Goal: Contribute content: Add original content to the website for others to see

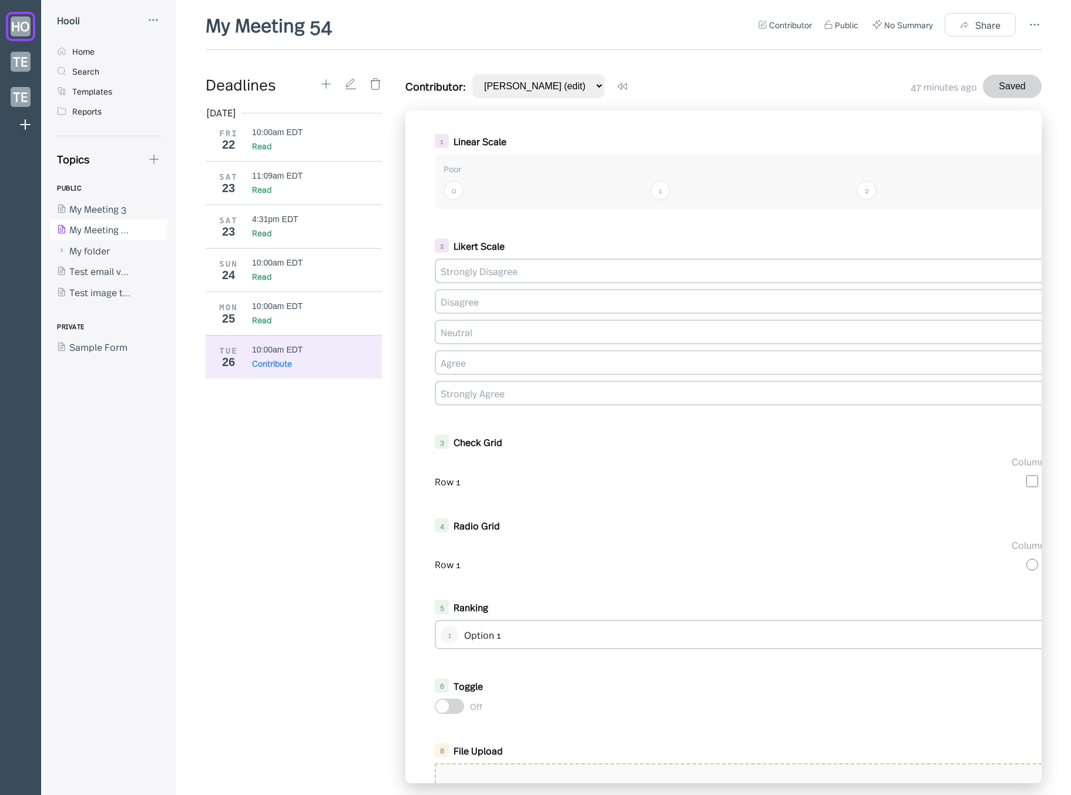
scroll to position [451, 0]
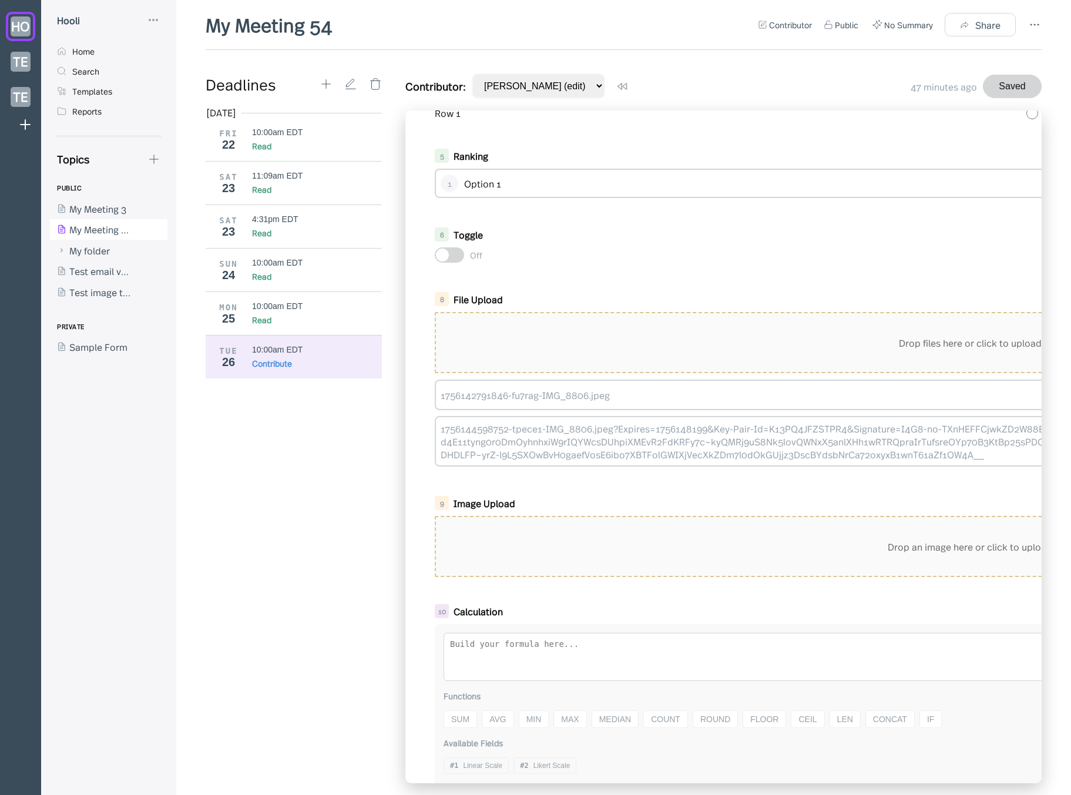
click at [254, 483] on div "[DATE] FRI 22 10:00am EDT Read SAT 23 11:09am EDT Read SAT 23 4:31pm EDT Read S…" at bounding box center [298, 444] width 185 height 677
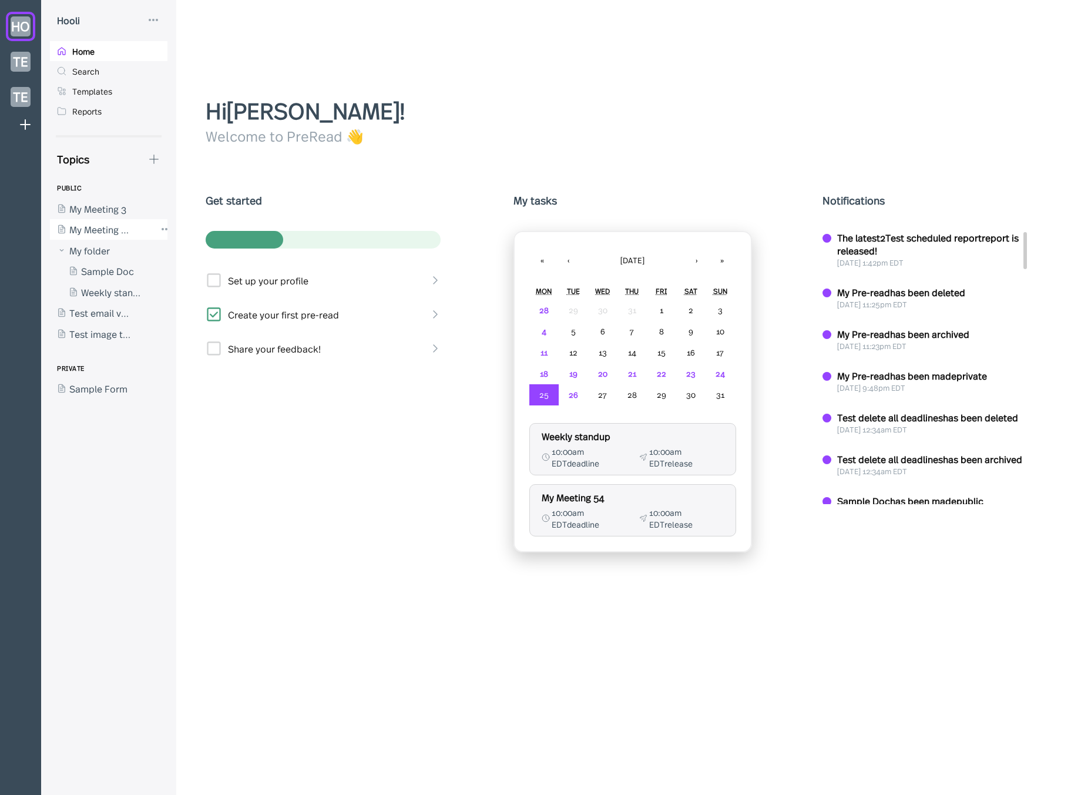
click at [118, 230] on div at bounding box center [103, 229] width 106 height 21
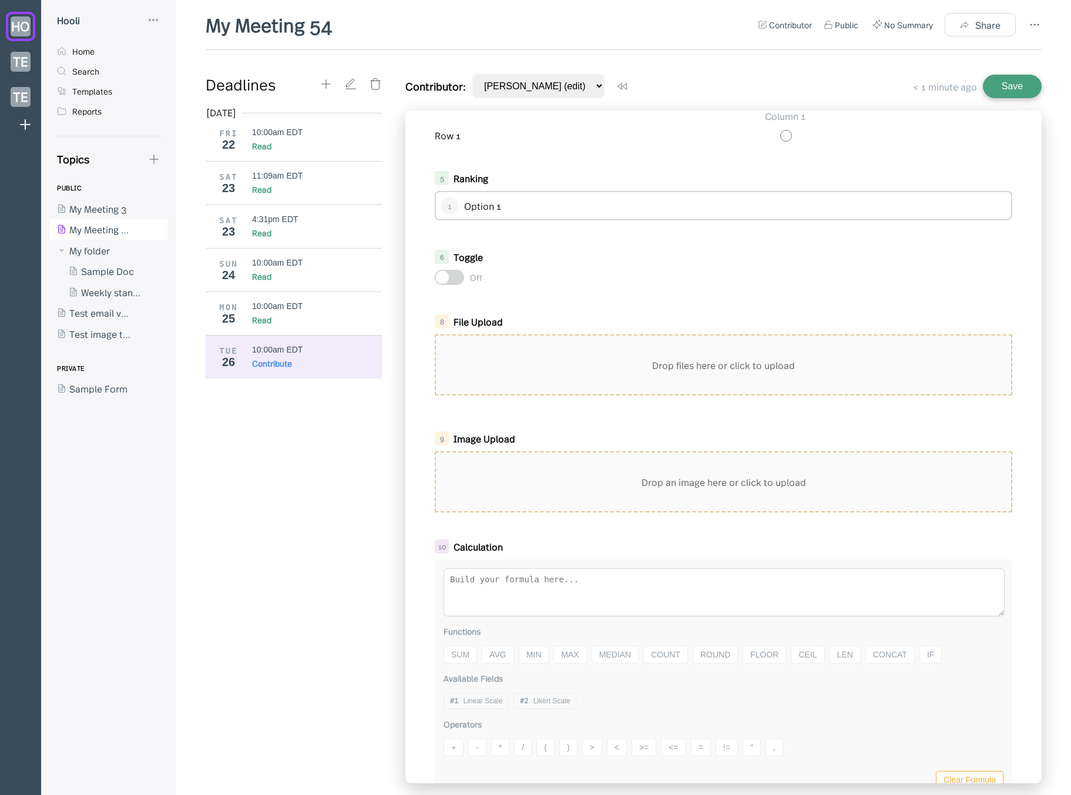
scroll to position [430, 0]
click at [731, 365] on div "Drop files here or click to upload" at bounding box center [723, 364] width 575 height 59
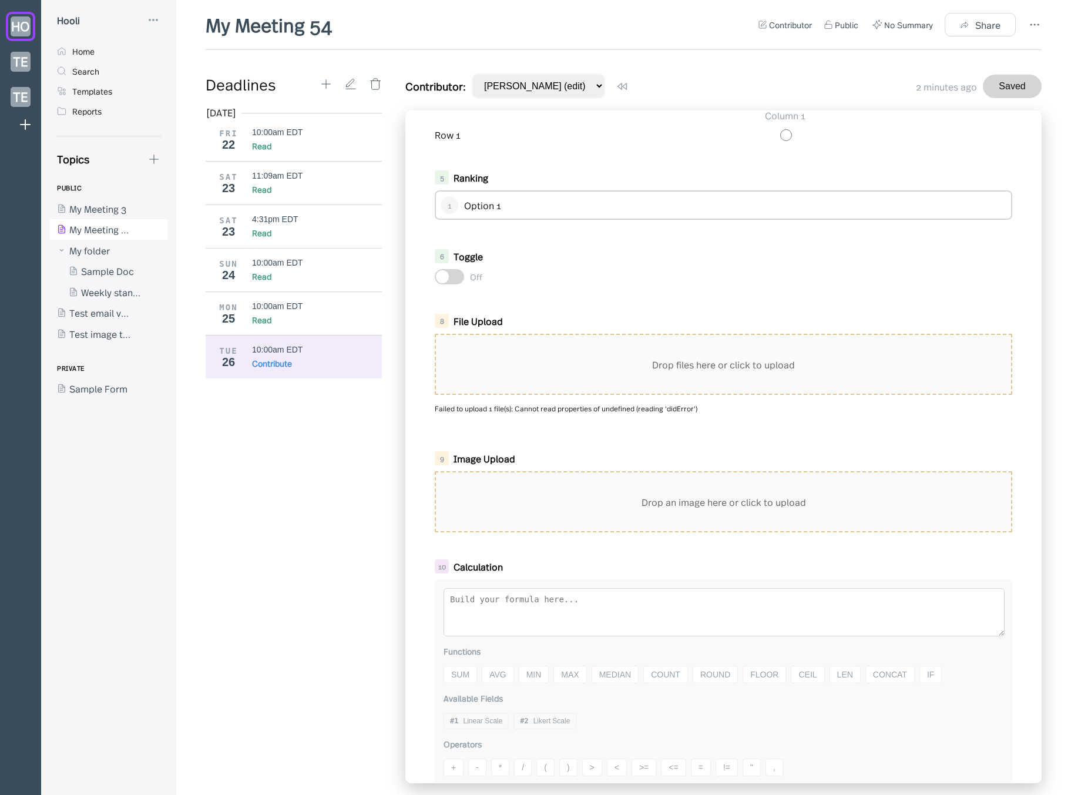
click at [323, 493] on div "Aug 2025 FRI 22 10:00am EDT Read SAT 23 11:09am EDT Read SAT 23 4:31pm EDT Read…" at bounding box center [298, 444] width 185 height 677
click at [575, 414] on div "Drop files here or click to upload Failed to upload 1 file(s): Cannot read prop…" at bounding box center [724, 378] width 578 height 88
click at [635, 381] on div "Drop files here or click to upload" at bounding box center [723, 364] width 575 height 59
click at [530, 357] on div "Drop files here or click to upload" at bounding box center [723, 364] width 575 height 59
click at [615, 378] on div "Drop files here or click to upload" at bounding box center [723, 364] width 575 height 59
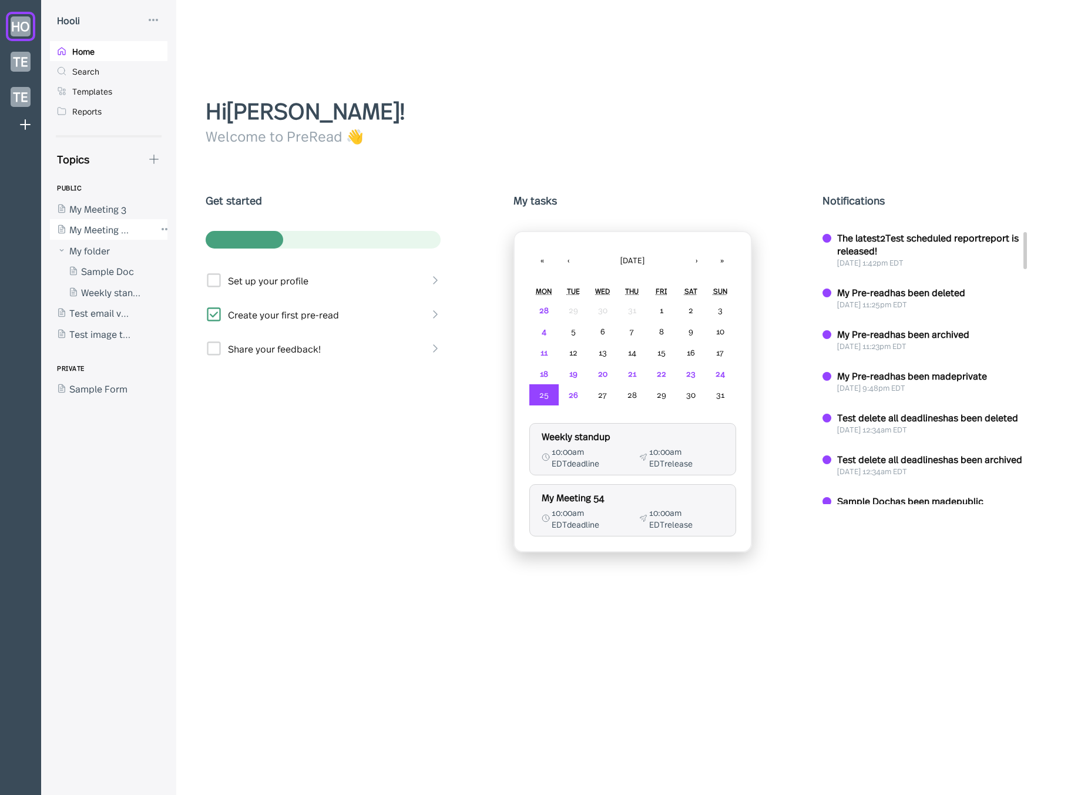
click at [114, 234] on div at bounding box center [103, 229] width 106 height 21
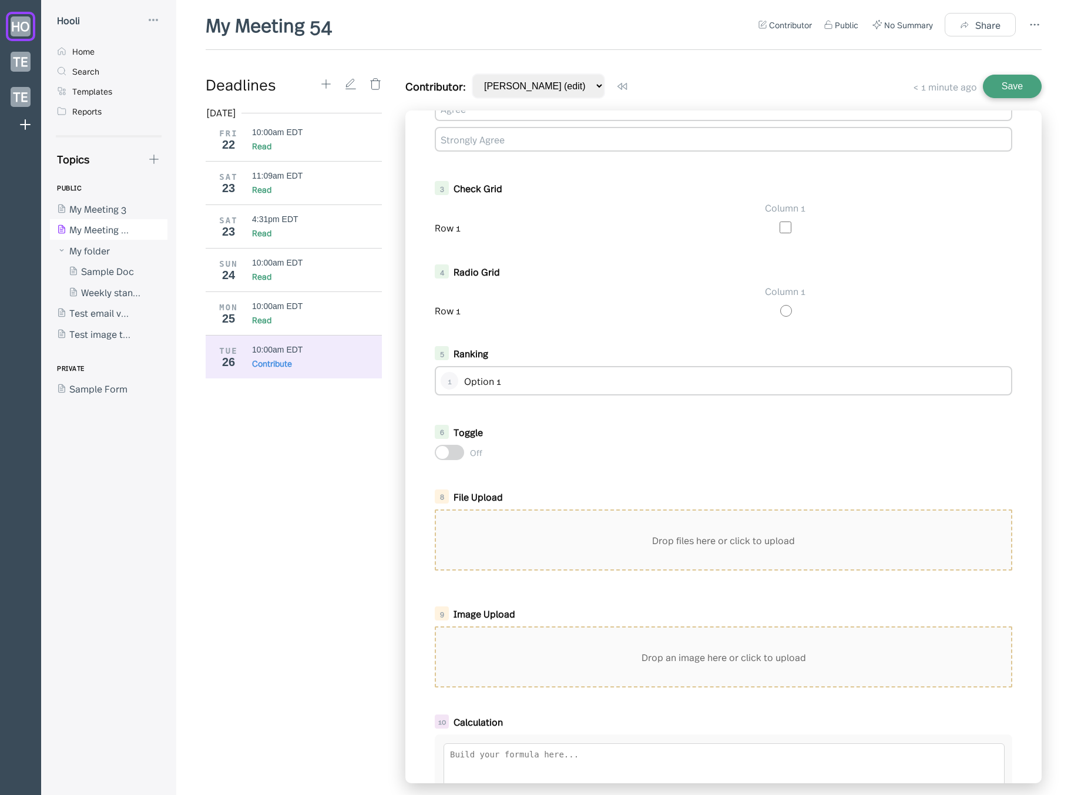
scroll to position [449, 0]
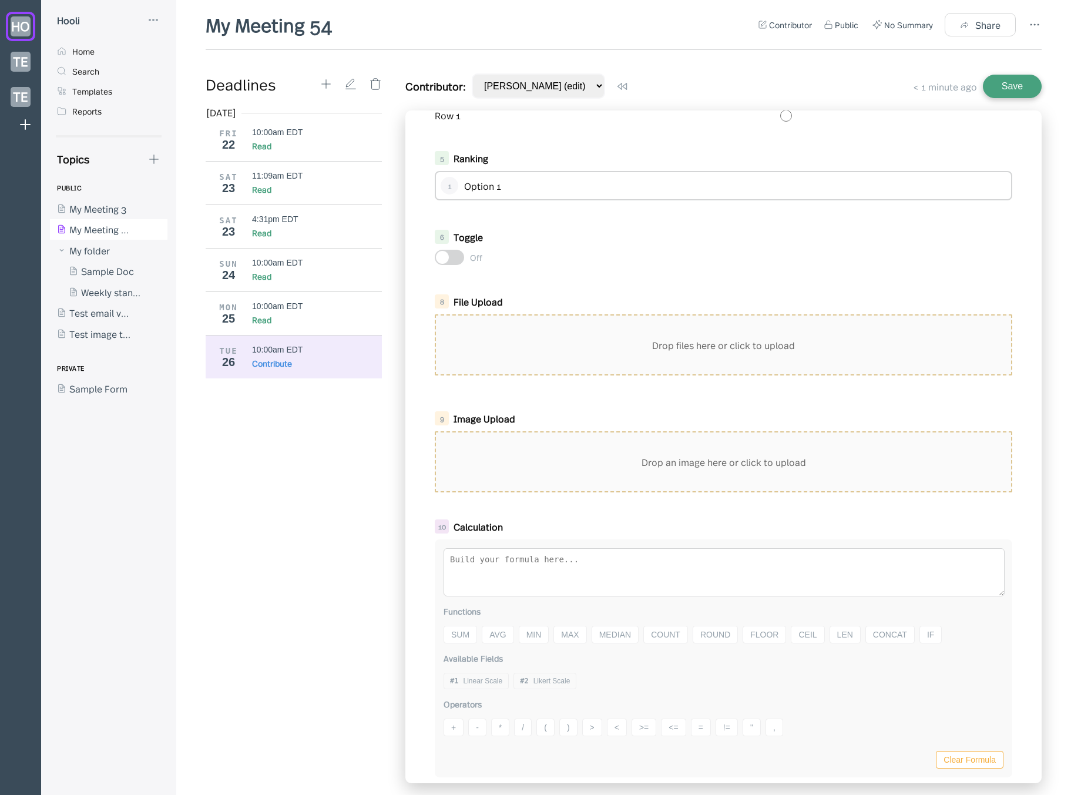
click at [584, 334] on div "Drop files here or click to upload" at bounding box center [723, 345] width 575 height 59
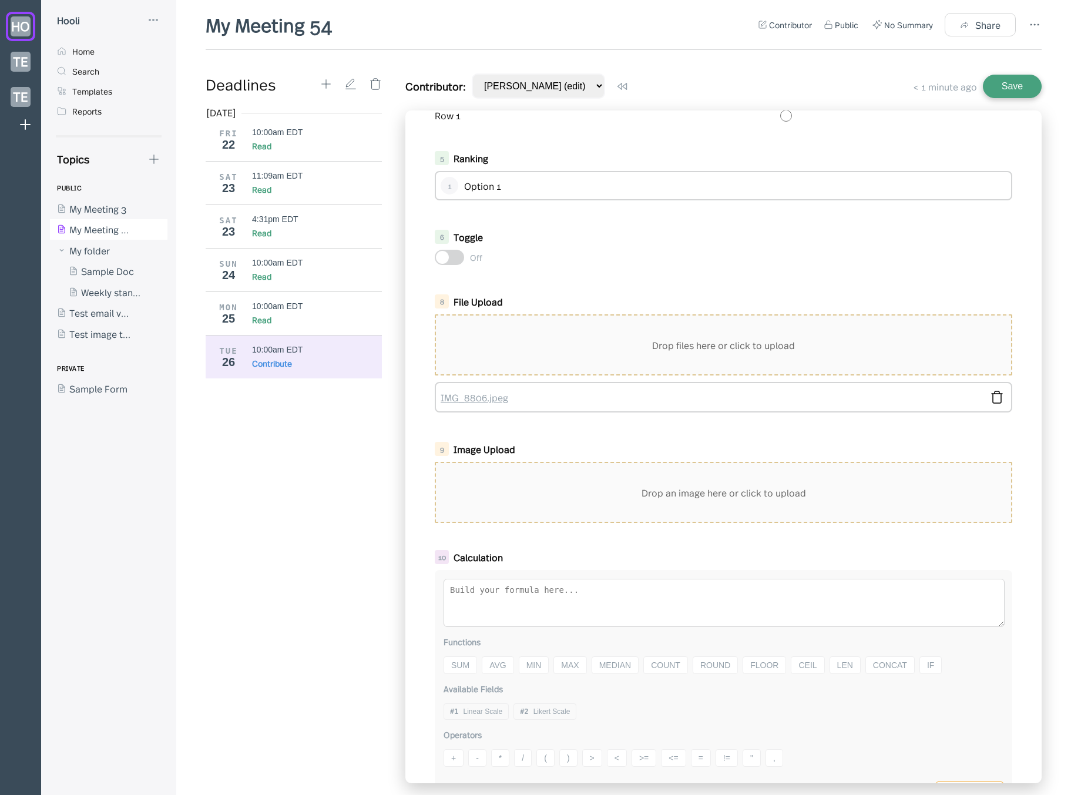
click at [469, 399] on link "IMG_8806.jpeg" at bounding box center [711, 397] width 541 height 13
click at [536, 444] on div "Image Upload" at bounding box center [716, 448] width 525 height 13
click at [518, 426] on div "1 Linear Scale Poor Excellent 0 1 2 3 4 5 2 Likert Scale Strongly Disagree Disa…" at bounding box center [723, 446] width 636 height 673
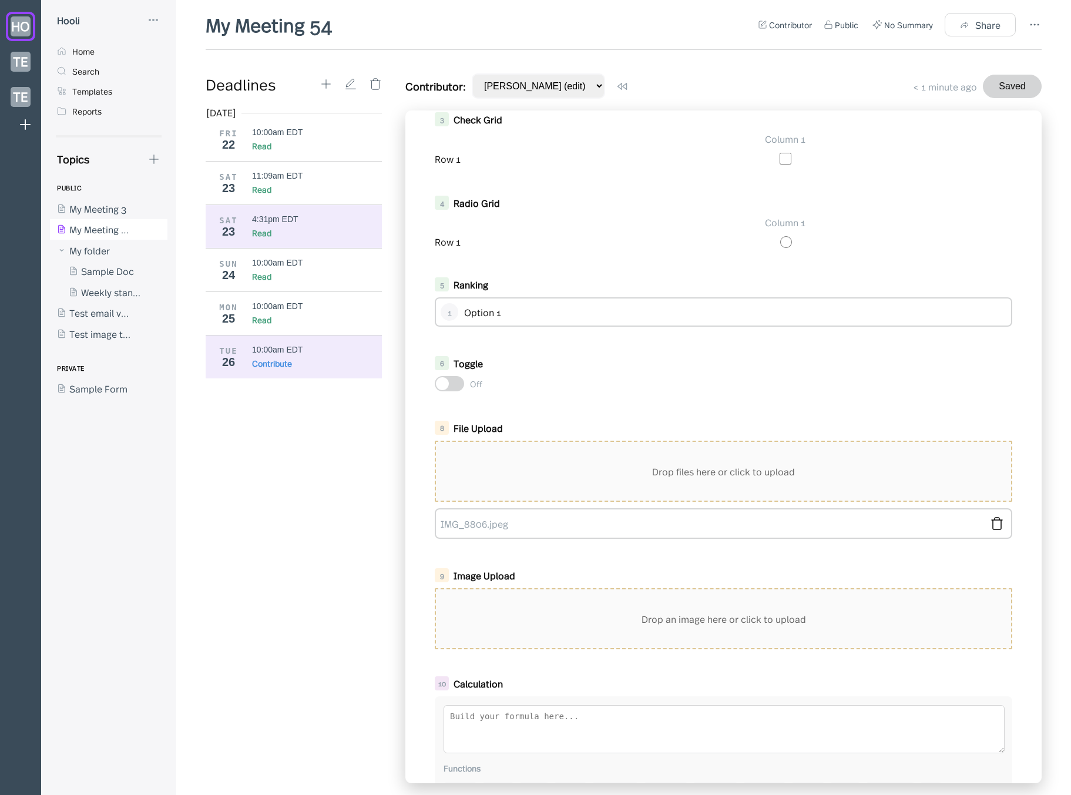
scroll to position [325, 0]
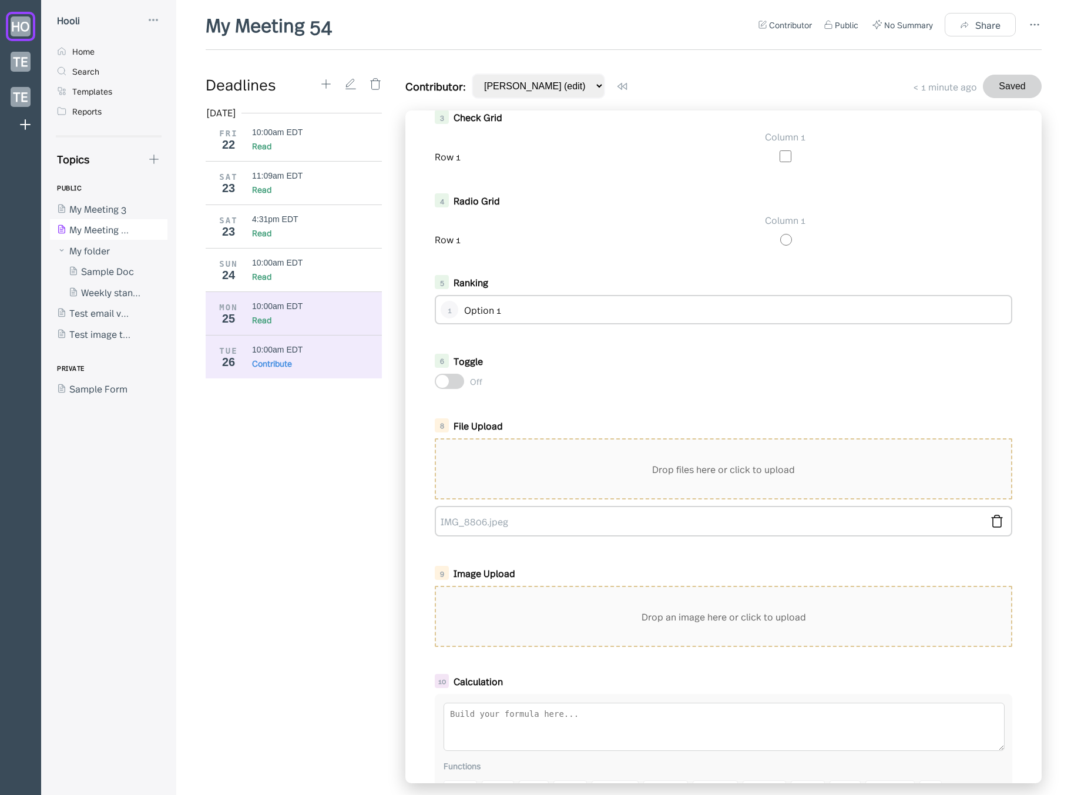
click at [289, 309] on div "10:00am EDT" at bounding box center [277, 305] width 51 height 9
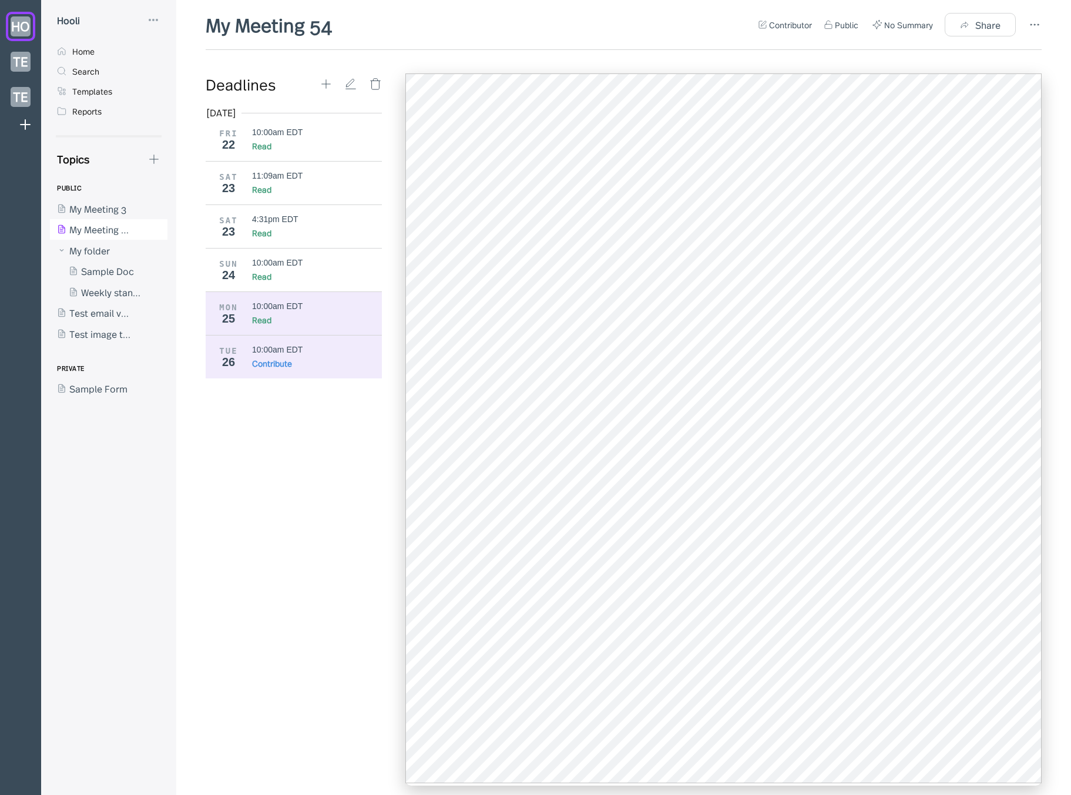
click at [301, 348] on div "10:00am EDT" at bounding box center [277, 349] width 51 height 9
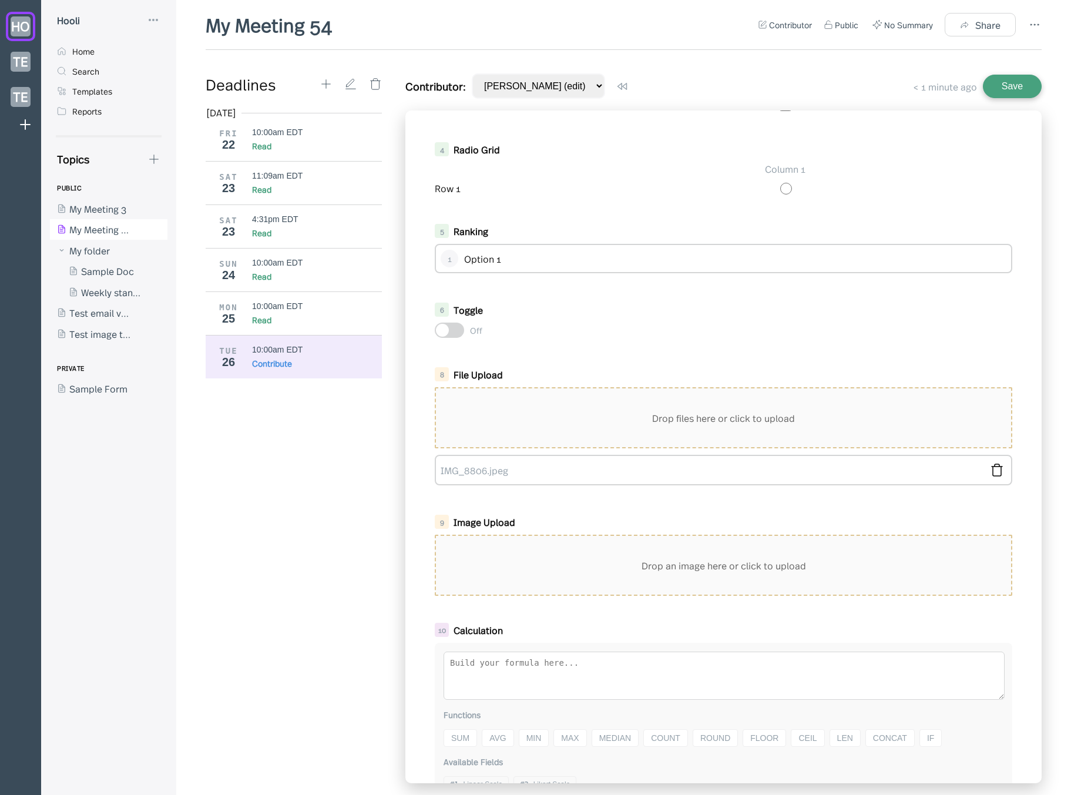
scroll to position [400, 0]
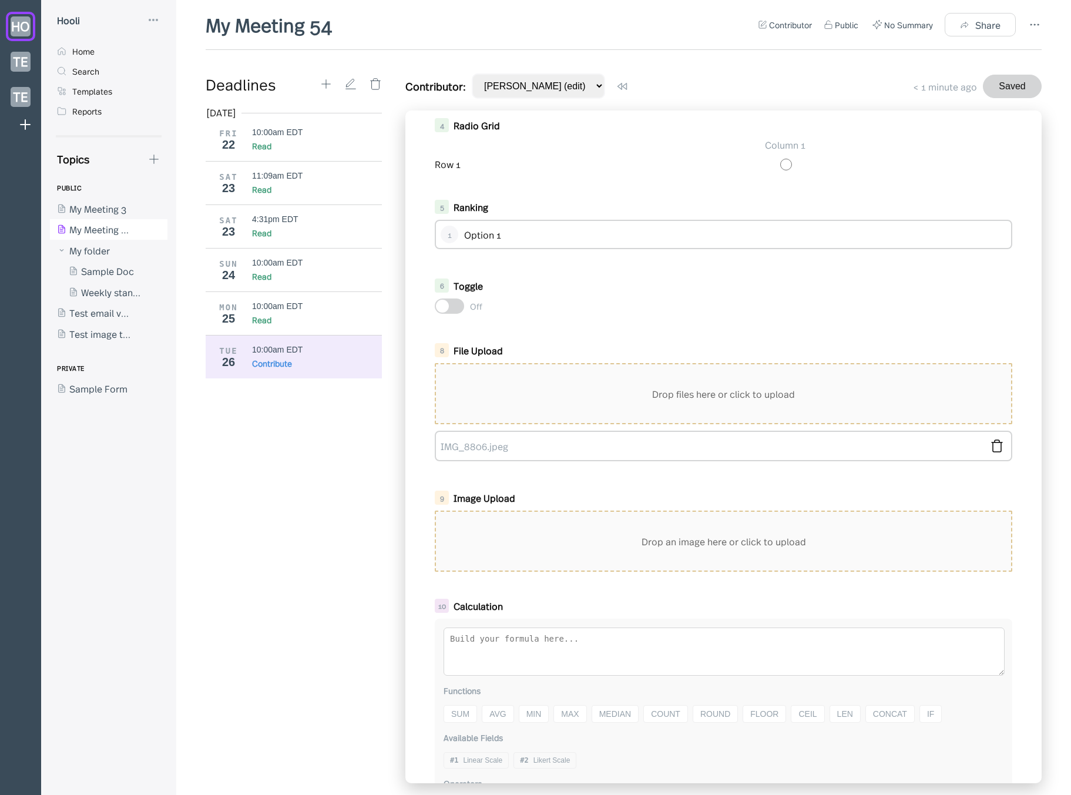
click at [594, 344] on div "File Upload" at bounding box center [716, 350] width 525 height 13
click at [990, 448] on icon at bounding box center [997, 446] width 14 height 14
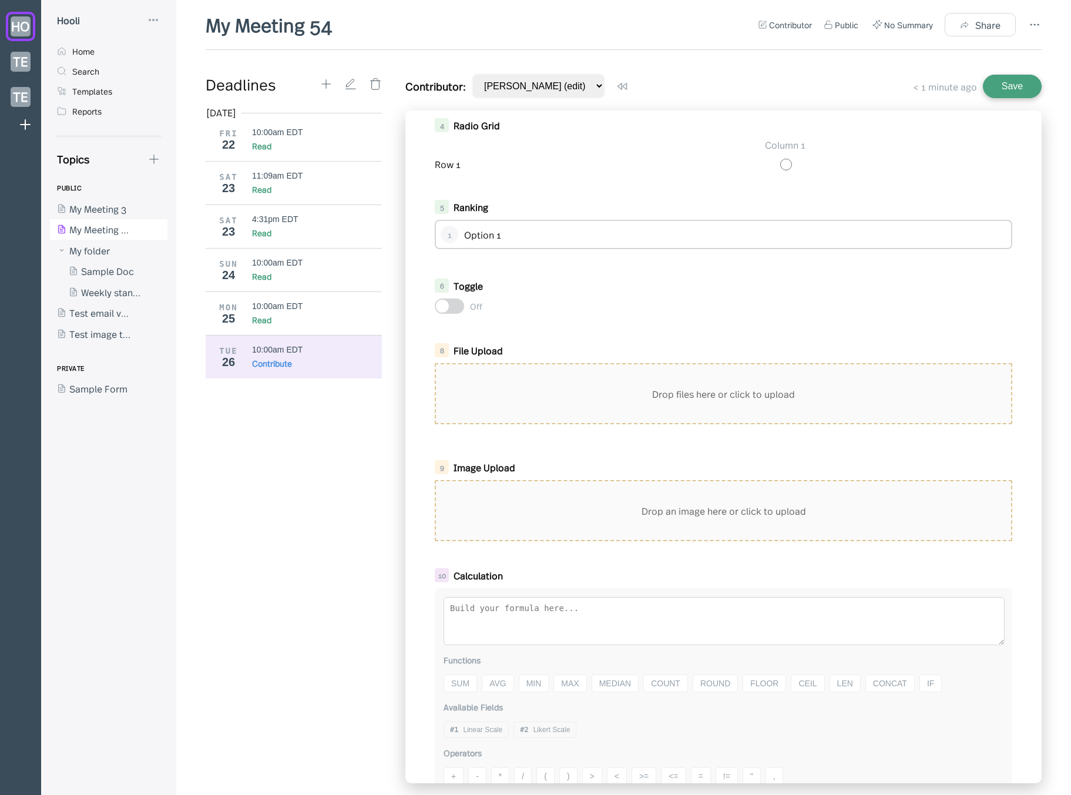
click at [998, 77] on button "Save" at bounding box center [1012, 87] width 59 height 24
click at [281, 323] on div "Read" at bounding box center [317, 320] width 130 height 12
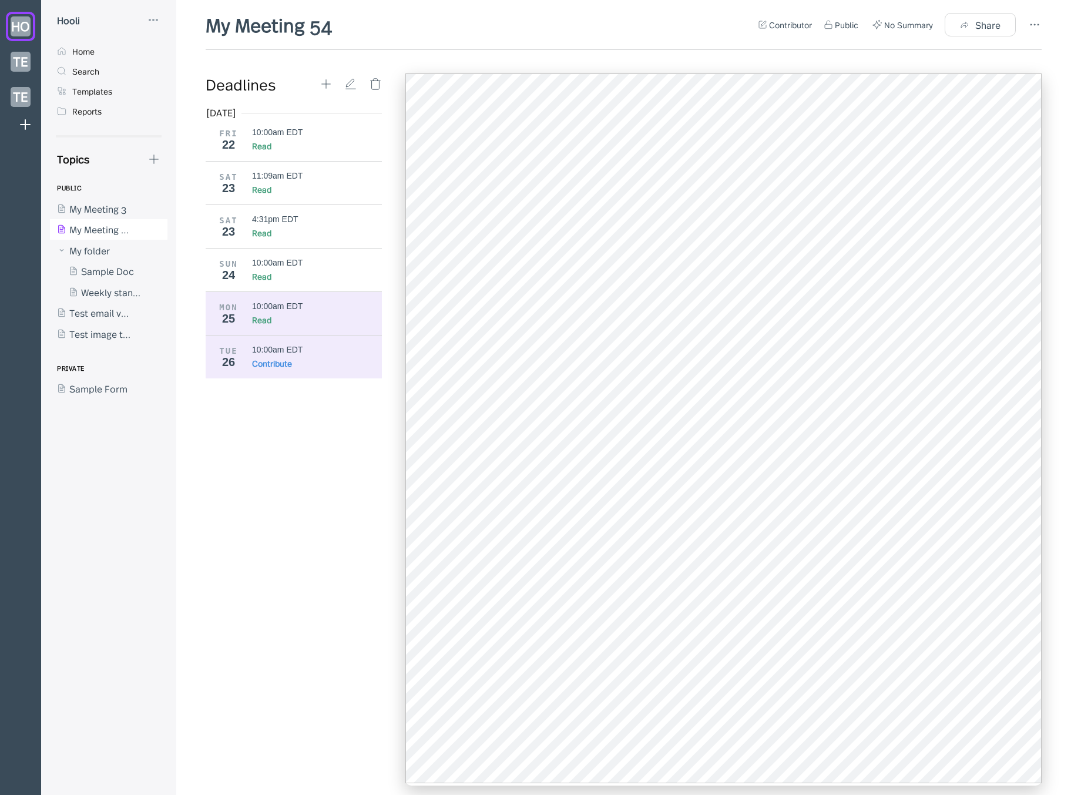
click at [278, 352] on div "10:00am EDT" at bounding box center [277, 349] width 51 height 9
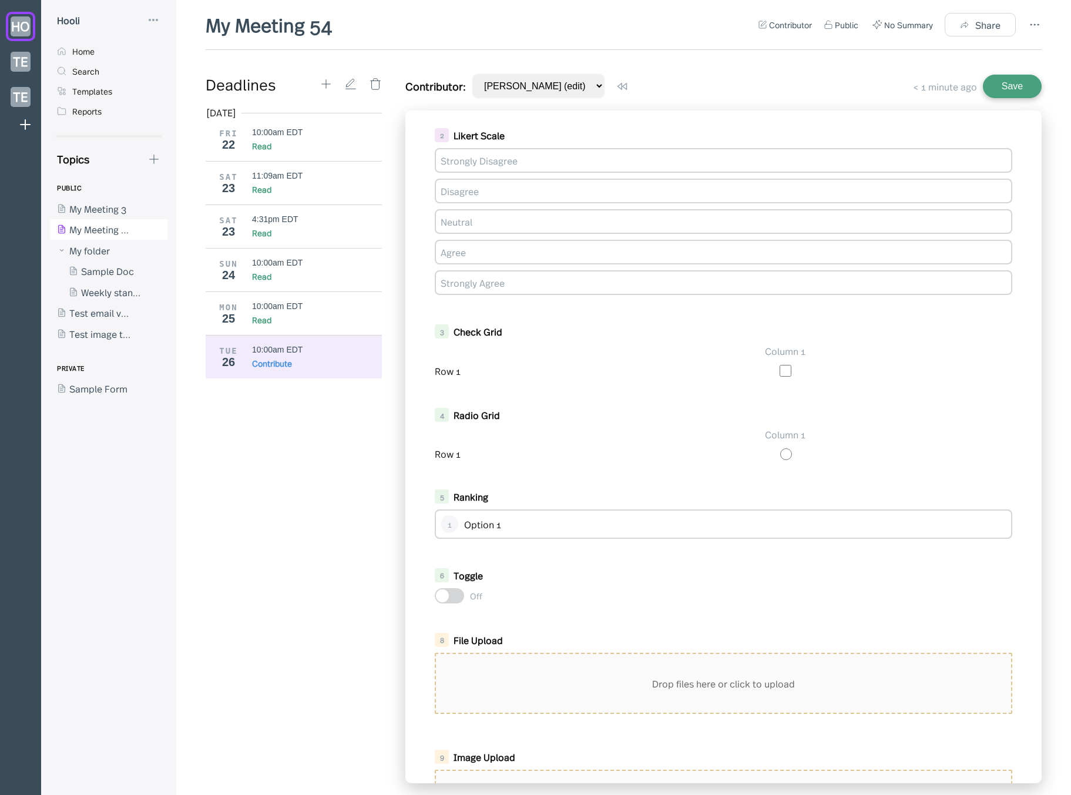
scroll to position [344, 0]
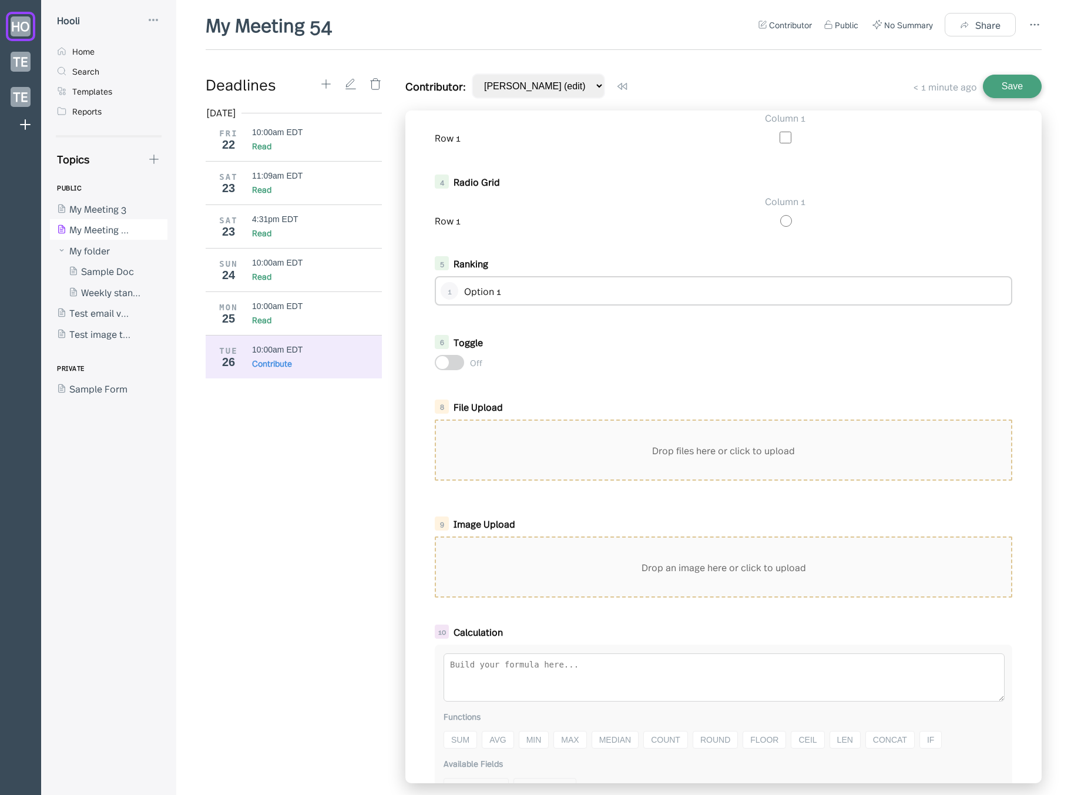
click at [620, 447] on div "Drop files here or click to upload" at bounding box center [723, 450] width 575 height 59
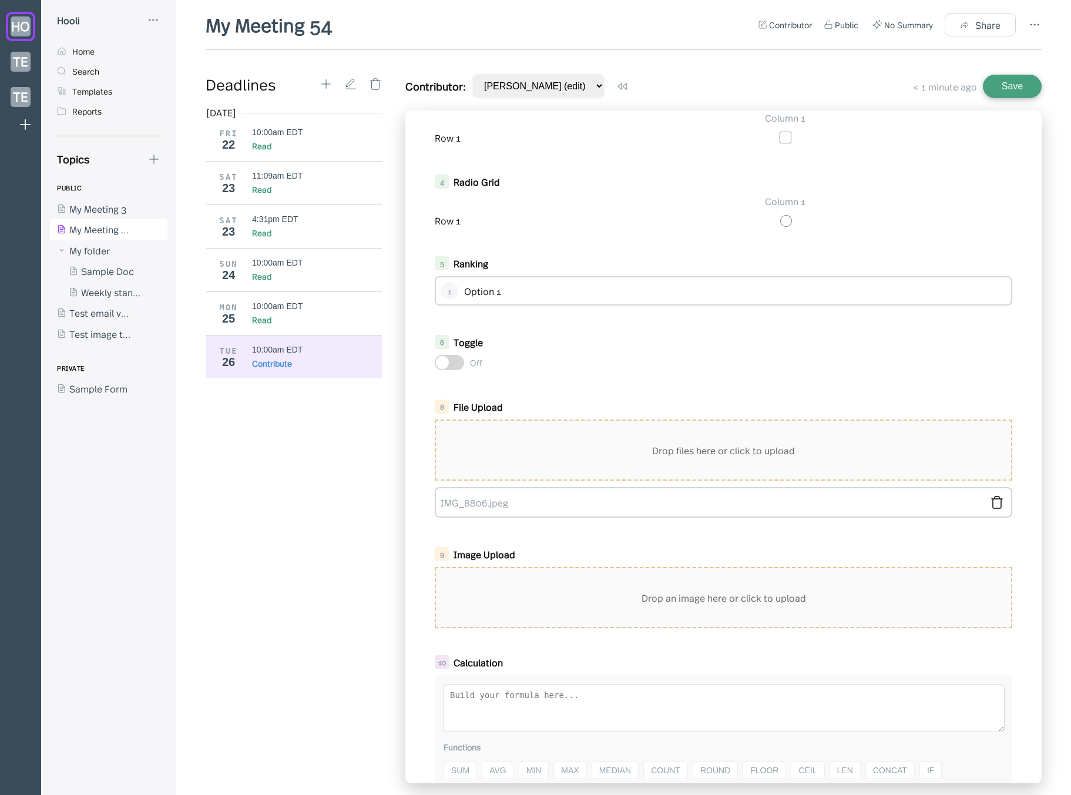
click at [588, 529] on div "1 Linear Scale Poor Excellent 0 1 2 3 4 5 2 Likert Scale Strongly Disagree Disa…" at bounding box center [723, 446] width 636 height 673
click at [1019, 95] on button "Save" at bounding box center [1012, 87] width 59 height 24
click at [793, 79] on div "Contributor: Jason Aronson (edit) Use my prior contribution in 0 minutes Saved" at bounding box center [723, 85] width 636 height 25
click at [488, 502] on link "IMG_8806.jpeg" at bounding box center [711, 502] width 541 height 13
click at [313, 498] on div "Aug 2025 FRI 22 10:00am EDT Read SAT 23 11:09am EDT Read SAT 23 4:31pm EDT Read…" at bounding box center [298, 444] width 185 height 677
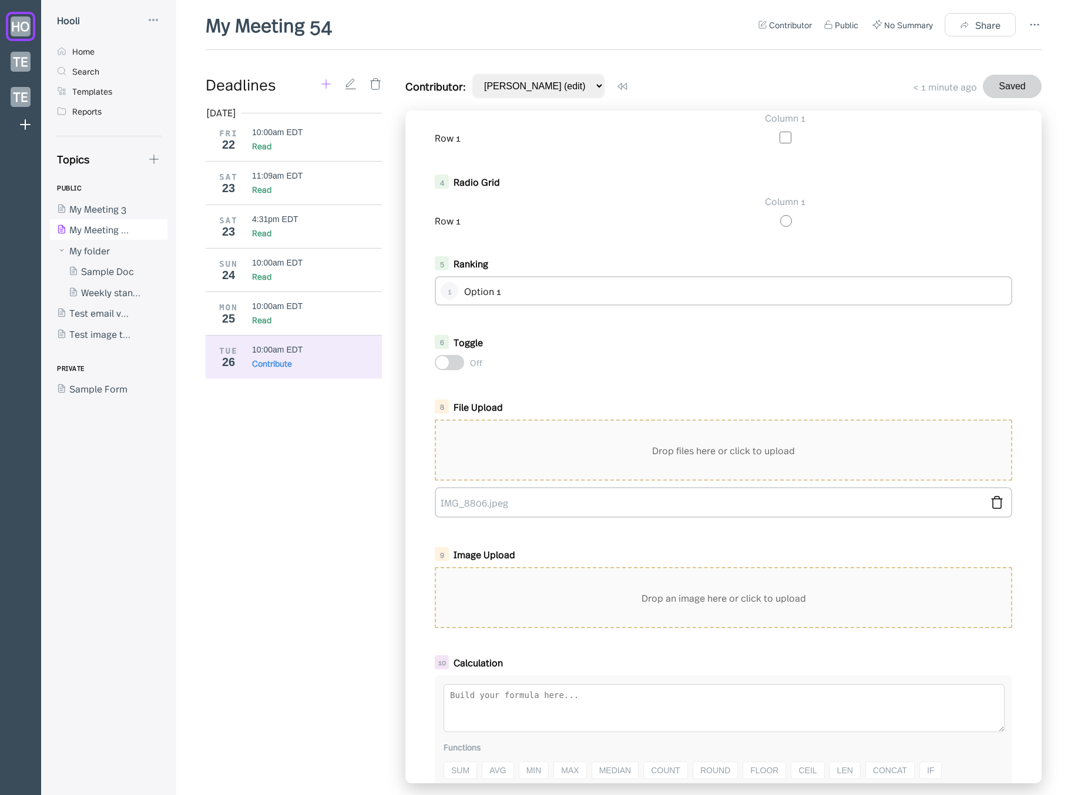
click at [328, 87] on icon at bounding box center [326, 84] width 13 height 13
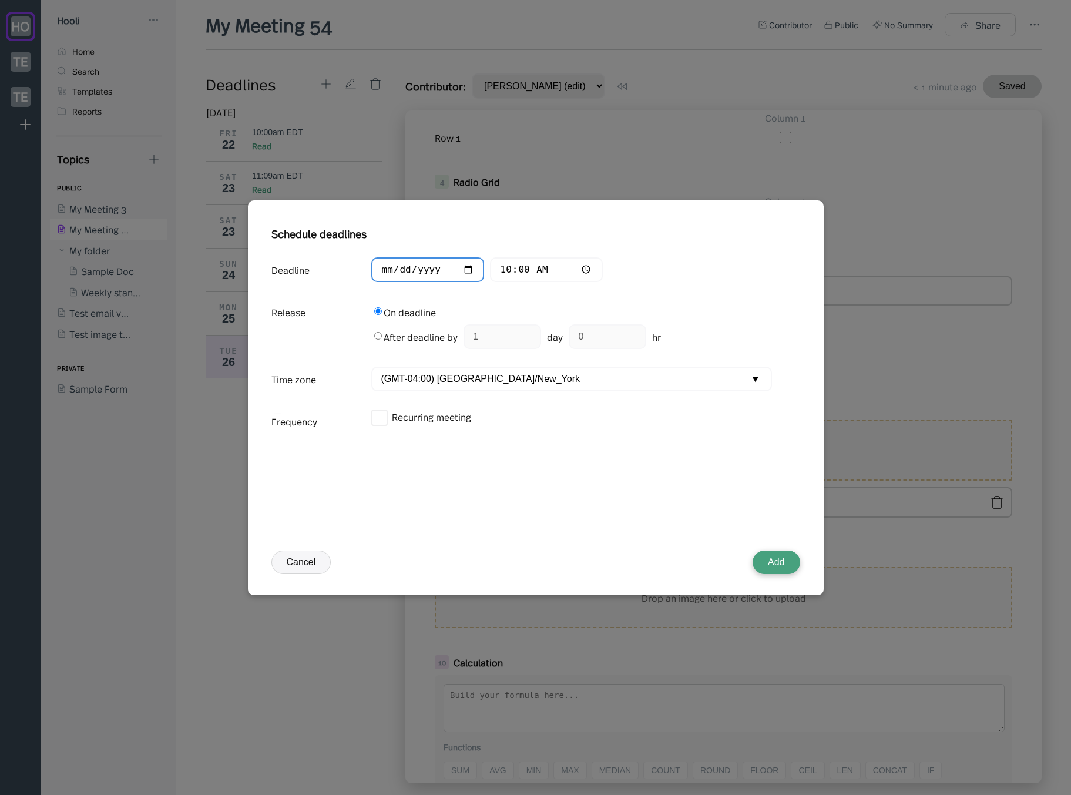
click at [407, 272] on input "2025-08-26" at bounding box center [427, 269] width 113 height 25
type input "2025-08-25"
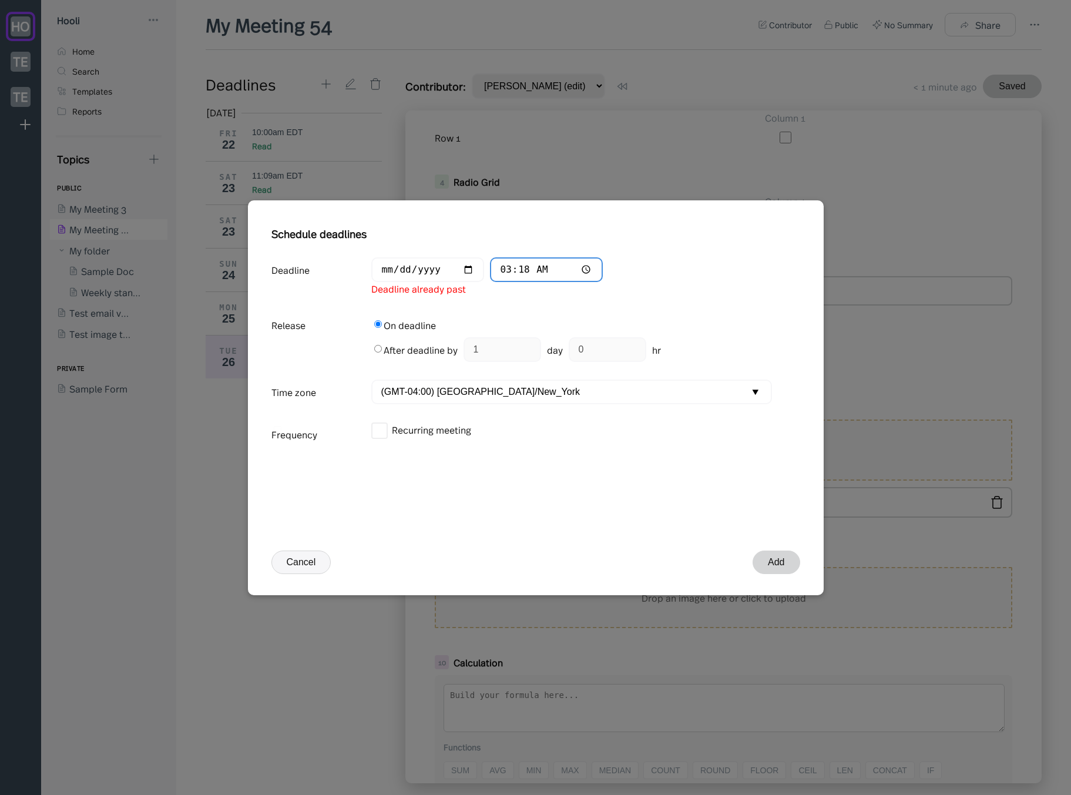
type input "15:18"
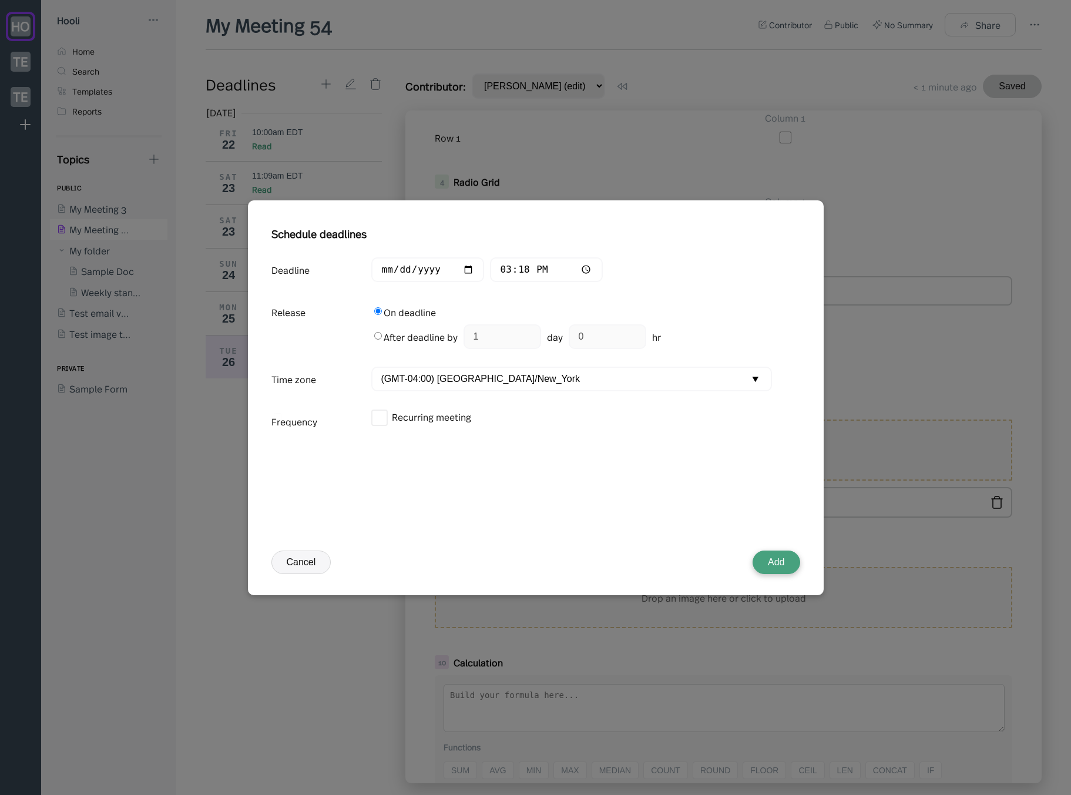
click at [784, 565] on button "Add" at bounding box center [776, 563] width 47 height 24
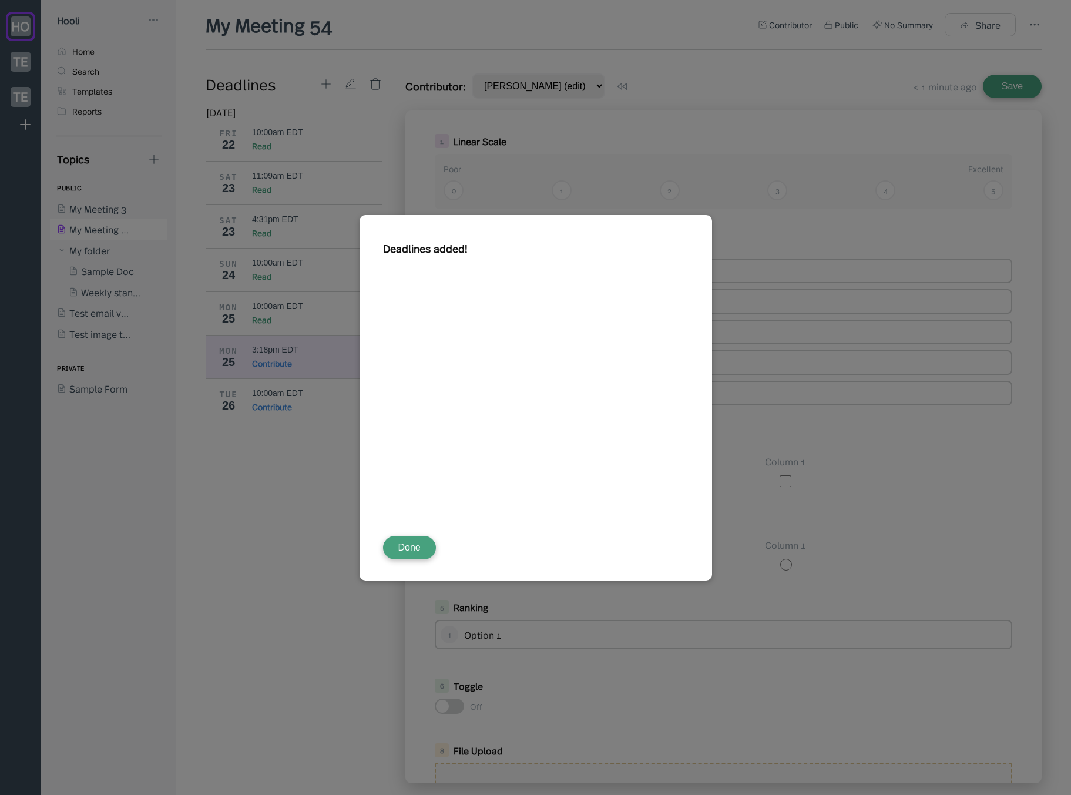
click at [420, 536] on button "Done" at bounding box center [409, 548] width 53 height 24
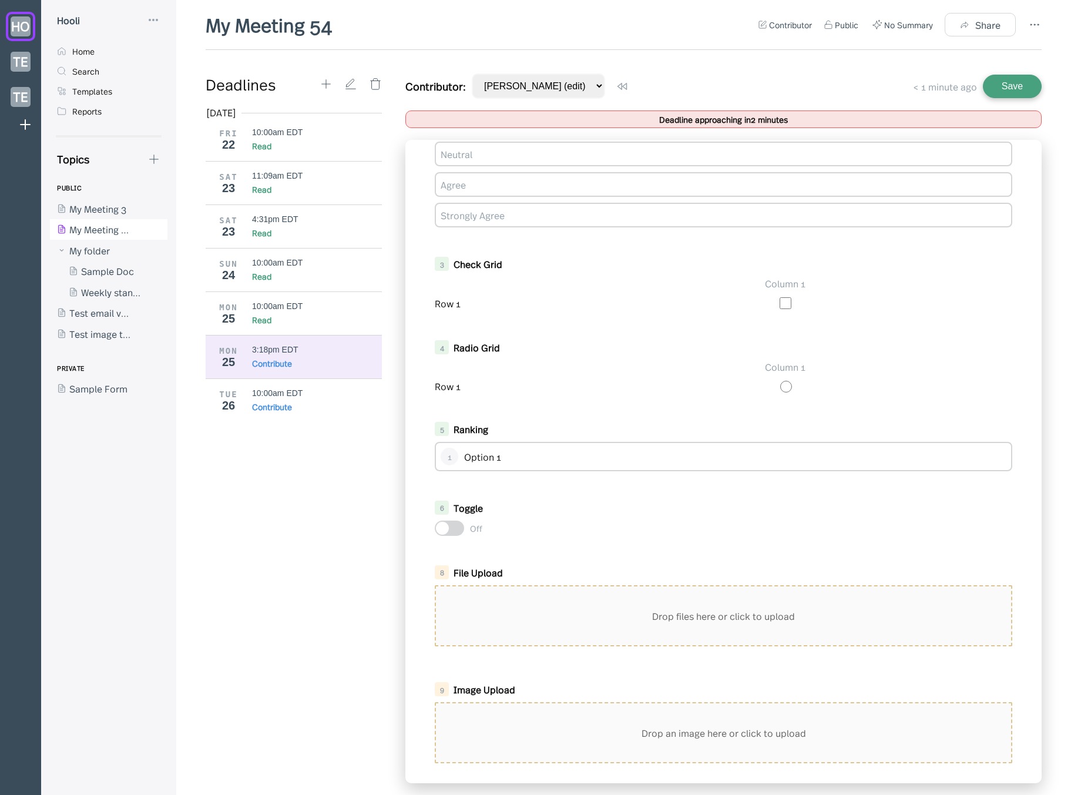
scroll to position [360, 0]
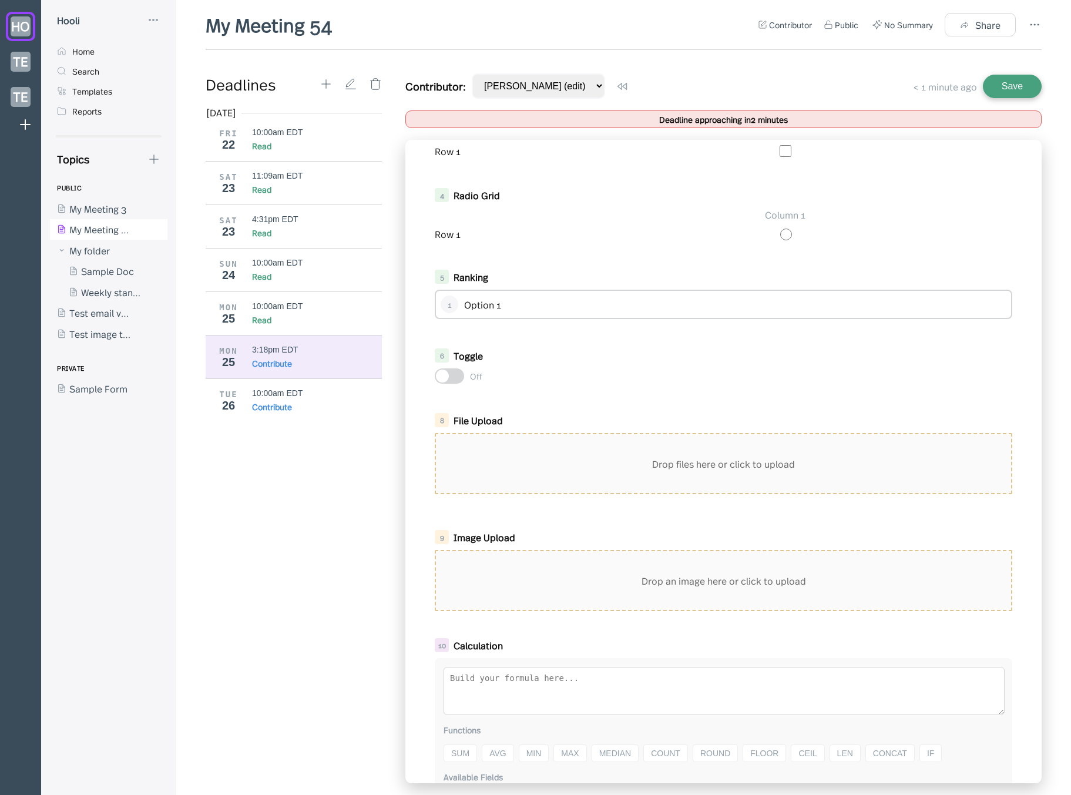
click at [589, 461] on div "Drop files here or click to upload" at bounding box center [723, 463] width 575 height 59
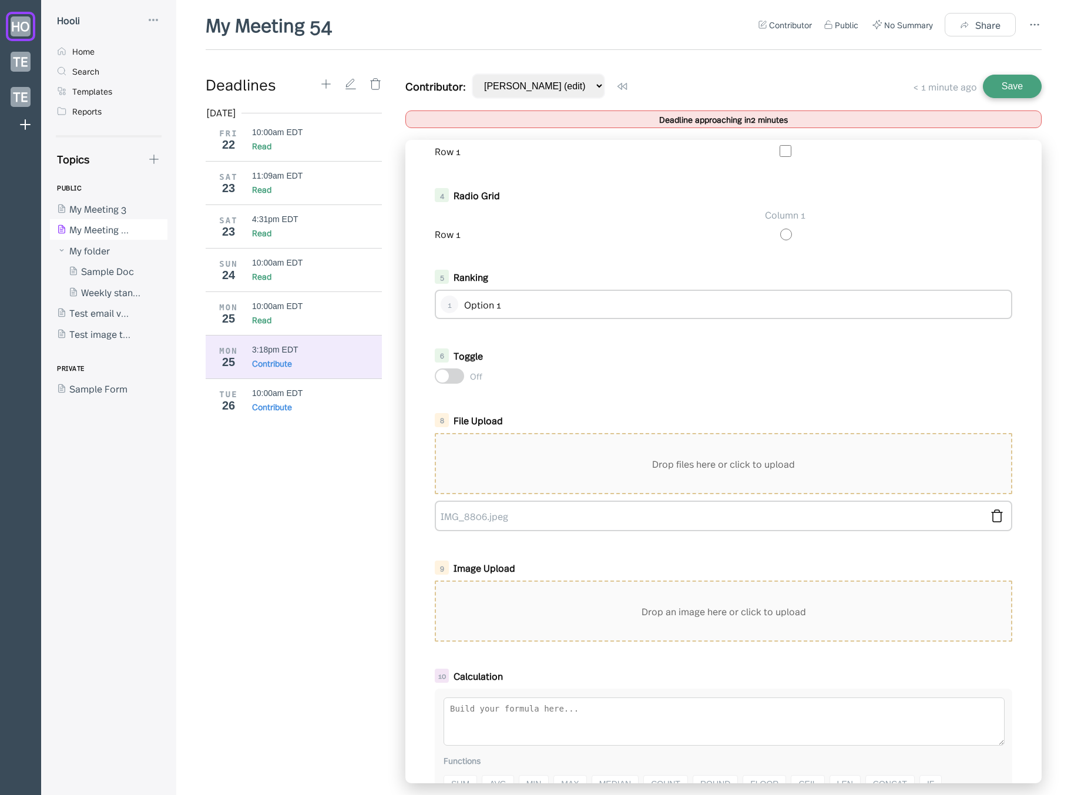
click at [1034, 92] on button "Save" at bounding box center [1012, 87] width 59 height 24
click at [660, 612] on div "Drop an image here or click to upload" at bounding box center [723, 611] width 575 height 59
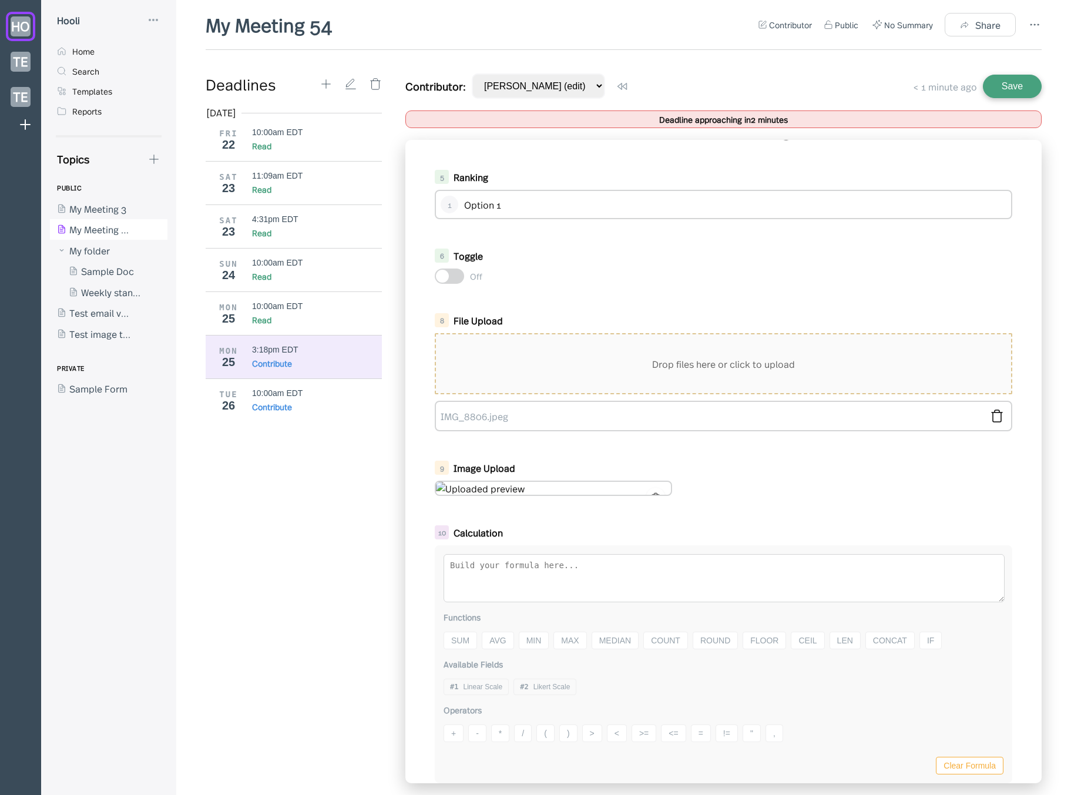
scroll to position [465, 0]
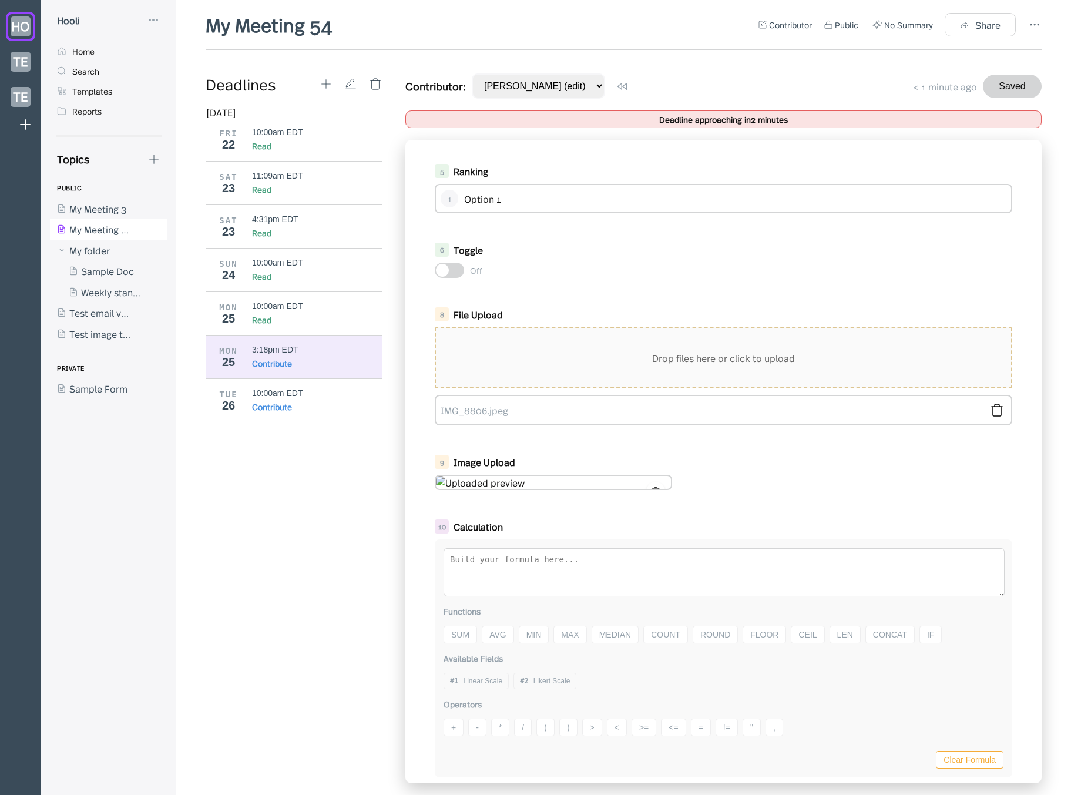
click at [524, 499] on div "1 Linear Scale Poor Excellent 0 1 2 3 4 5 2 Likert Scale Strongly Disagree Disa…" at bounding box center [723, 461] width 636 height 643
click at [775, 478] on div at bounding box center [724, 482] width 578 height 15
click at [791, 512] on div "1 Linear Scale Poor Excellent 0 1 2 3 4 5 2 Likert Scale Strongly Disagree Disa…" at bounding box center [723, 461] width 636 height 643
click at [994, 94] on button "Saved" at bounding box center [1012, 87] width 59 height 24
click at [252, 527] on div "Aug 2025 FRI 22 10:00am EDT Read SAT 23 11:09am EDT Read SAT 23 4:31pm EDT Read…" at bounding box center [298, 444] width 185 height 677
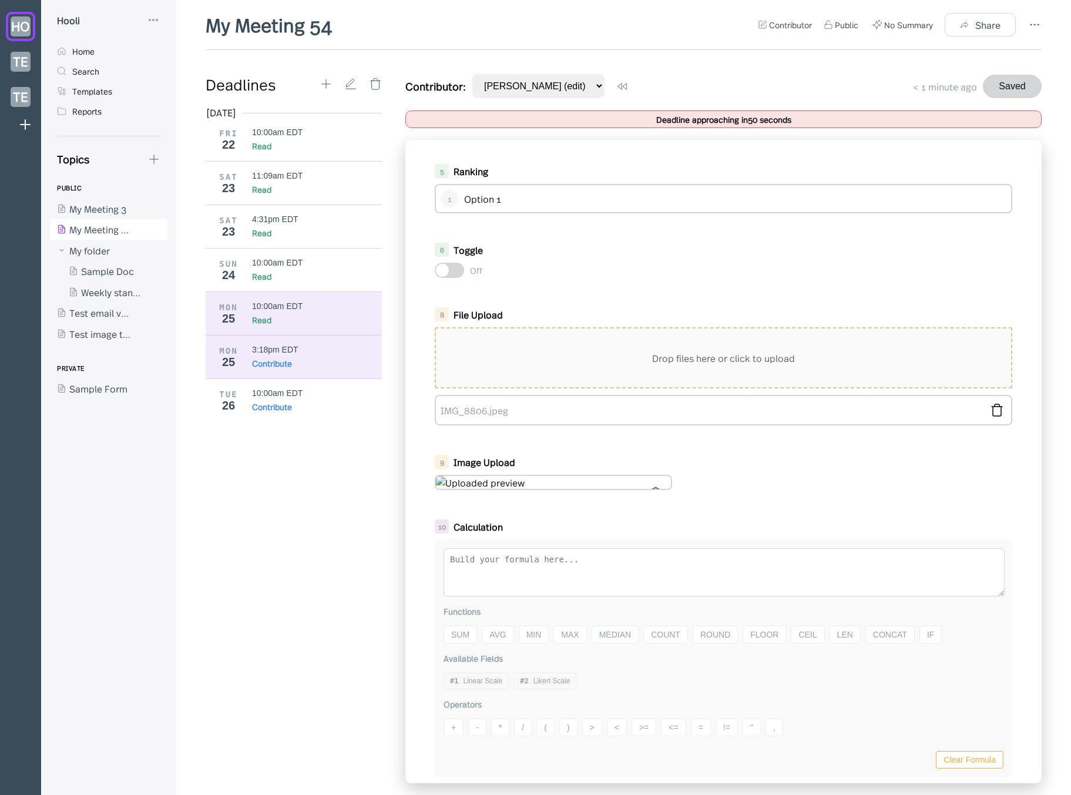
click at [264, 323] on div "Read" at bounding box center [261, 320] width 19 height 12
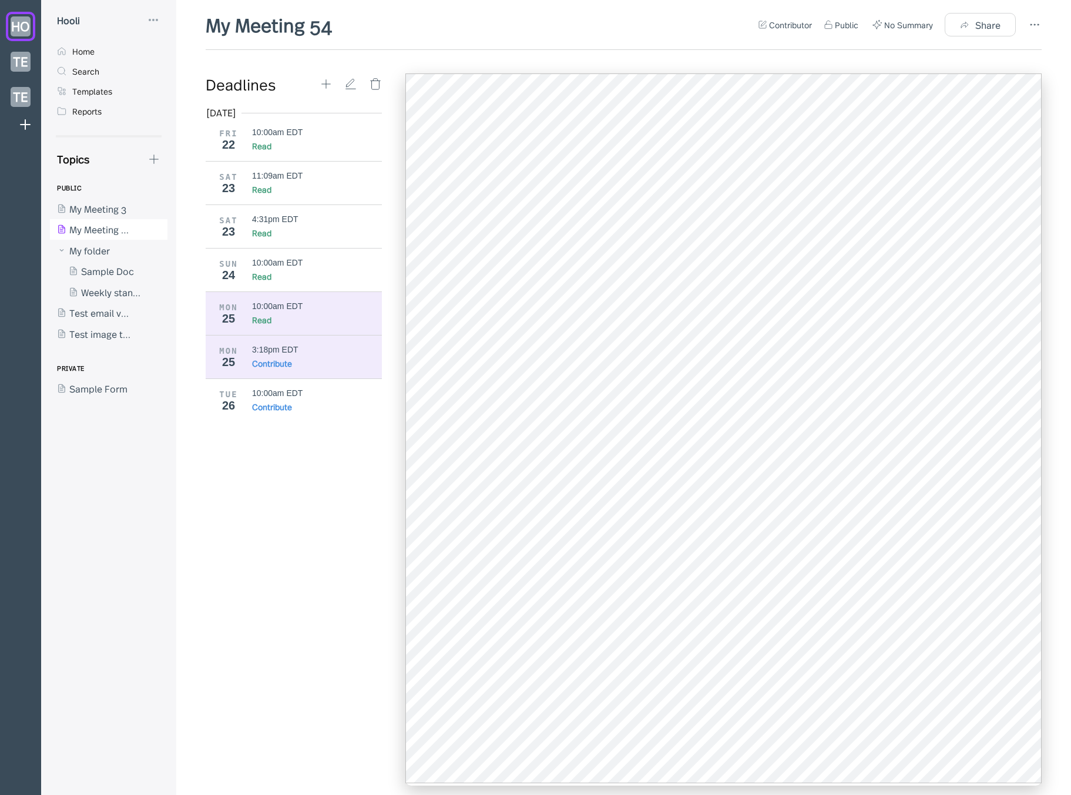
click at [270, 354] on div "3:18pm EDT" at bounding box center [275, 349] width 46 height 9
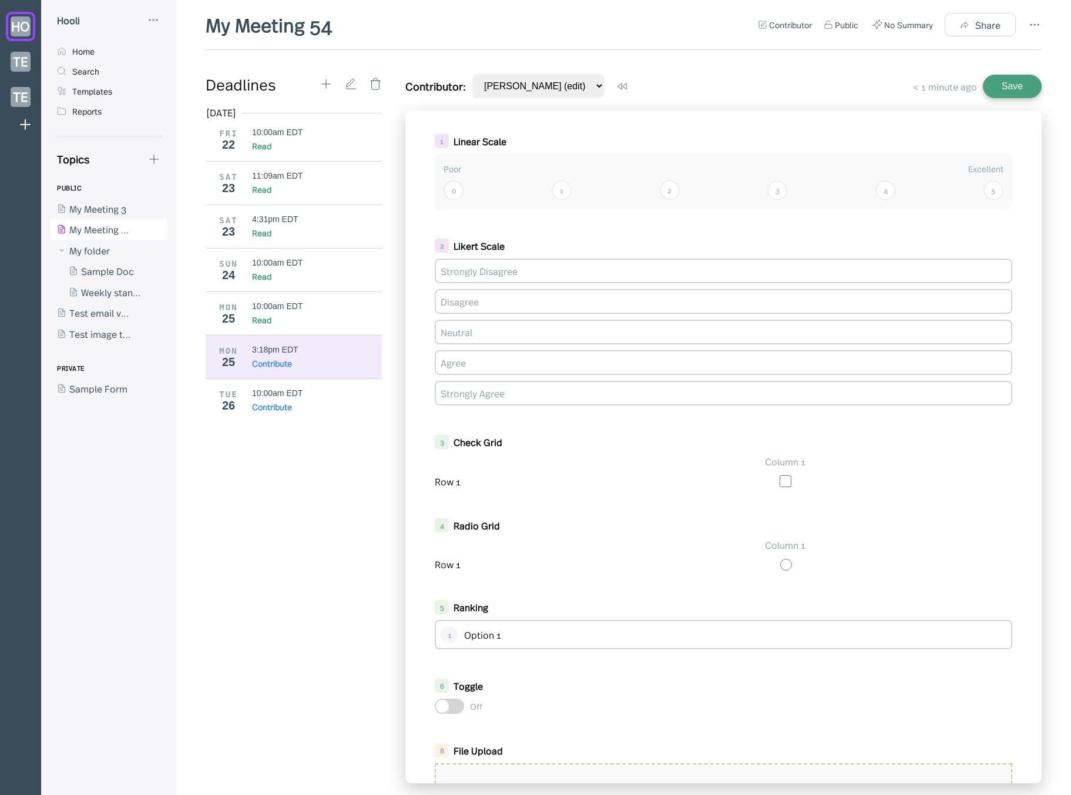
drag, startPoint x: 351, startPoint y: 576, endPoint x: 428, endPoint y: 556, distance: 79.0
click at [354, 576] on div "Aug 2025 FRI 22 10:00am EDT Read SAT 23 11:09am EDT Read SAT 23 4:31pm EDT Read…" at bounding box center [298, 444] width 185 height 677
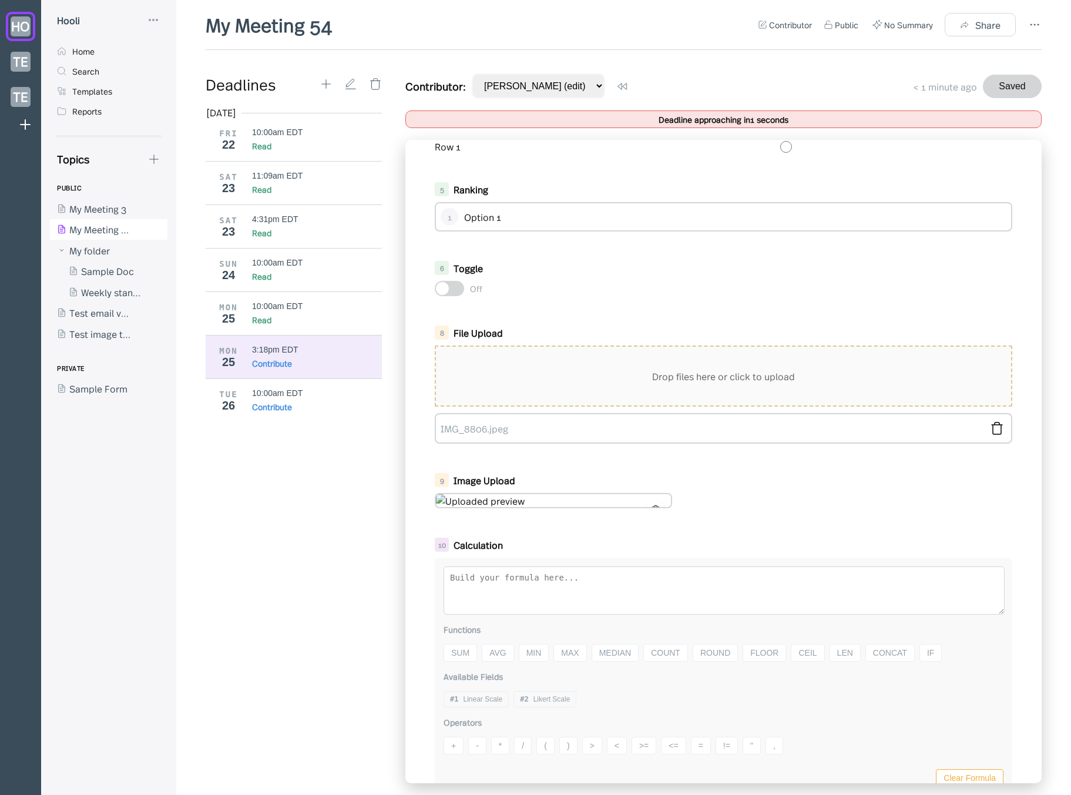
scroll to position [436, 0]
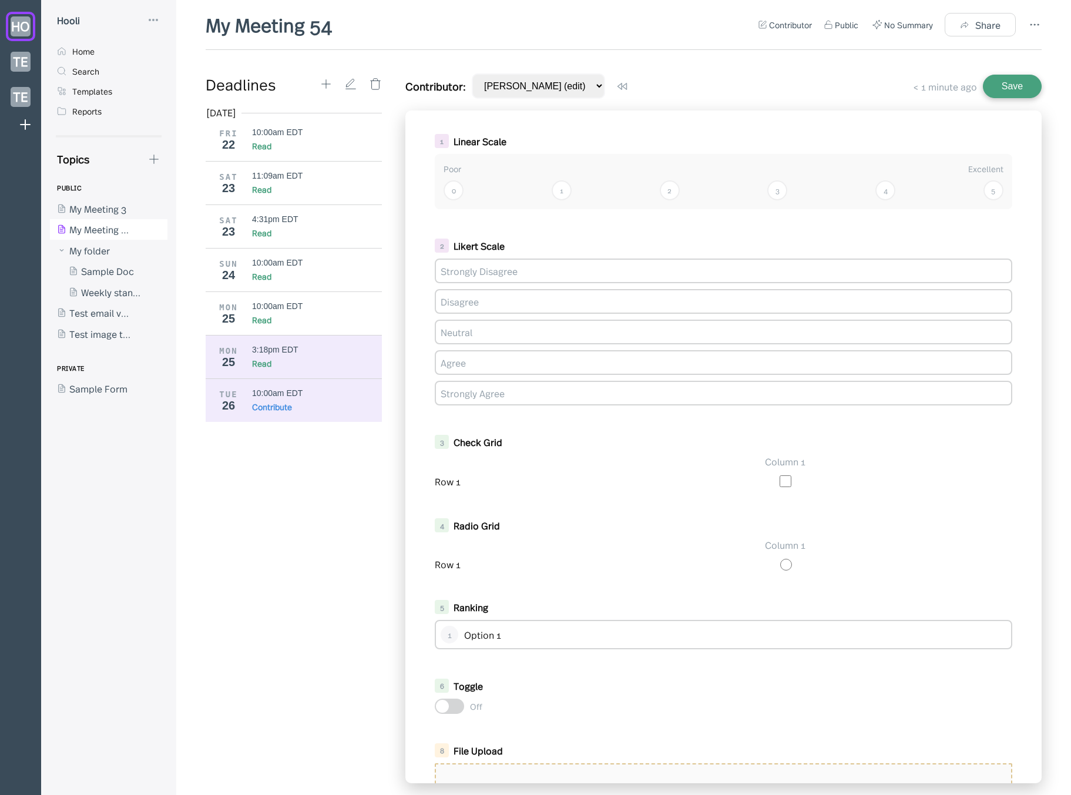
click at [296, 361] on div "Read" at bounding box center [317, 363] width 130 height 12
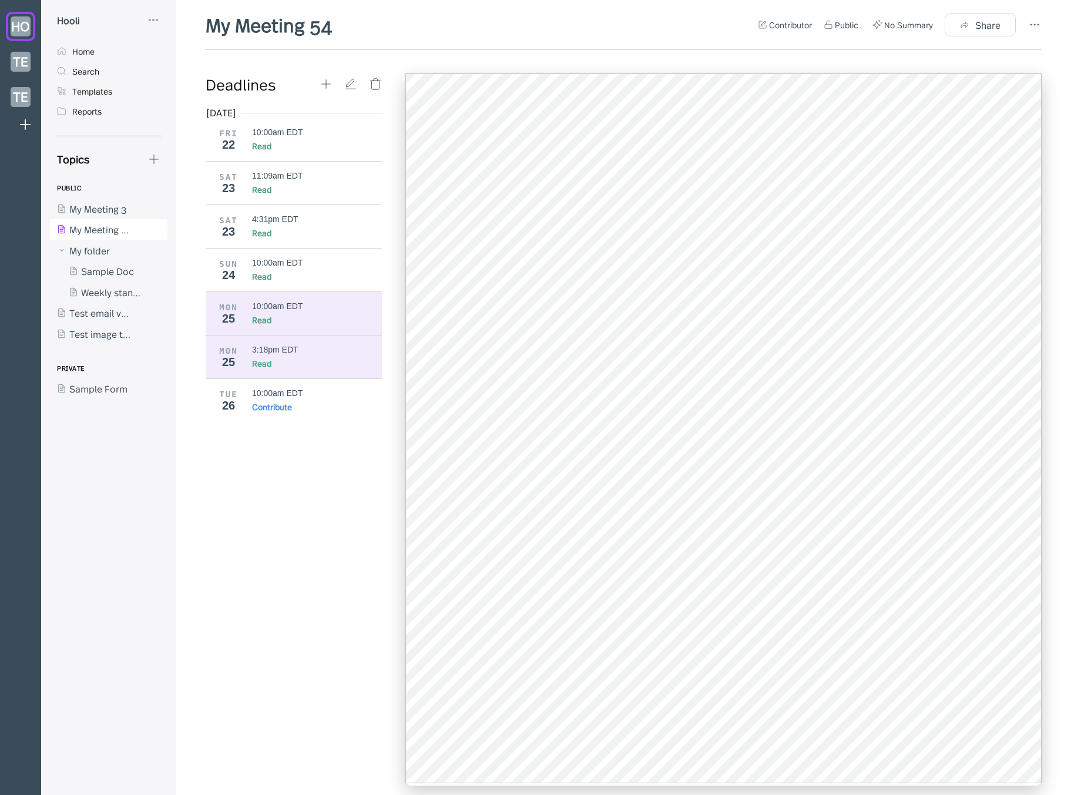
click at [291, 320] on div "Read" at bounding box center [317, 320] width 130 height 12
click at [289, 348] on div "3:18pm EDT" at bounding box center [275, 349] width 46 height 9
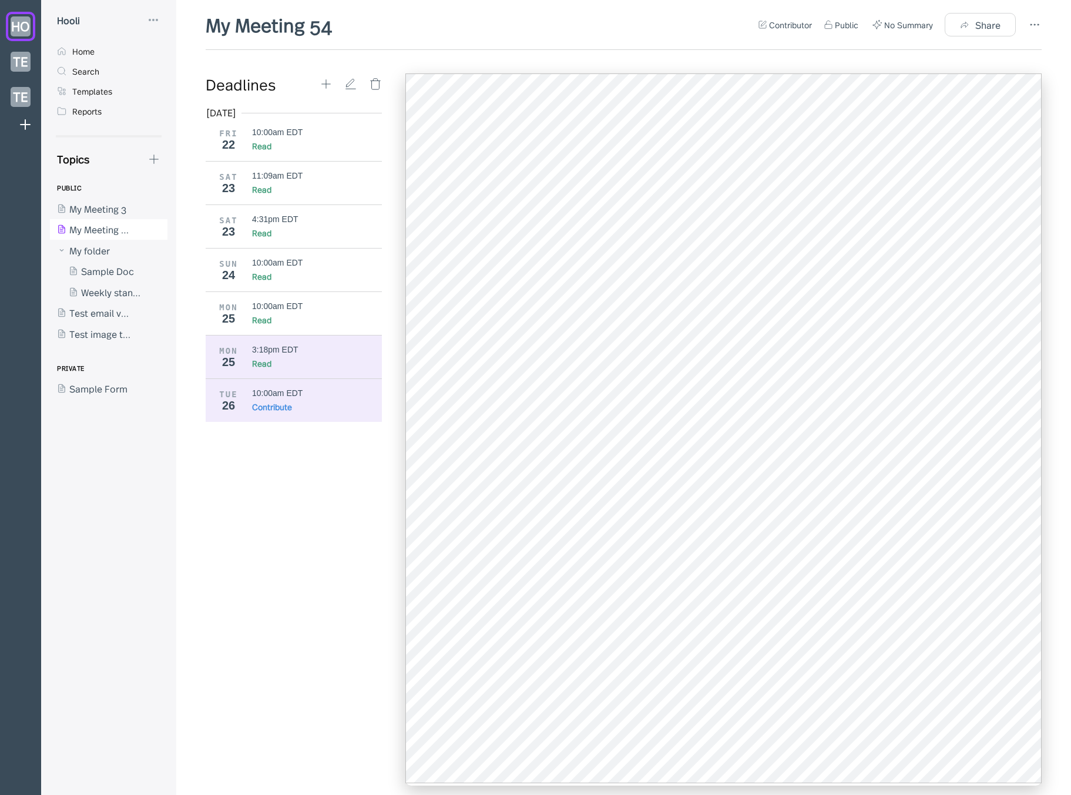
click at [291, 398] on div "10:00am EDT Contribute" at bounding box center [317, 400] width 130 height 24
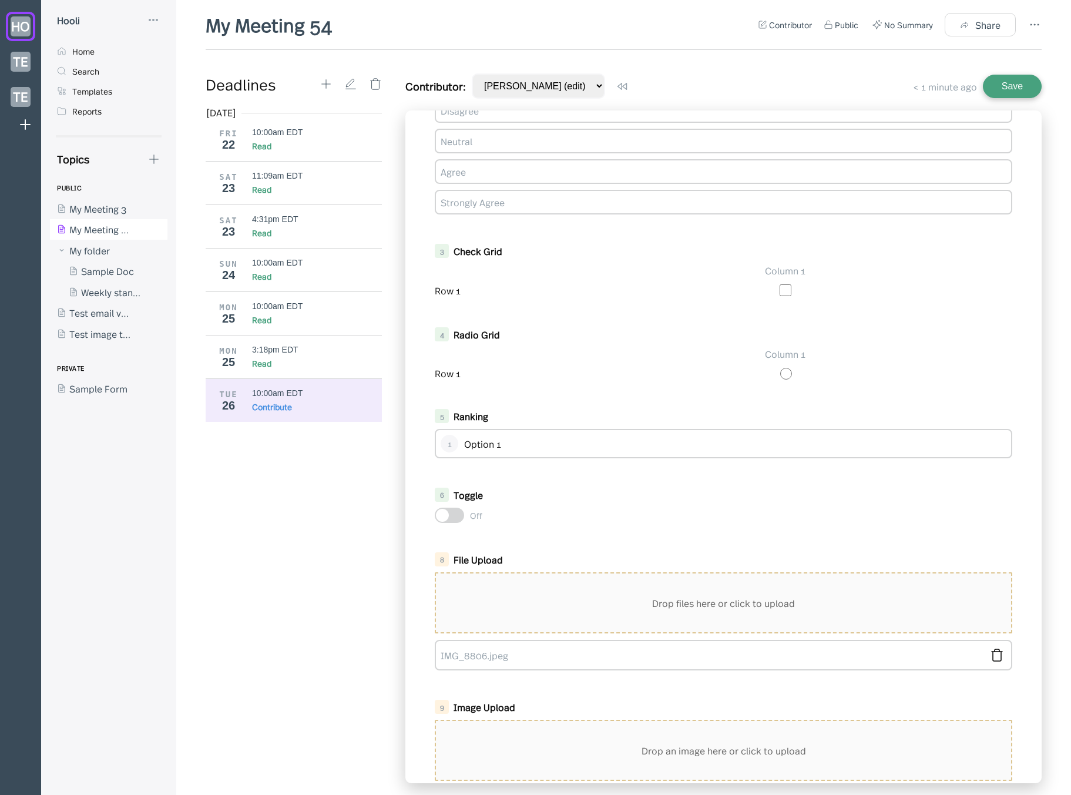
scroll to position [289, 0]
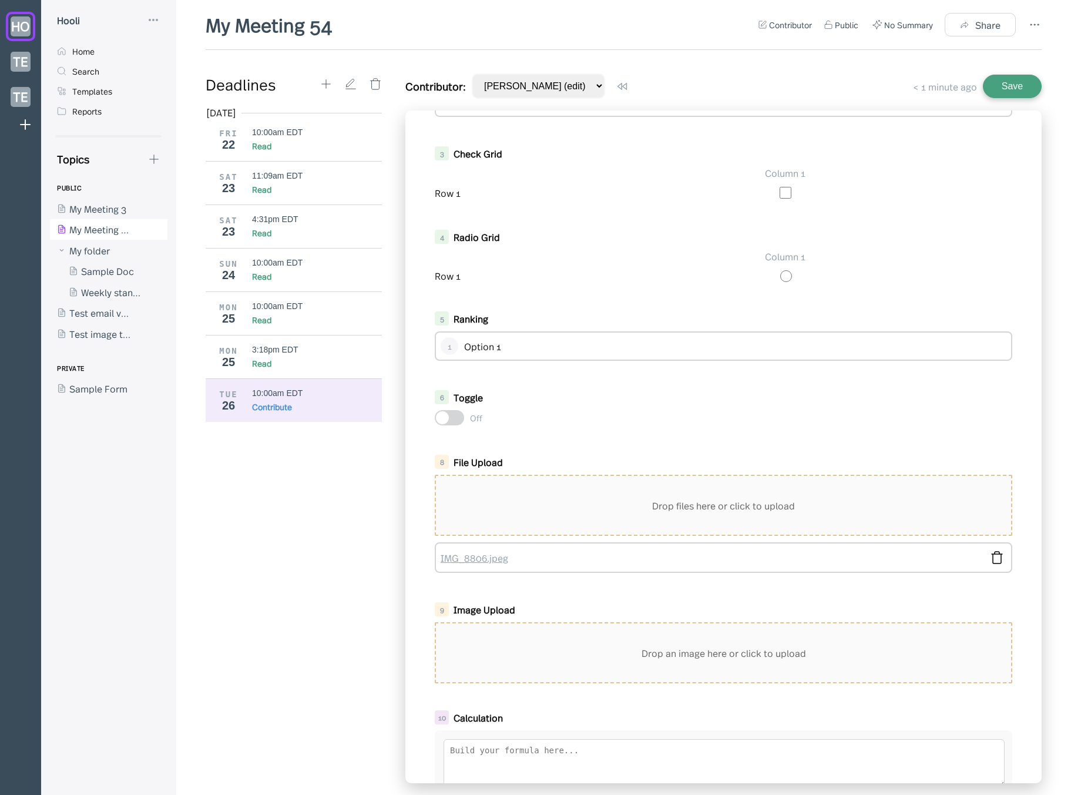
click at [495, 558] on link "IMG_8806.jpeg" at bounding box center [711, 557] width 541 height 13
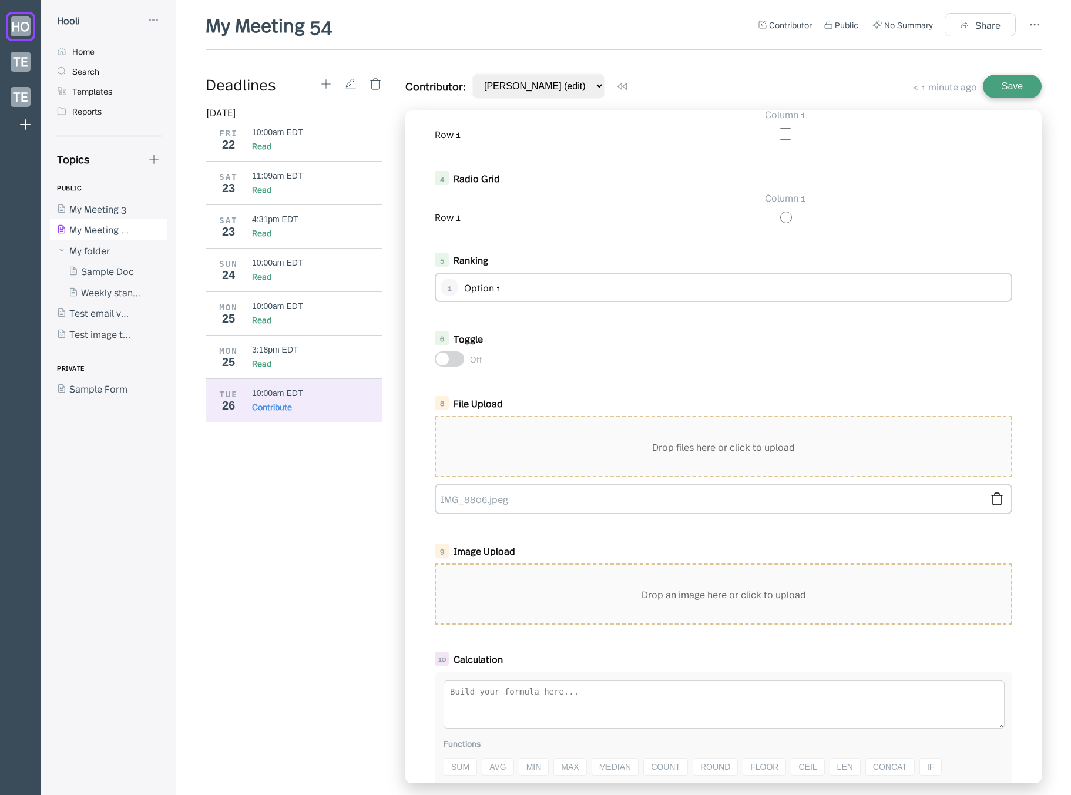
scroll to position [479, 0]
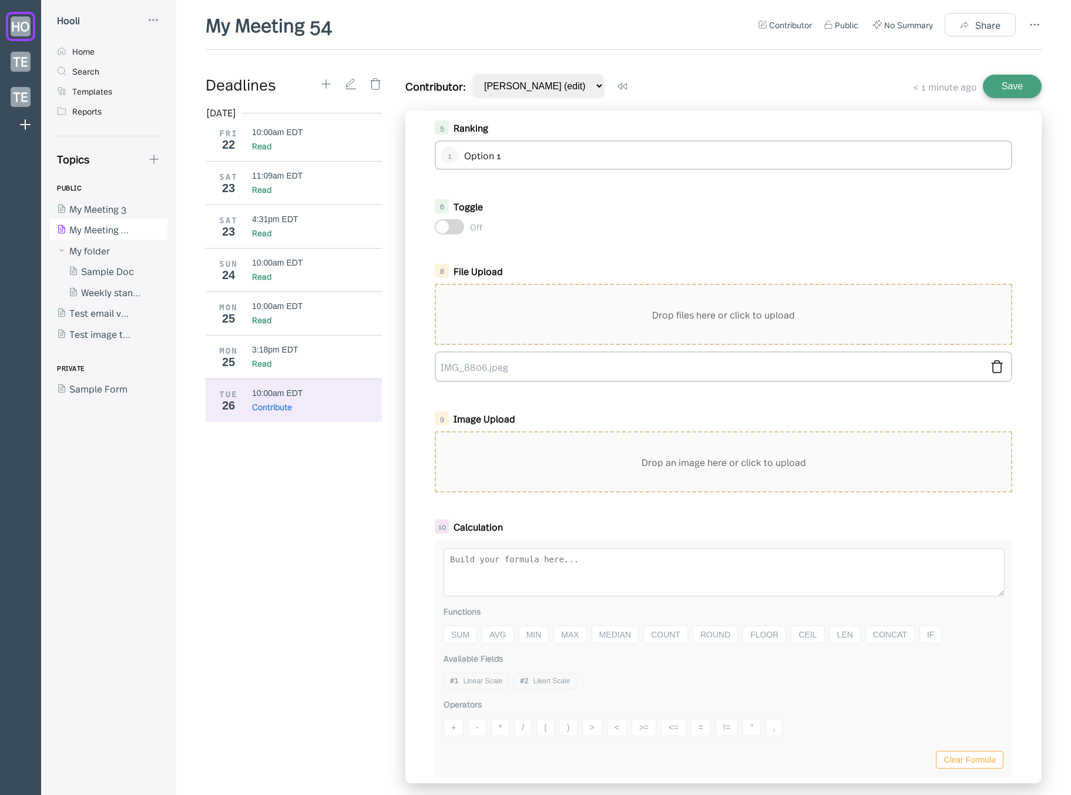
click at [529, 403] on div "1 Linear Scale Poor Excellent 0 1 2 3 4 5 2 Likert Scale Strongly Disagree Disa…" at bounding box center [723, 446] width 636 height 673
click at [291, 324] on div "Read" at bounding box center [317, 320] width 130 height 12
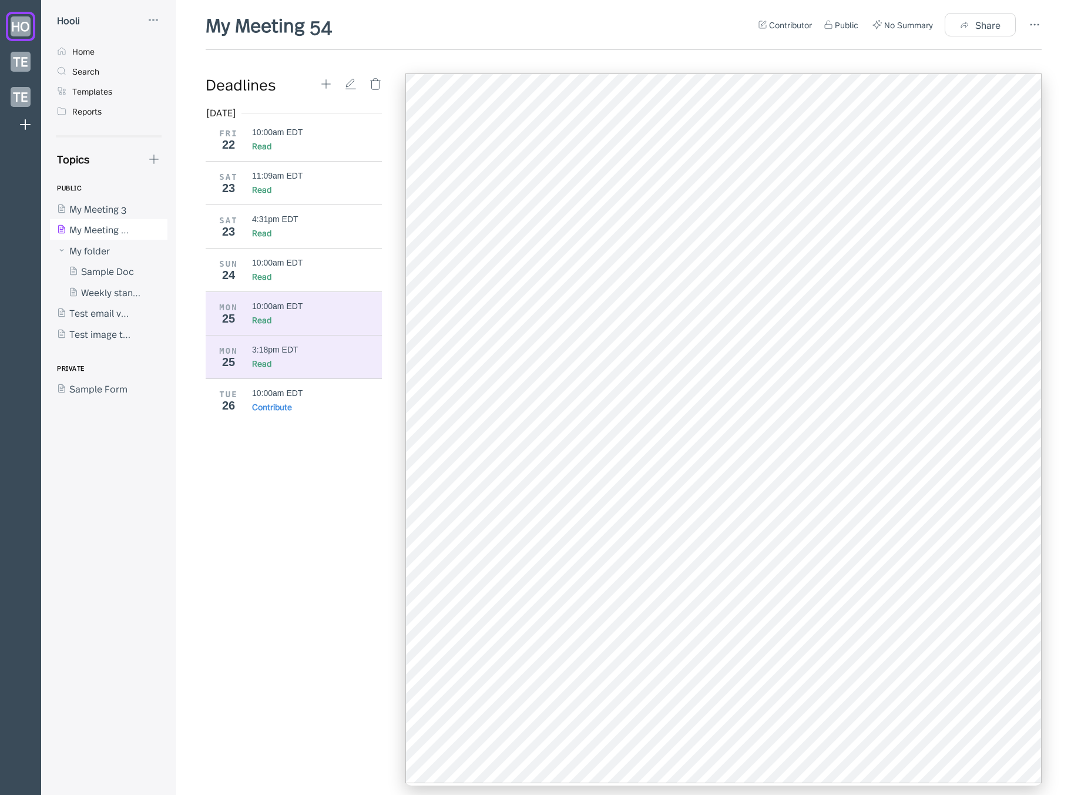
click at [291, 354] on div "3:18pm EDT Read" at bounding box center [317, 357] width 130 height 24
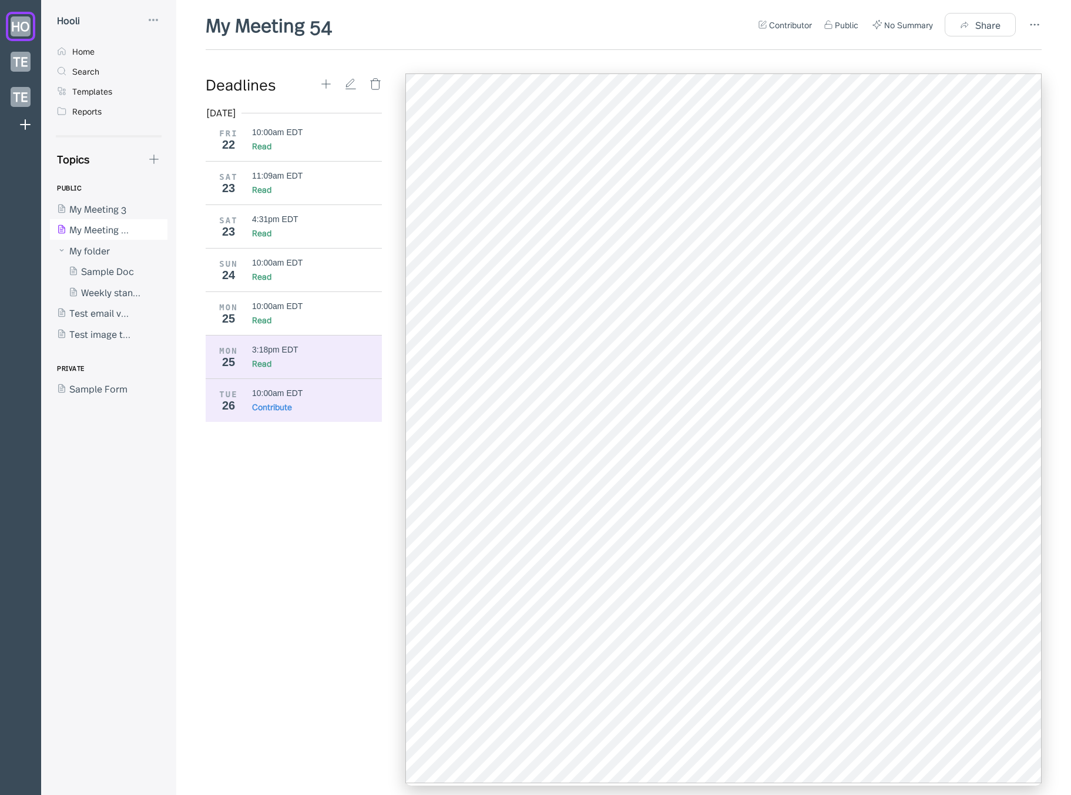
click at [297, 395] on div "10:00am EDT" at bounding box center [277, 392] width 51 height 9
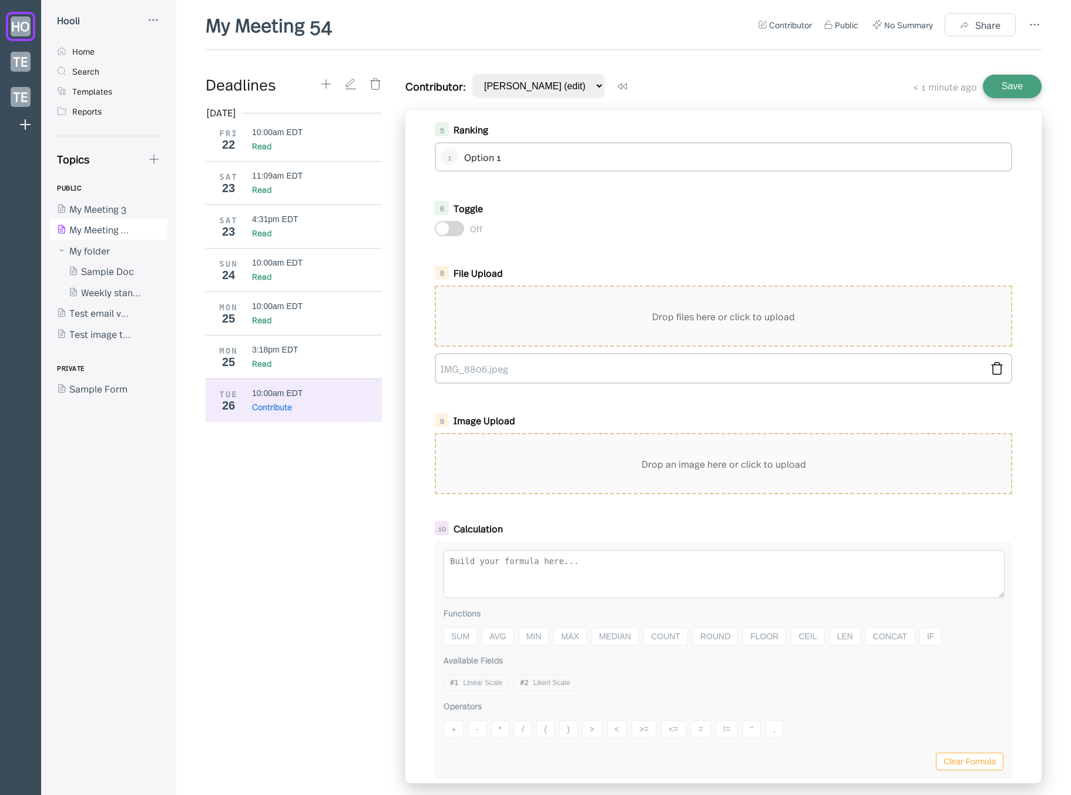
scroll to position [479, 0]
click at [293, 353] on div "3:18pm EDT" at bounding box center [275, 349] width 46 height 9
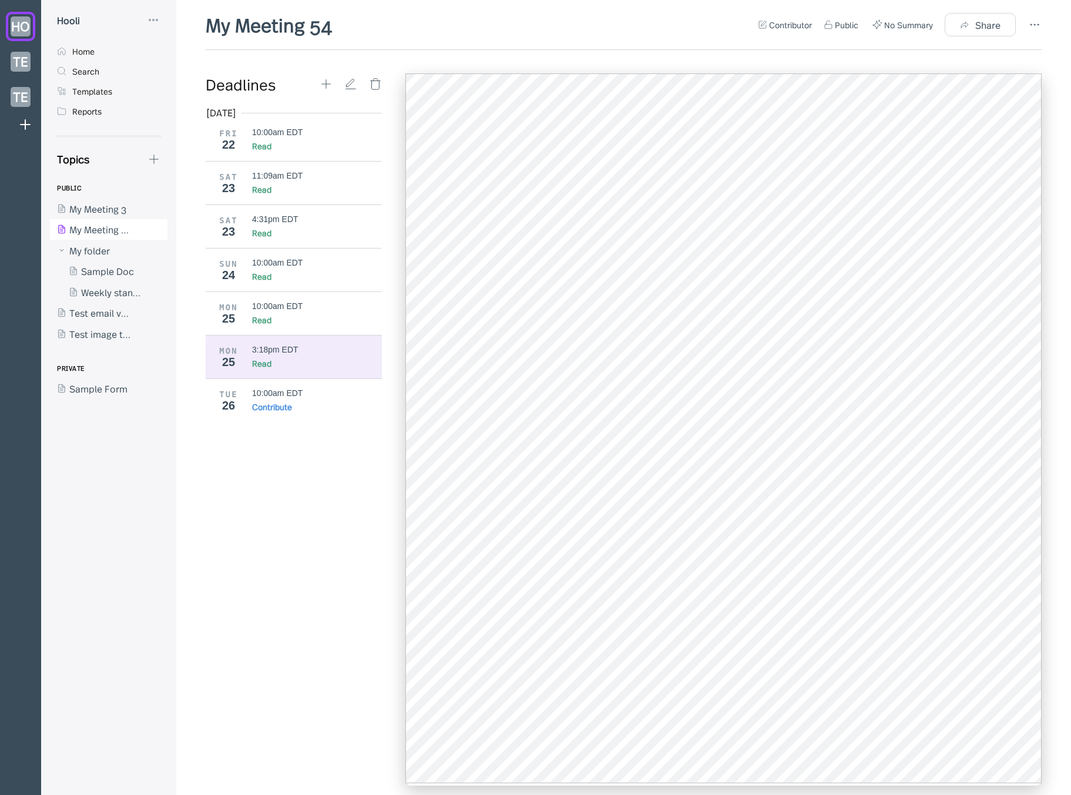
click at [306, 507] on div "Aug 2025 FRI 22 10:00am EDT Read SAT 23 11:09am EDT Read SAT 23 4:31pm EDT Read…" at bounding box center [298, 444] width 185 height 677
click at [270, 326] on div "MON 25 10:00am EDT Read" at bounding box center [298, 312] width 185 height 43
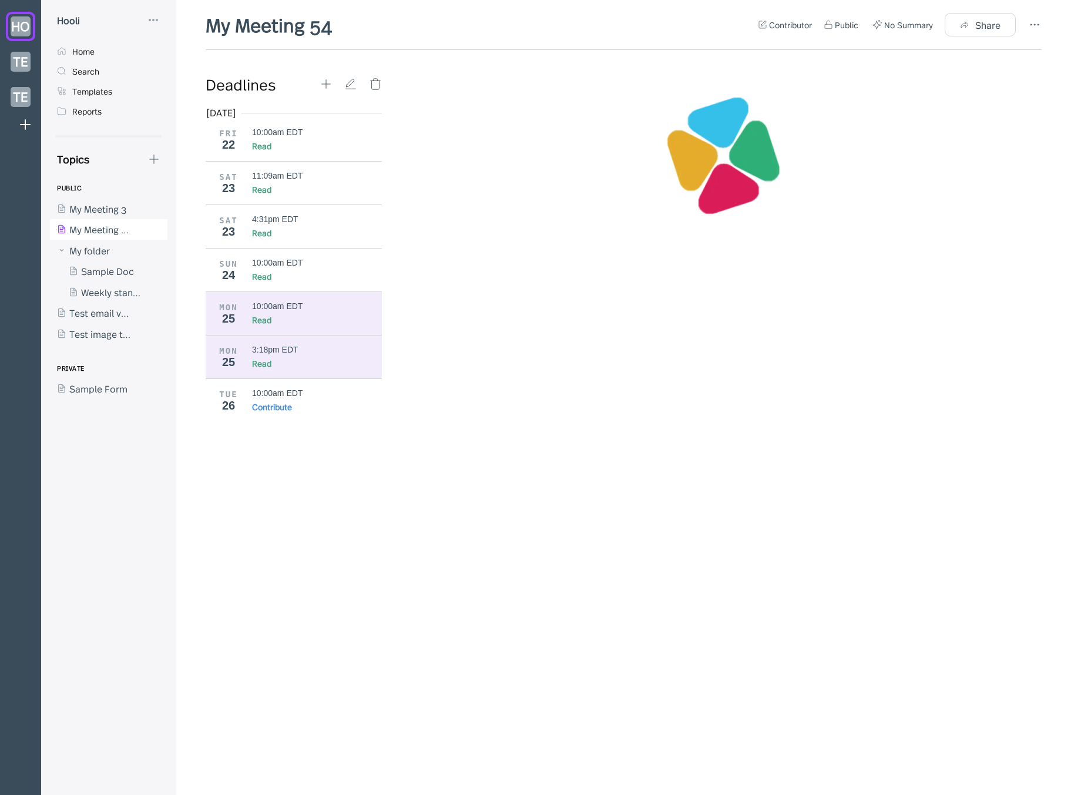
click at [278, 348] on div "3:18pm EDT" at bounding box center [275, 349] width 46 height 9
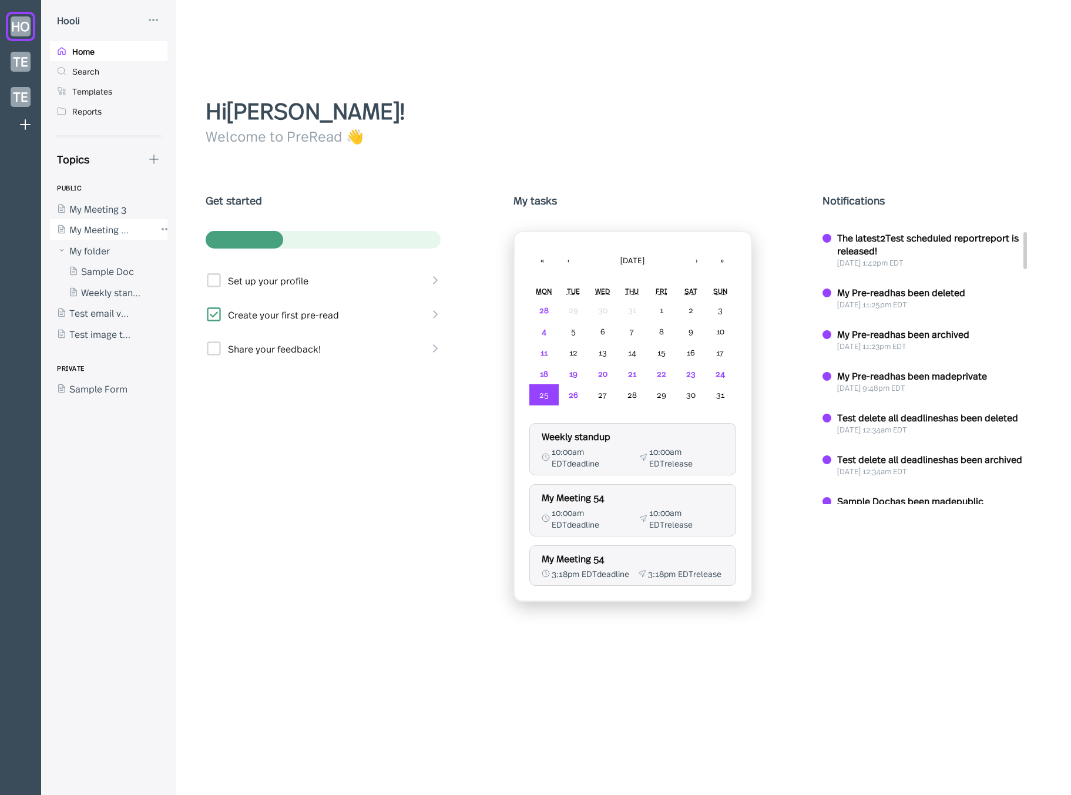
click at [135, 224] on div at bounding box center [103, 229] width 106 height 21
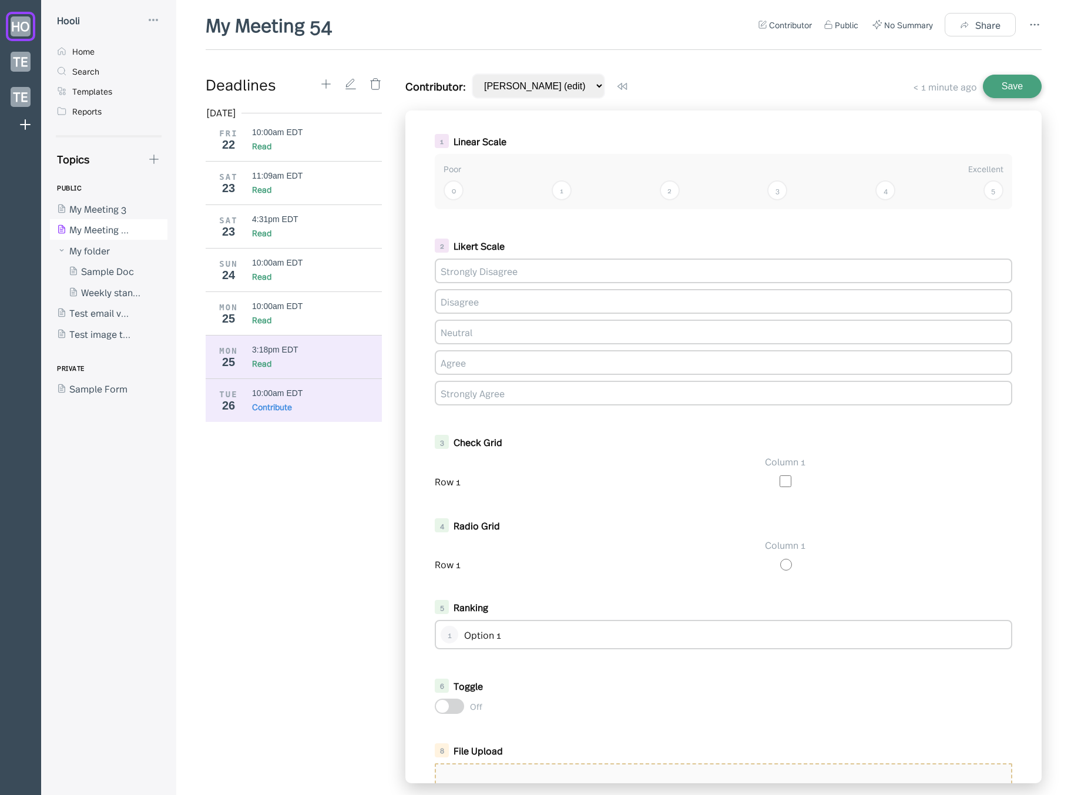
click at [290, 368] on div "Read" at bounding box center [317, 363] width 130 height 12
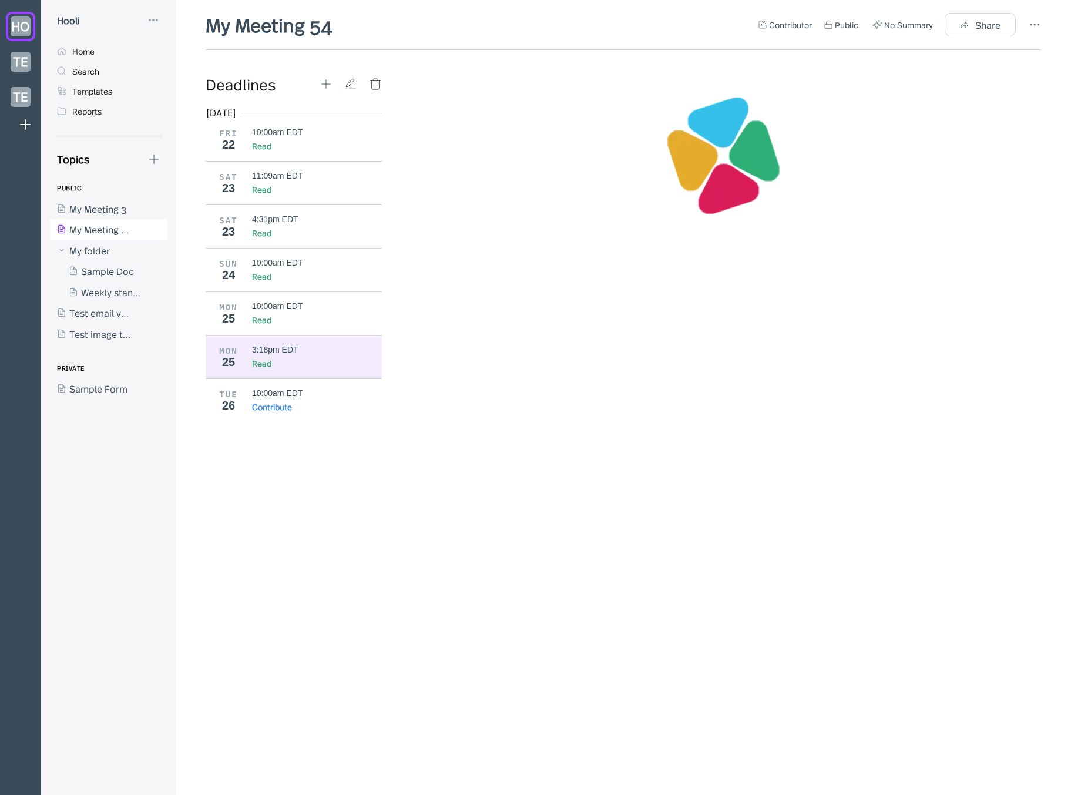
click at [306, 363] on div "Read" at bounding box center [317, 363] width 130 height 12
click at [98, 223] on div at bounding box center [103, 229] width 106 height 21
click at [103, 209] on div at bounding box center [103, 208] width 106 height 21
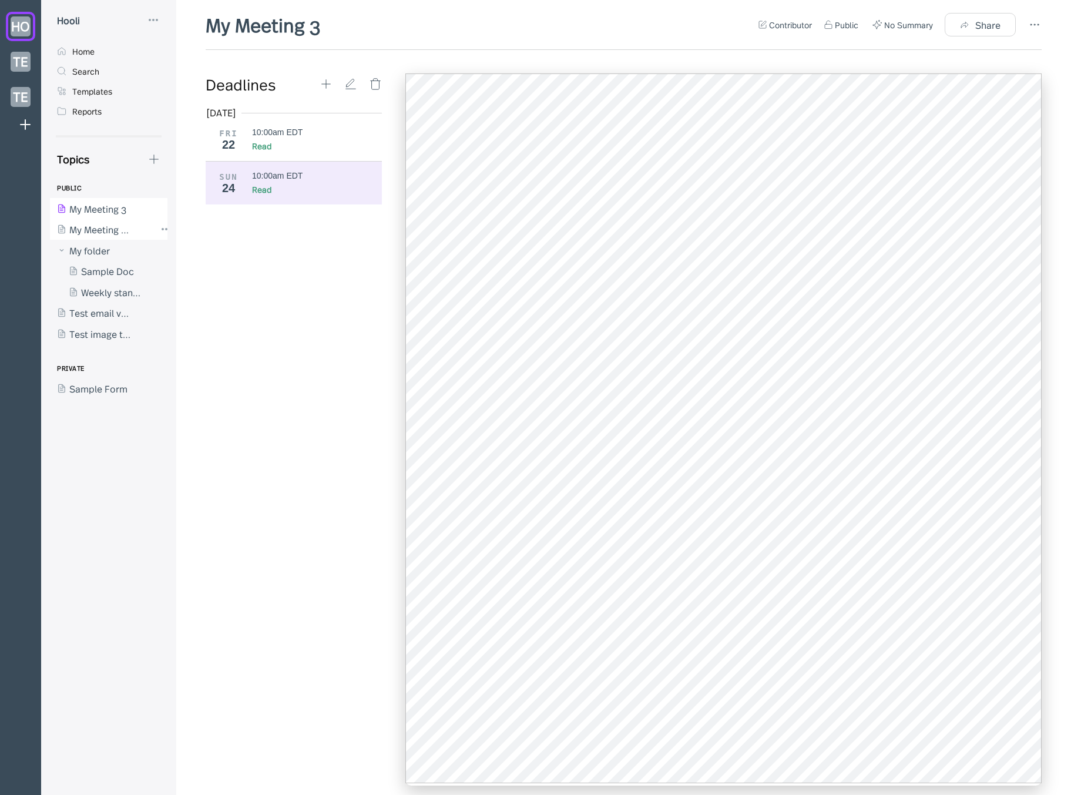
click at [106, 230] on div at bounding box center [103, 229] width 106 height 21
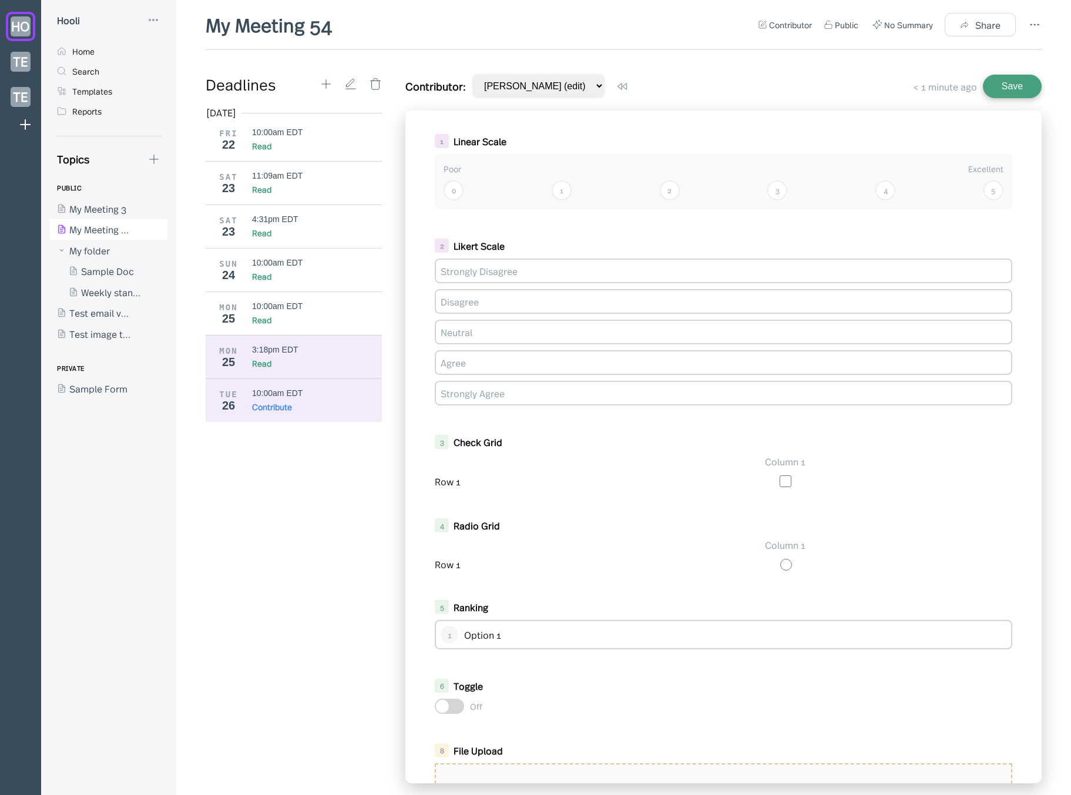
click at [312, 363] on div "Read" at bounding box center [317, 363] width 130 height 12
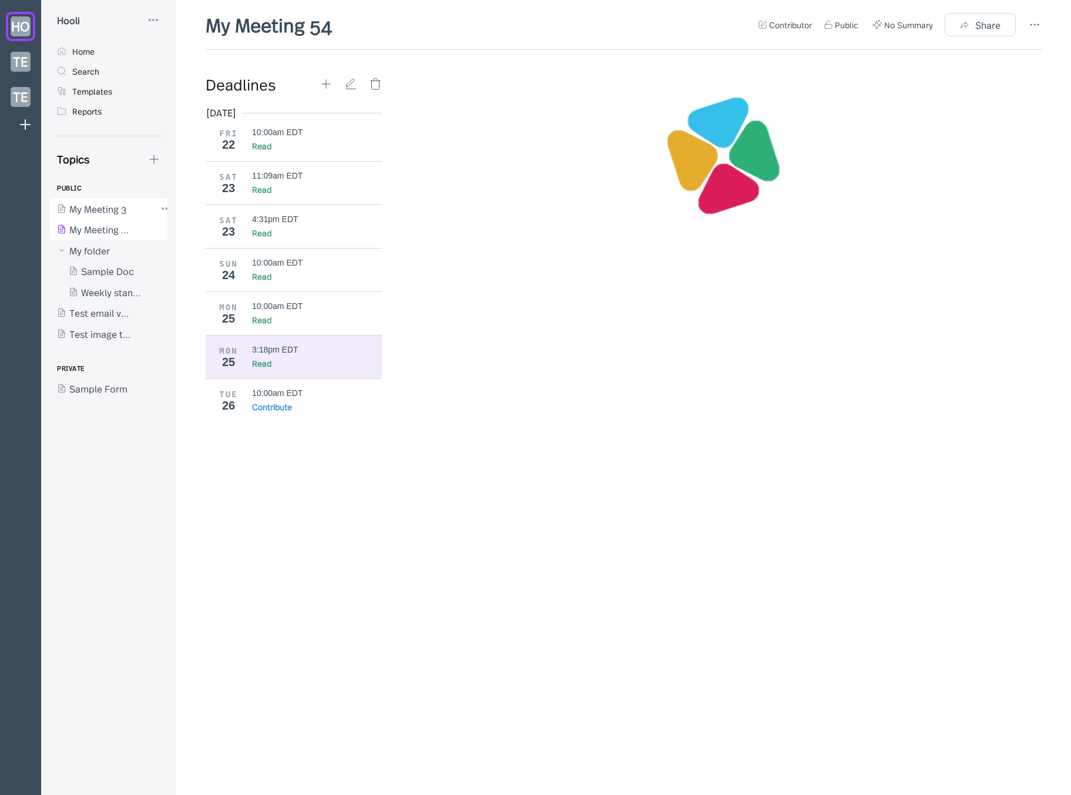
click at [113, 211] on div at bounding box center [103, 208] width 106 height 21
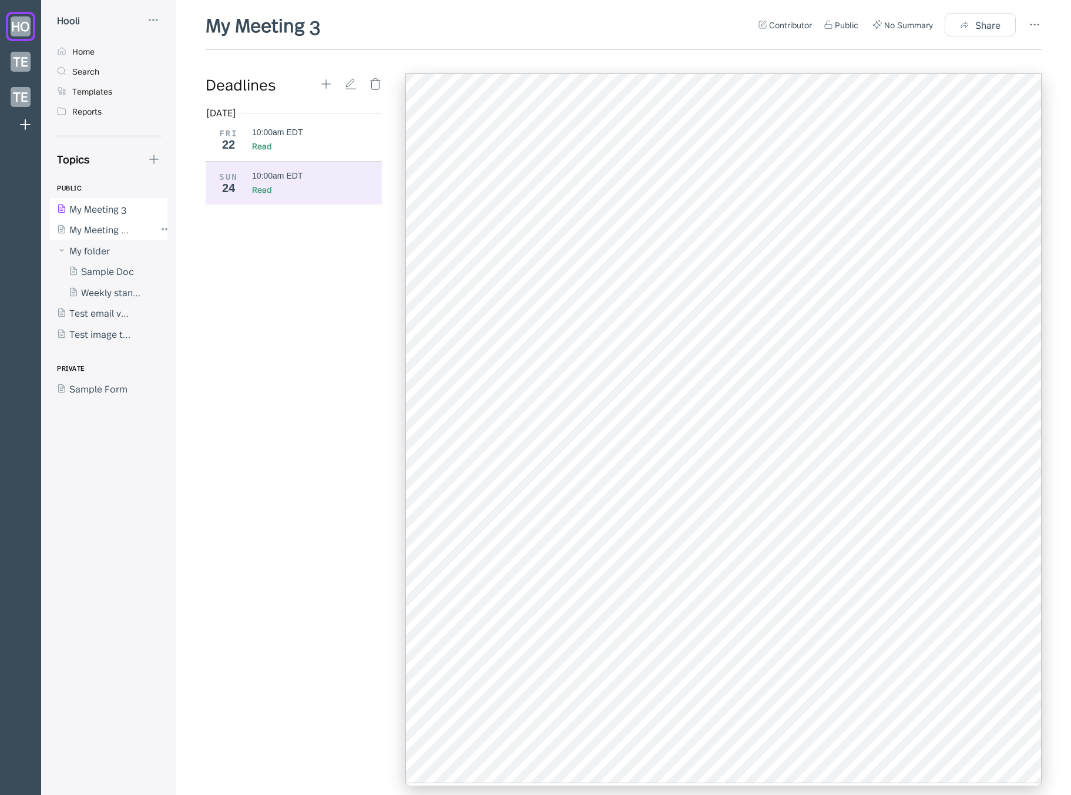
click at [105, 229] on div at bounding box center [103, 229] width 106 height 21
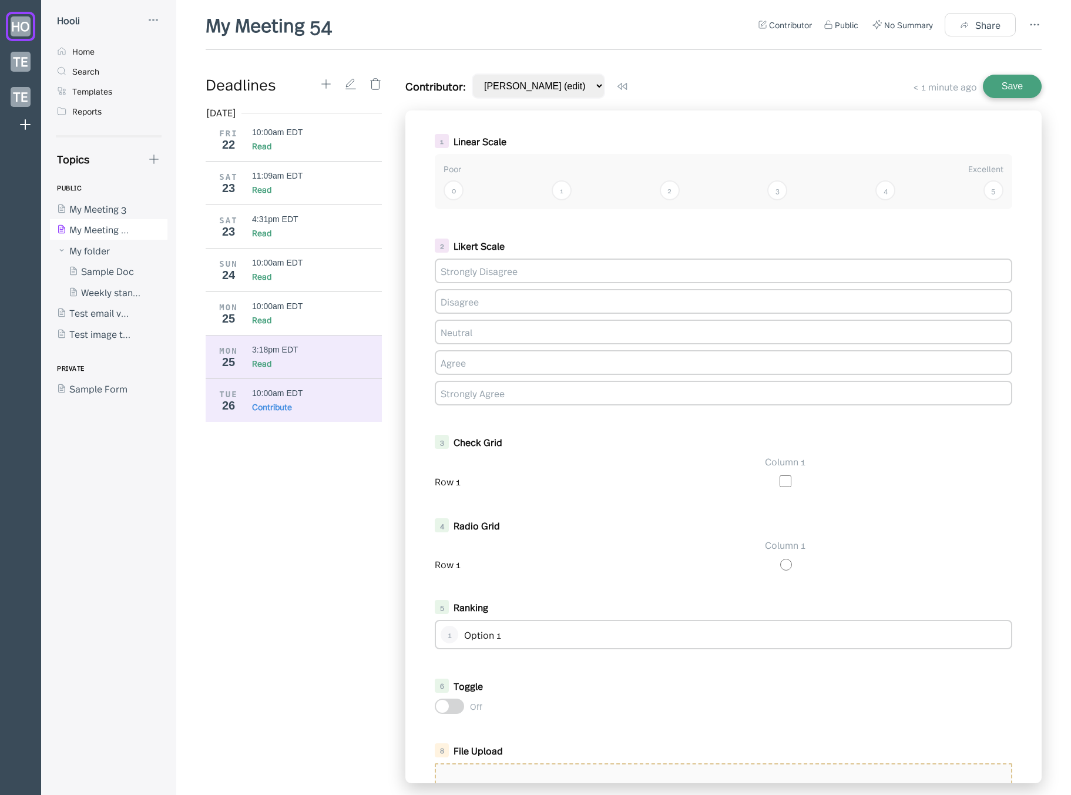
click at [316, 343] on div "MON 25 3:18pm EDT Read" at bounding box center [298, 356] width 185 height 43
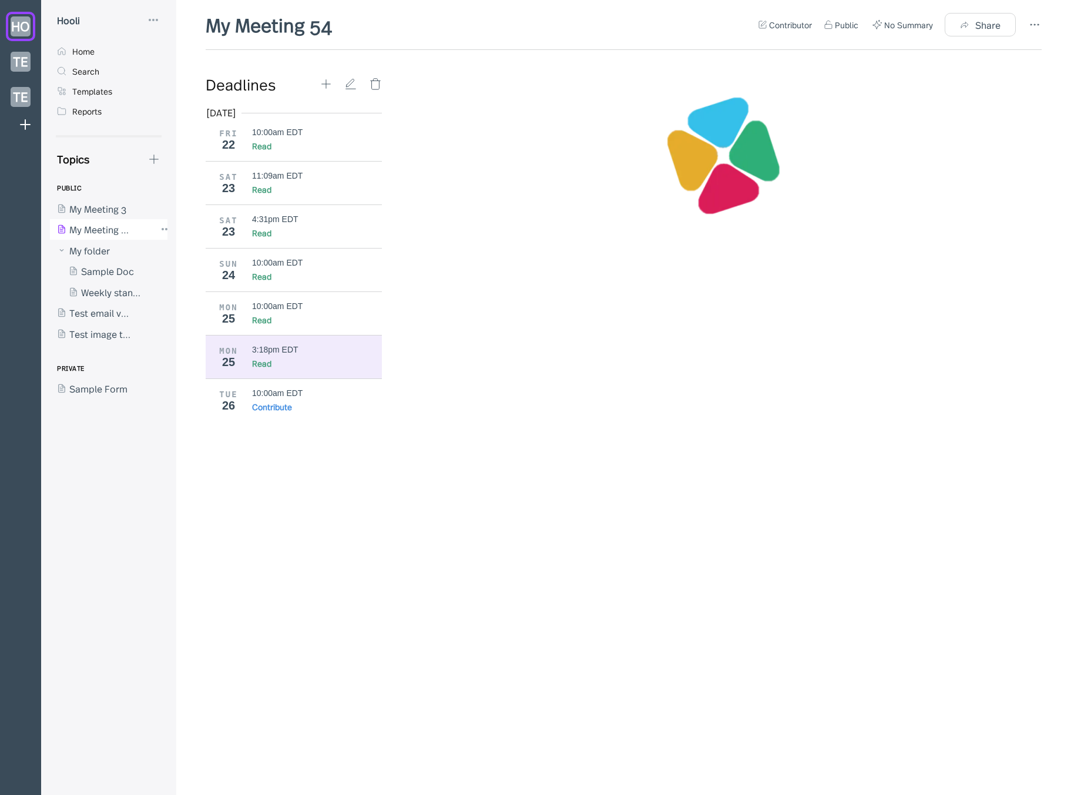
click at [100, 220] on div at bounding box center [103, 229] width 106 height 21
click at [105, 213] on div at bounding box center [103, 208] width 106 height 21
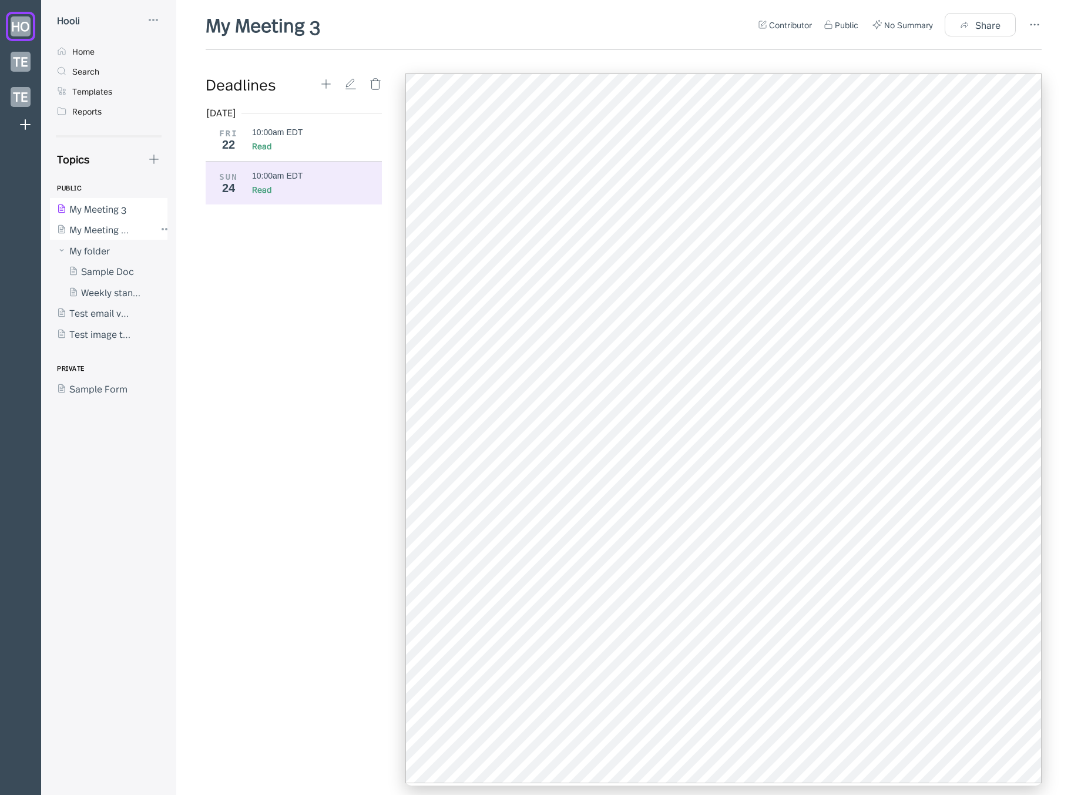
click at [103, 227] on div at bounding box center [103, 229] width 106 height 21
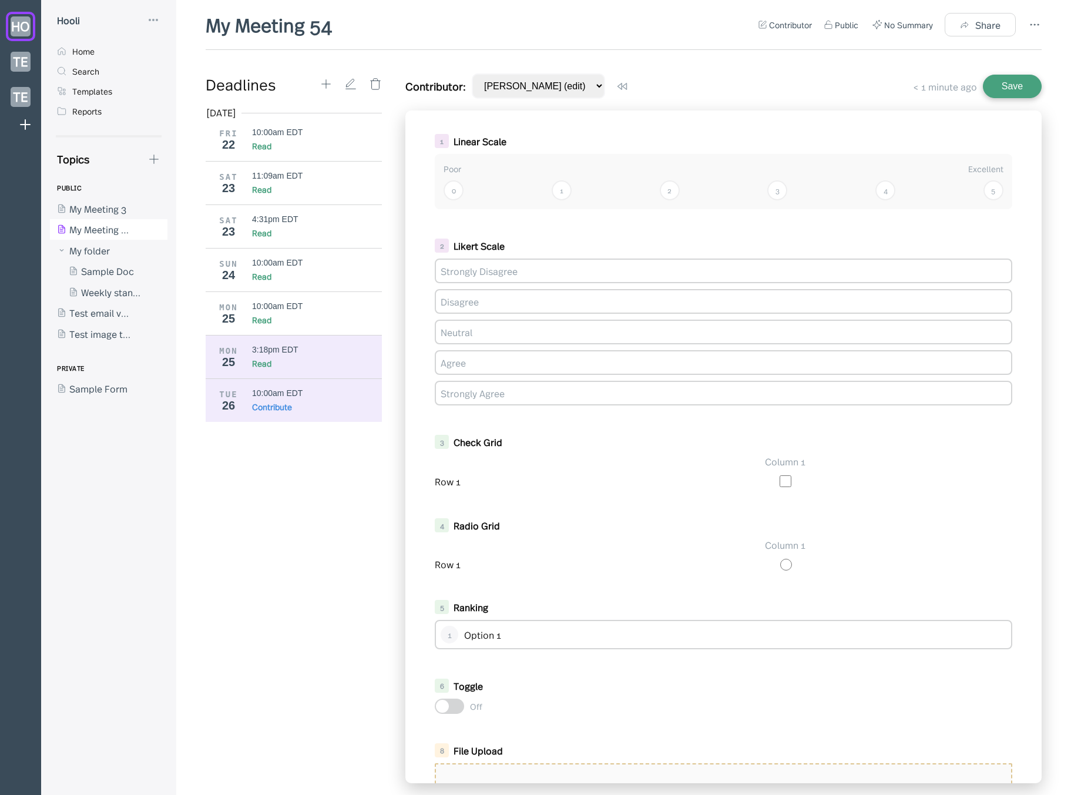
click at [264, 350] on div "3:18pm EDT" at bounding box center [275, 349] width 46 height 9
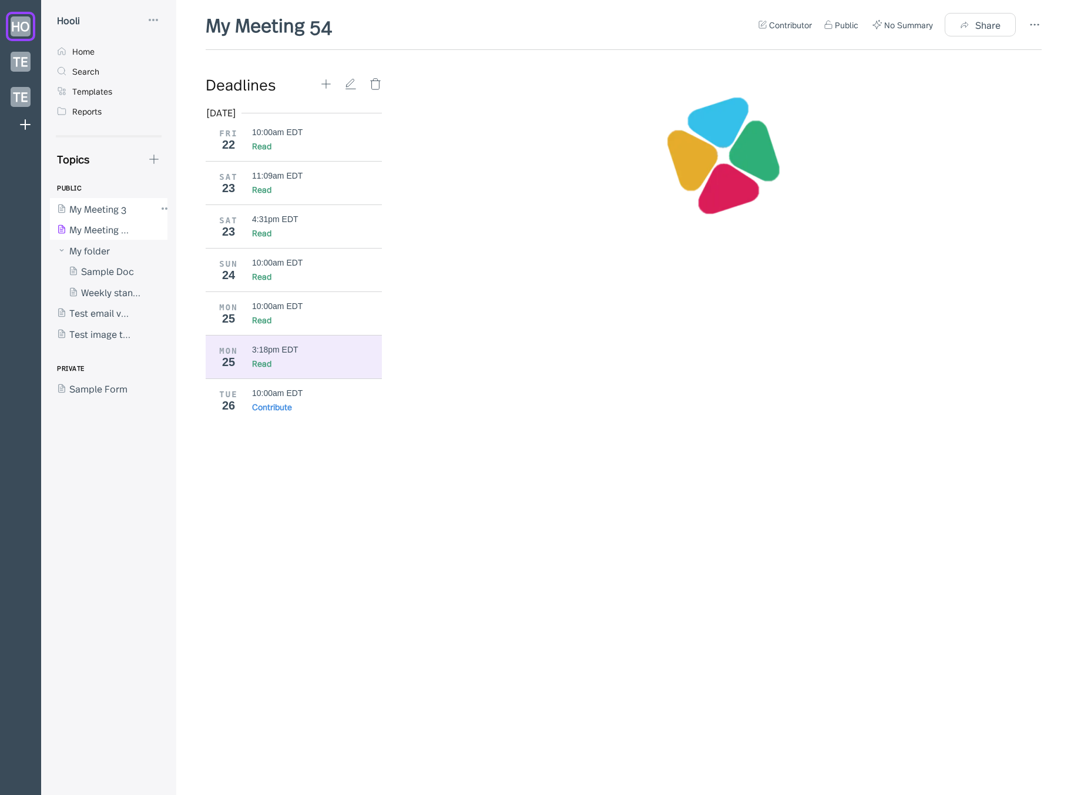
click at [129, 202] on div at bounding box center [103, 208] width 106 height 21
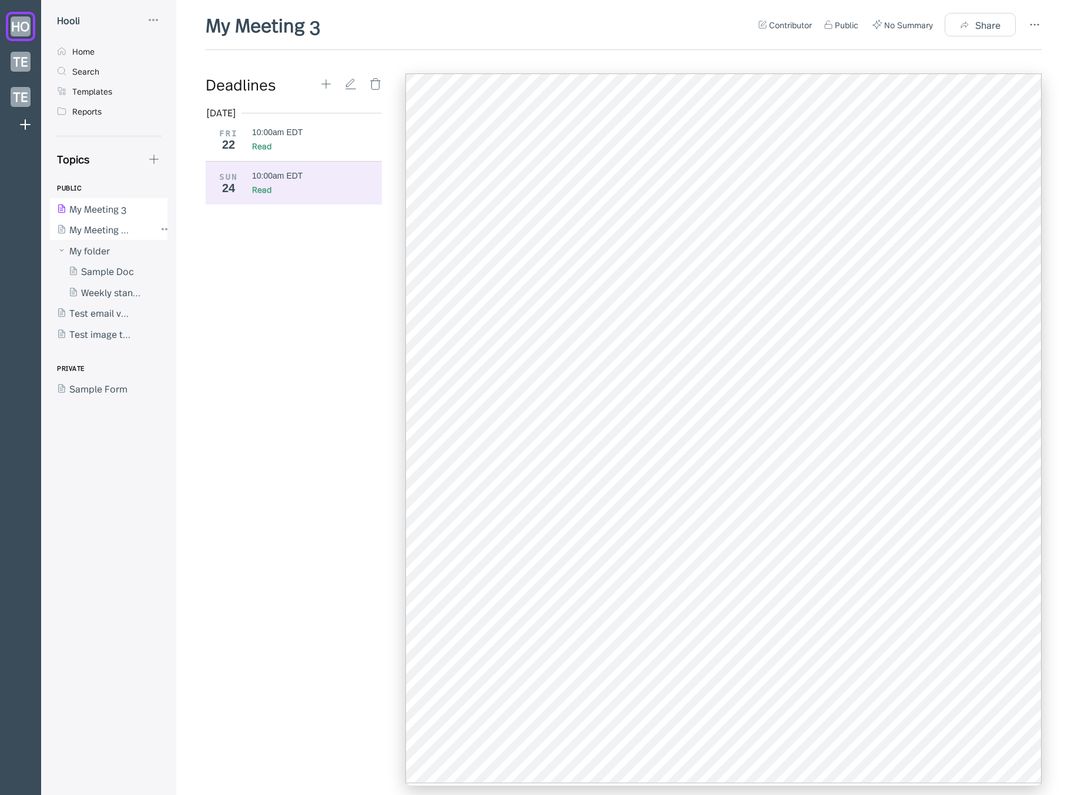
click at [122, 228] on div at bounding box center [103, 229] width 106 height 21
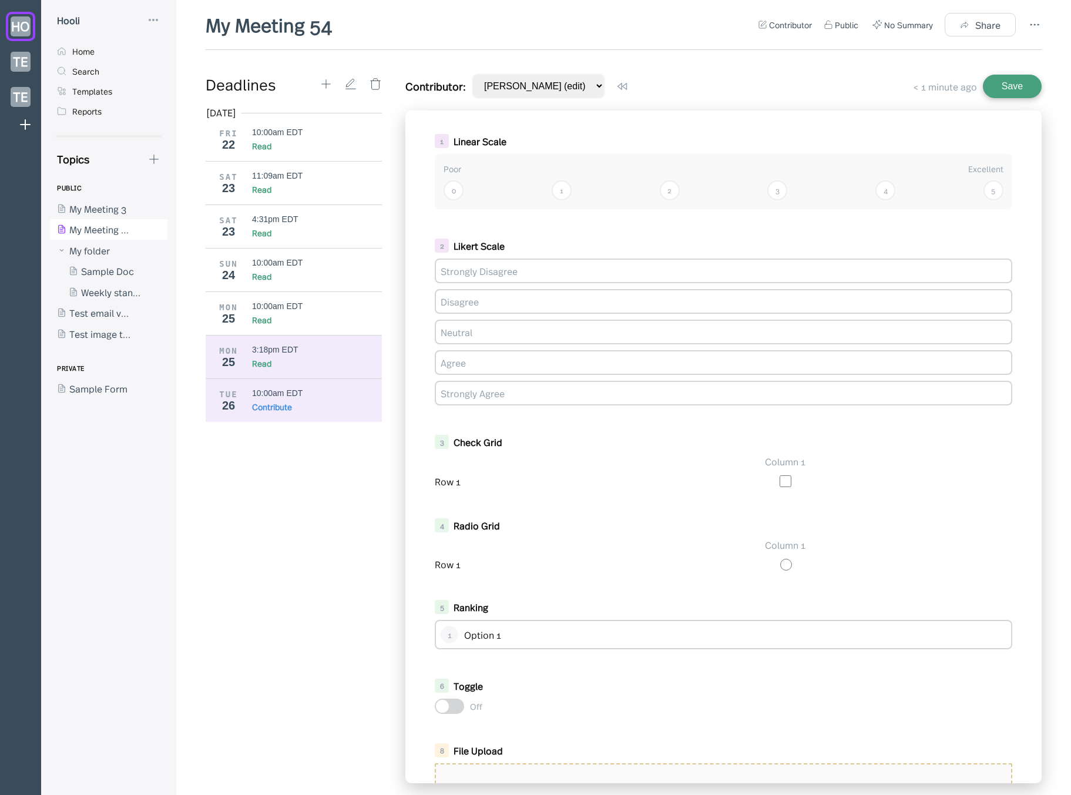
click at [297, 347] on div "3:18pm EDT" at bounding box center [275, 349] width 46 height 9
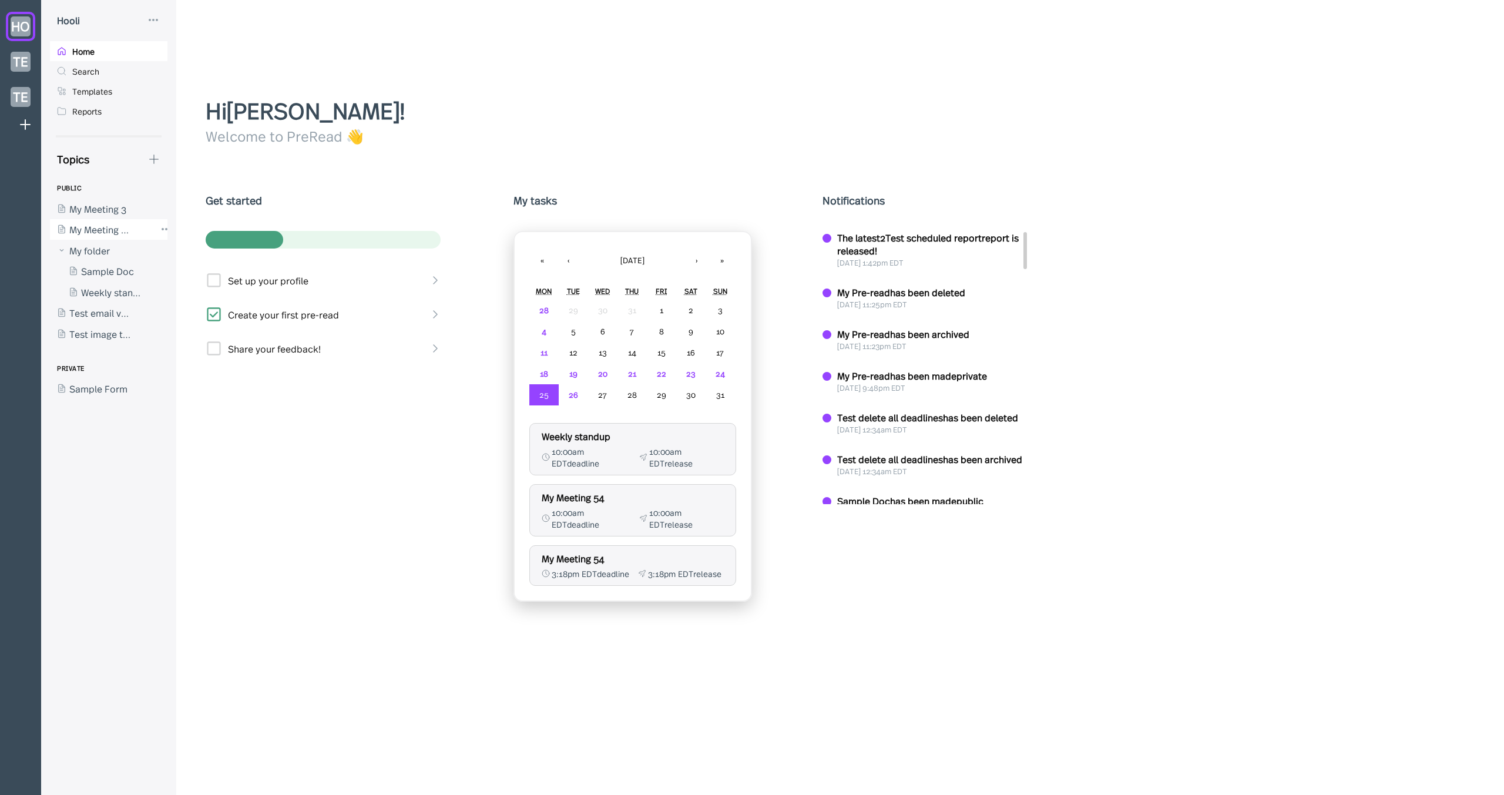
click at [123, 226] on div at bounding box center [103, 229] width 106 height 21
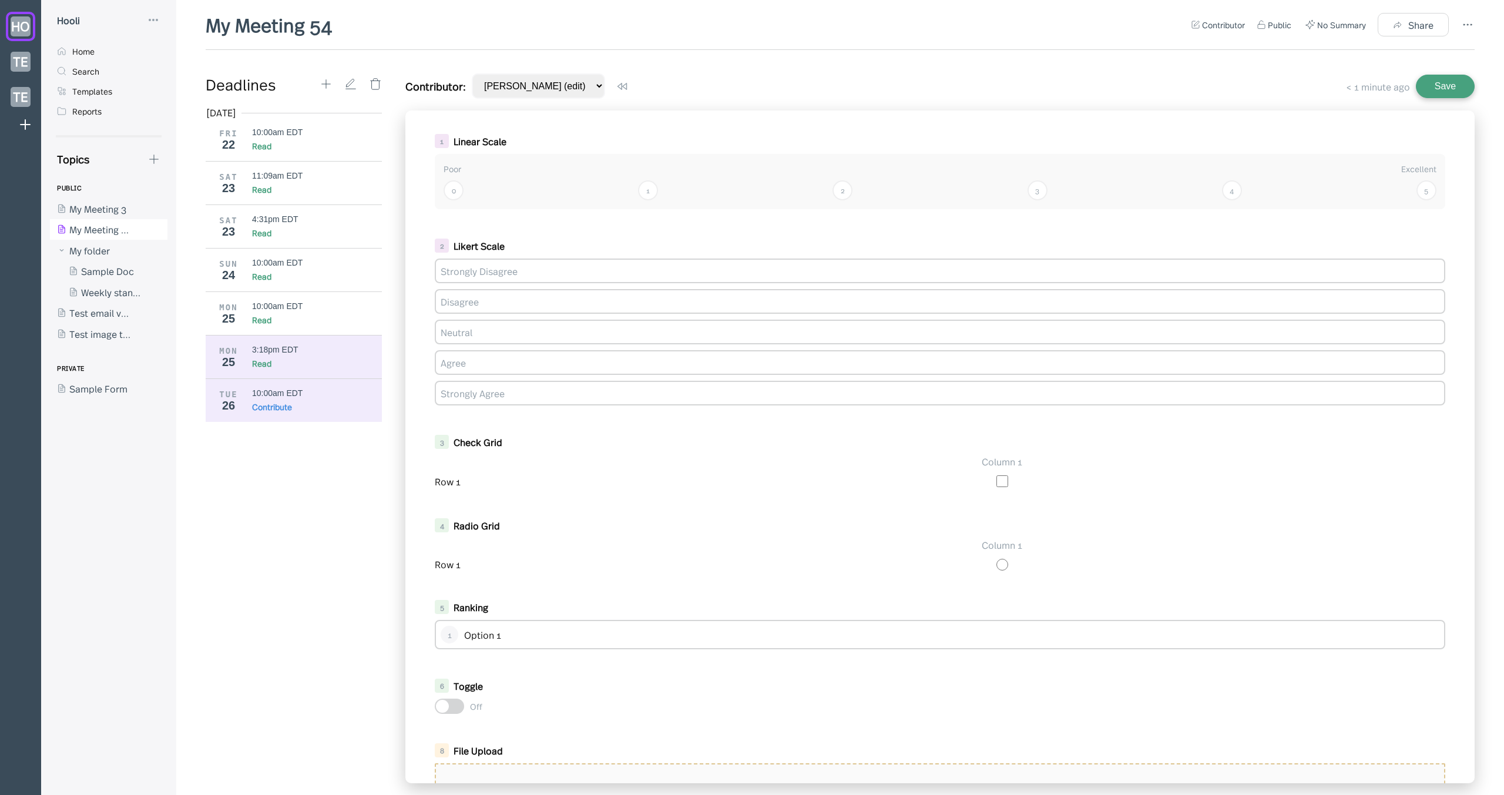
click at [288, 353] on div "3:18pm EDT" at bounding box center [275, 349] width 46 height 9
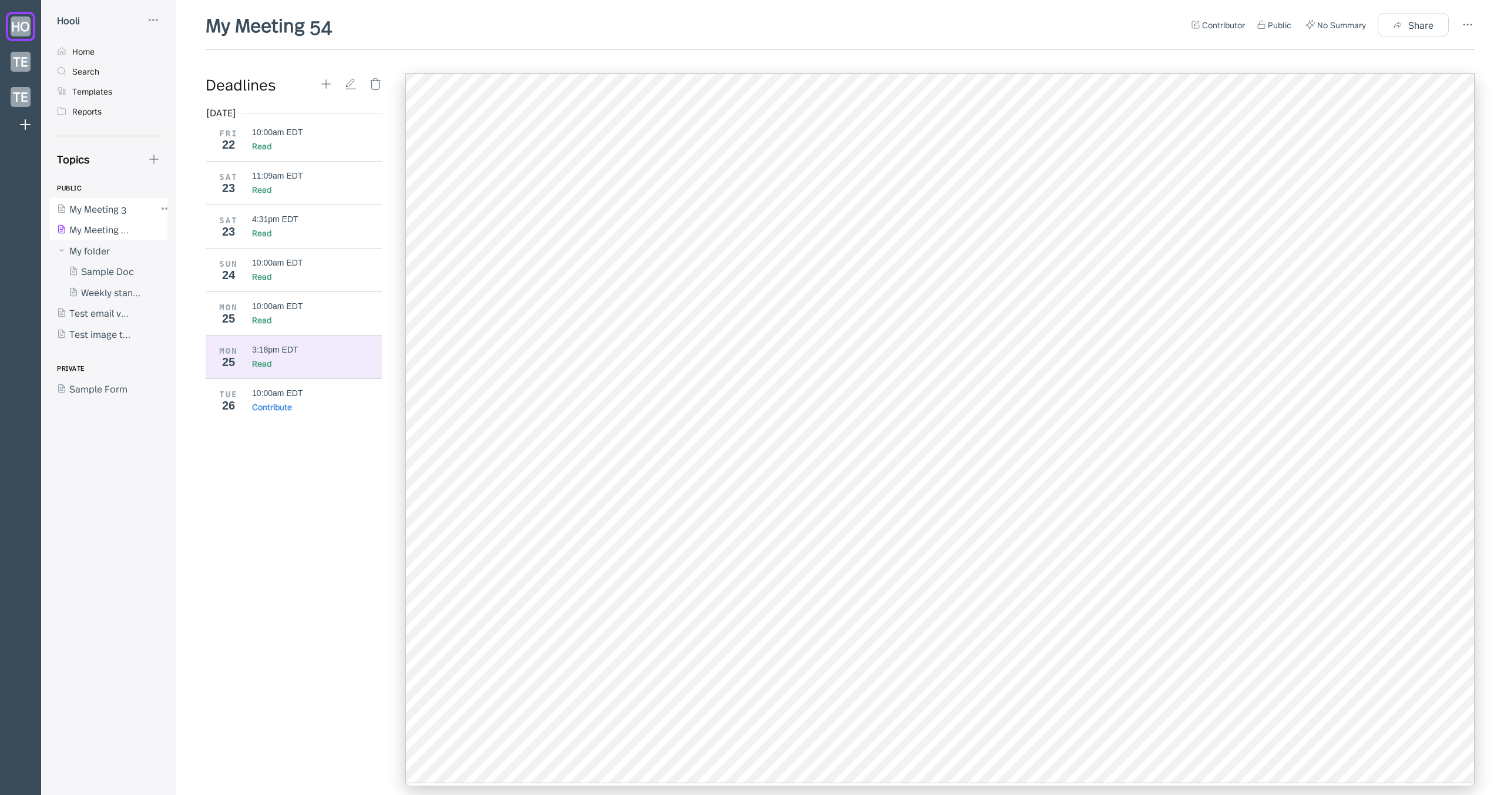
click at [118, 205] on div at bounding box center [103, 208] width 106 height 21
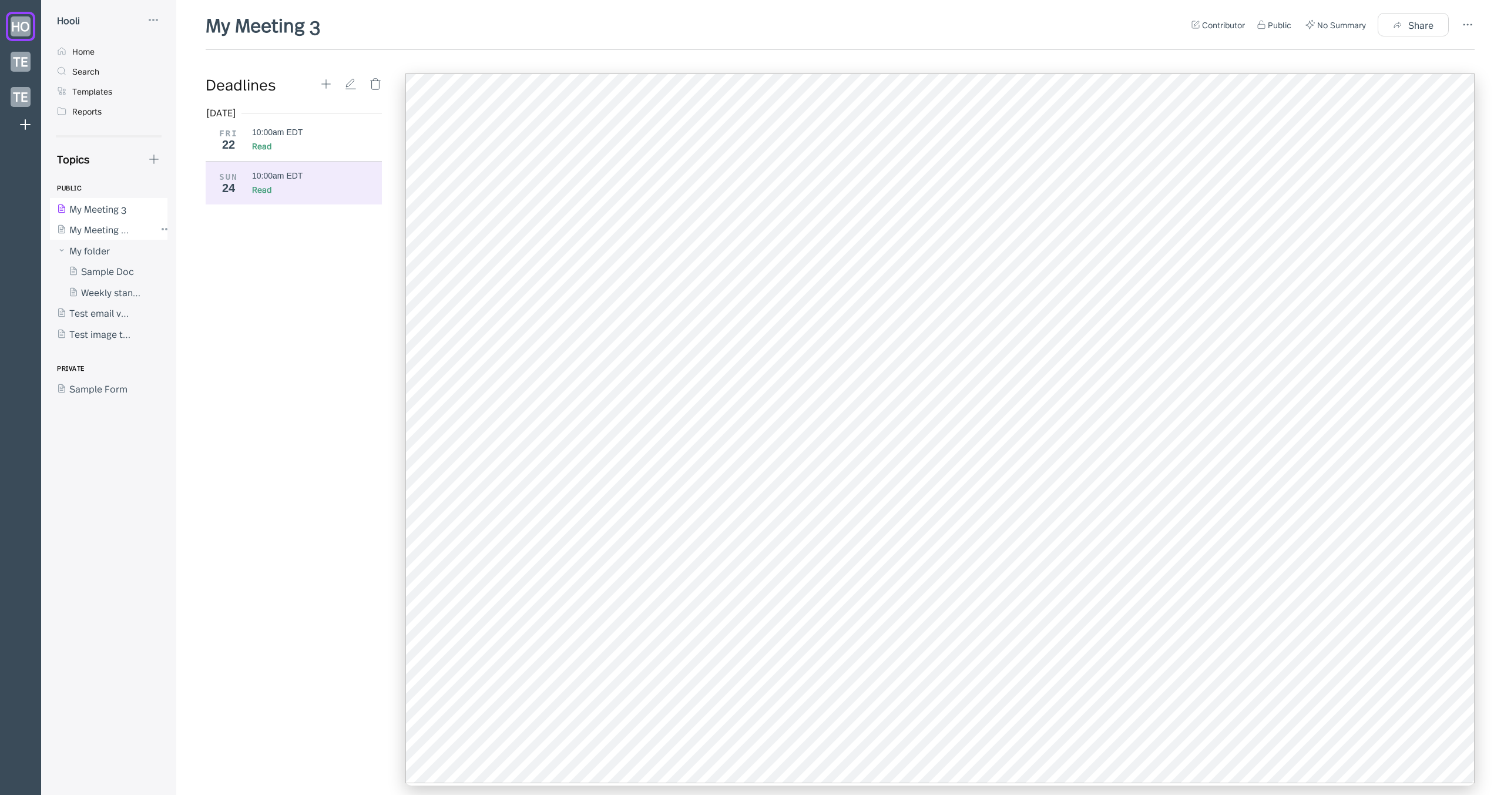
click at [103, 228] on div at bounding box center [103, 229] width 106 height 21
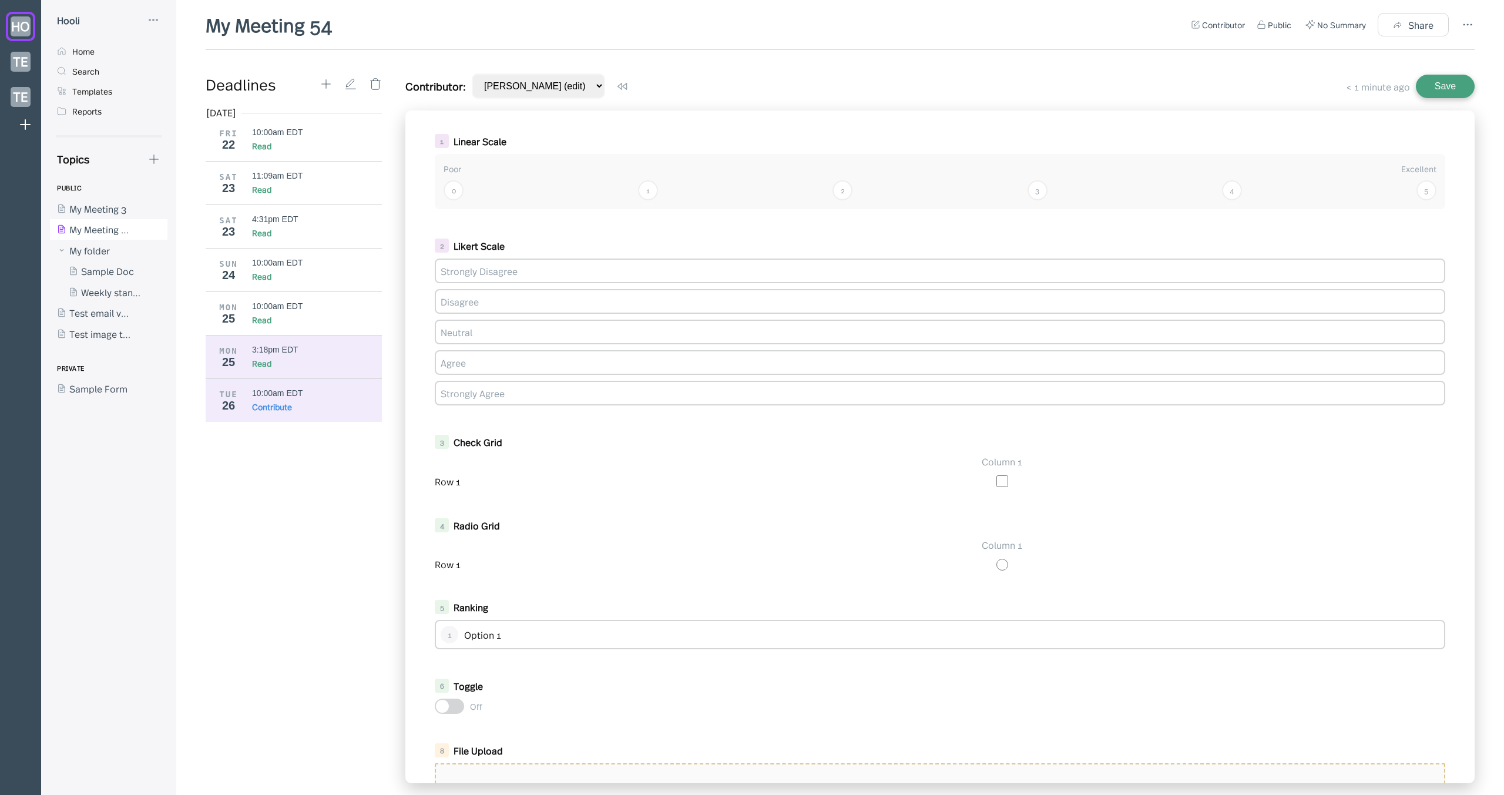
click at [256, 361] on div "Read" at bounding box center [261, 363] width 19 height 12
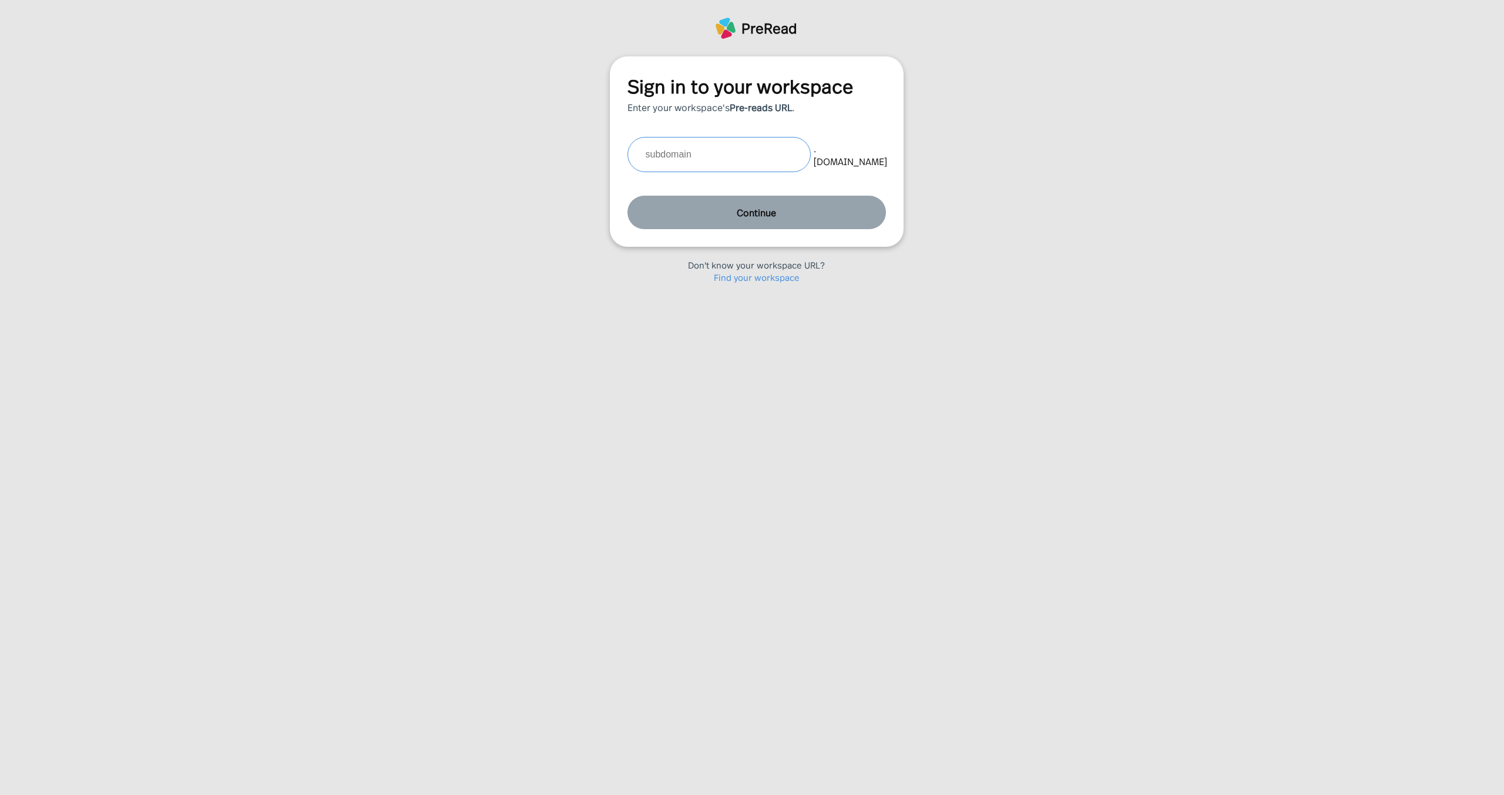
click at [714, 148] on input "text" at bounding box center [719, 154] width 183 height 35
drag, startPoint x: 511, startPoint y: 209, endPoint x: 572, endPoint y: 256, distance: 76.7
click at [511, 210] on div "Sign in to your workspace Enter your workspace's Pre-reads URL . . [DOMAIN_NAME…" at bounding box center [756, 175] width 1513 height 239
click at [760, 276] on link "Find your workspace" at bounding box center [757, 277] width 86 height 12
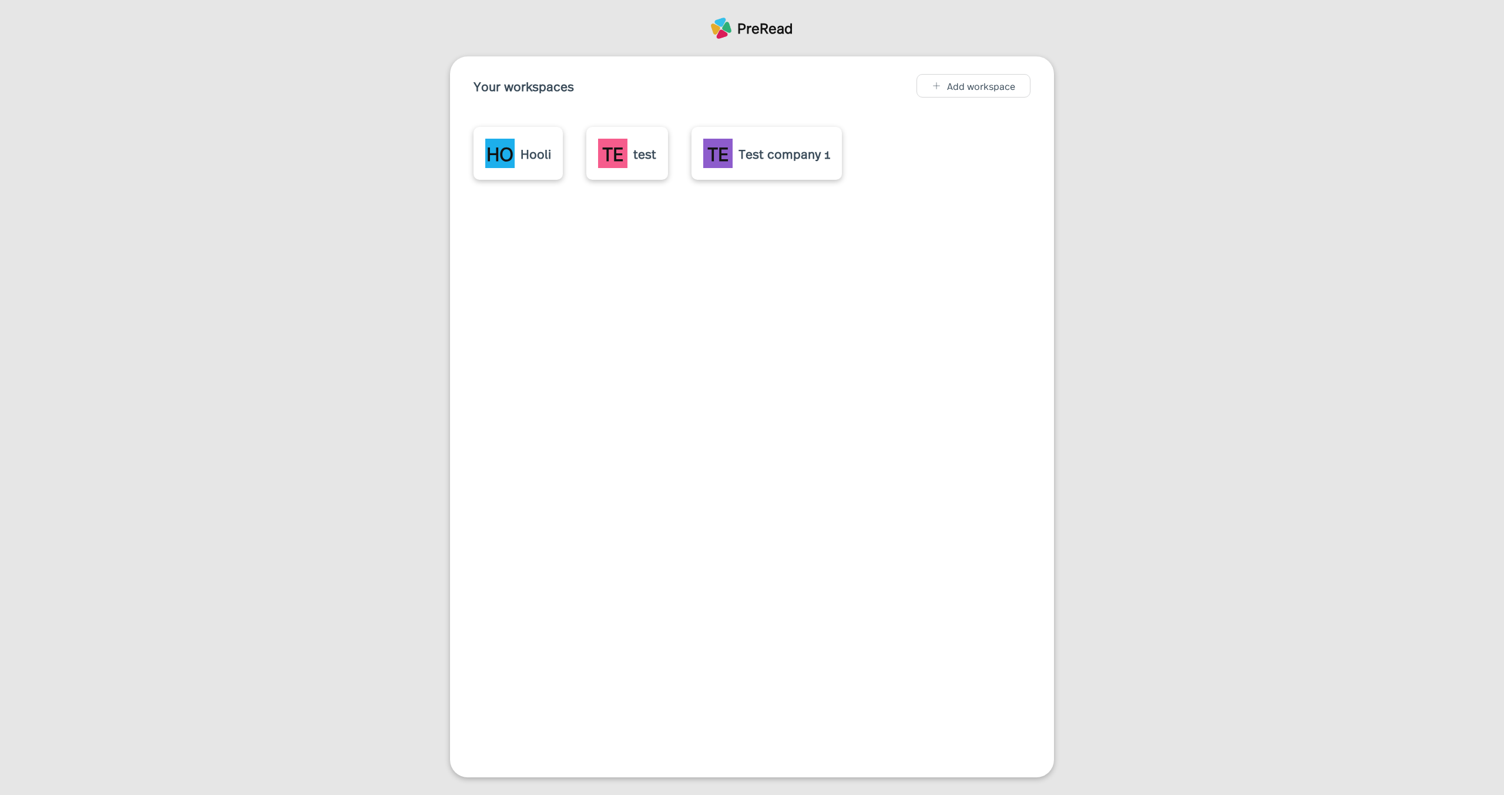
click at [510, 147] on div "HO" at bounding box center [499, 153] width 29 height 29
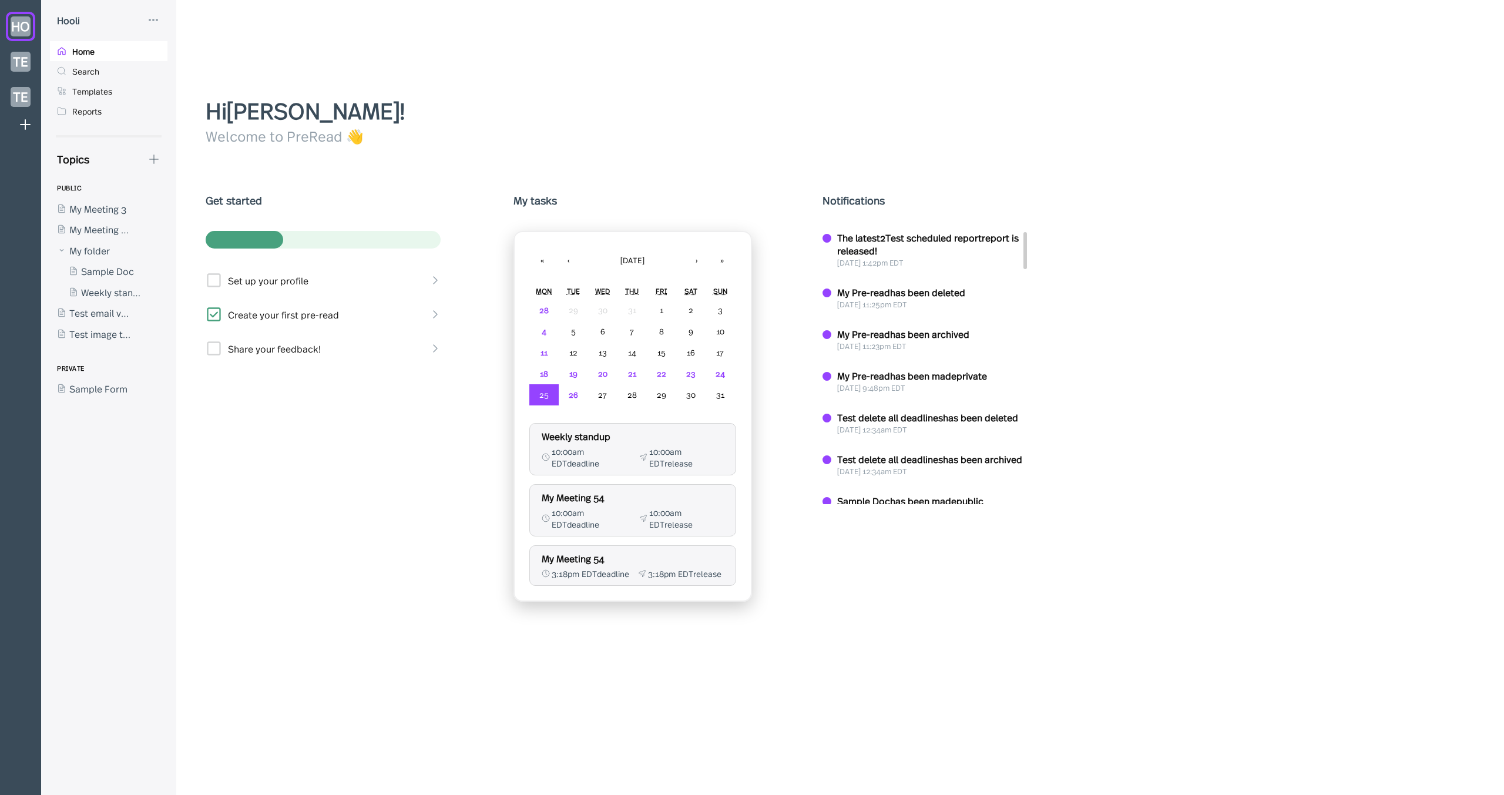
click at [223, 110] on div "Hi [PERSON_NAME] !" at bounding box center [845, 110] width 1278 height 32
click at [98, 233] on div at bounding box center [103, 229] width 106 height 21
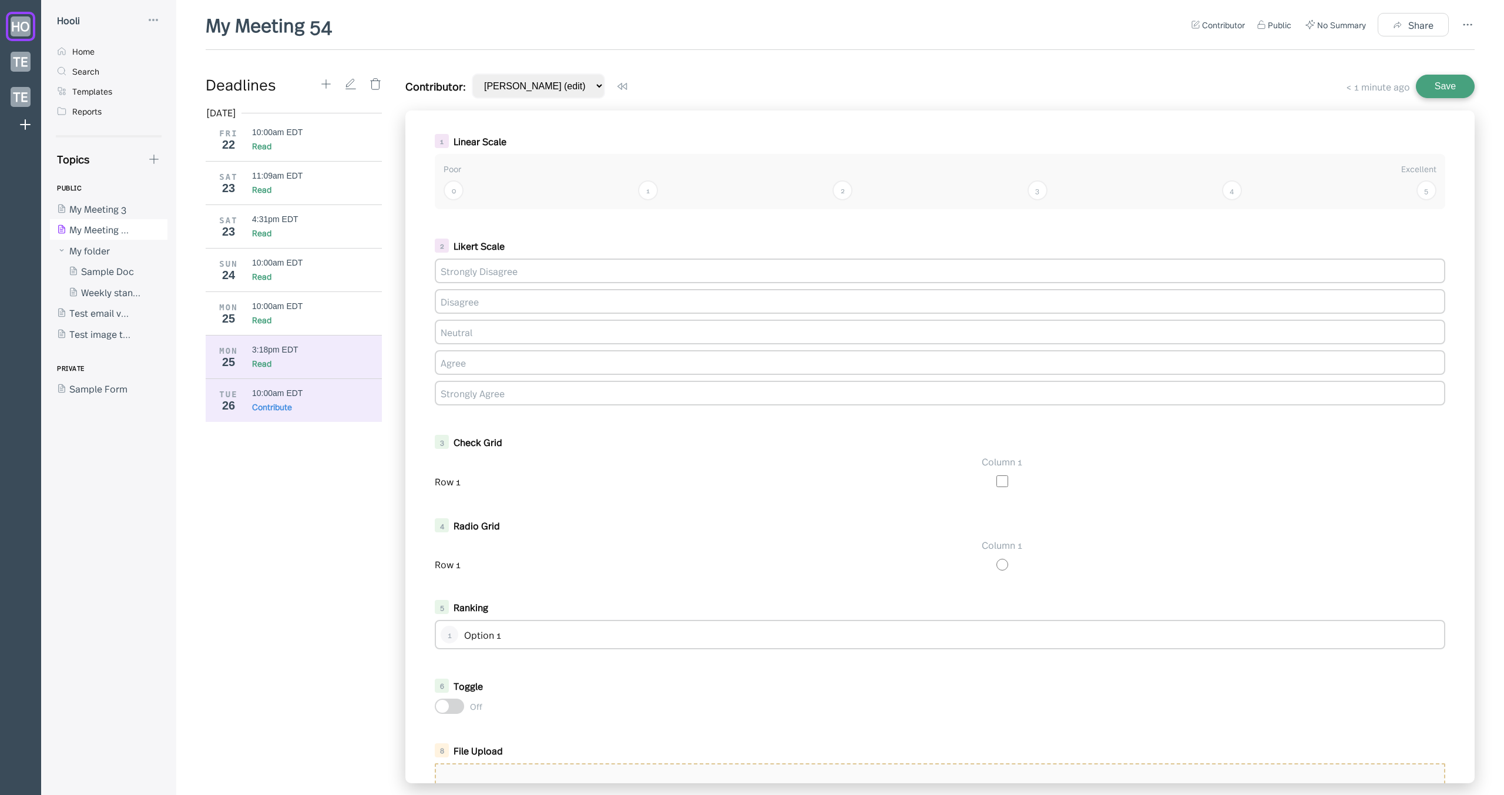
click at [305, 347] on div "3:18pm EDT" at bounding box center [317, 349] width 130 height 9
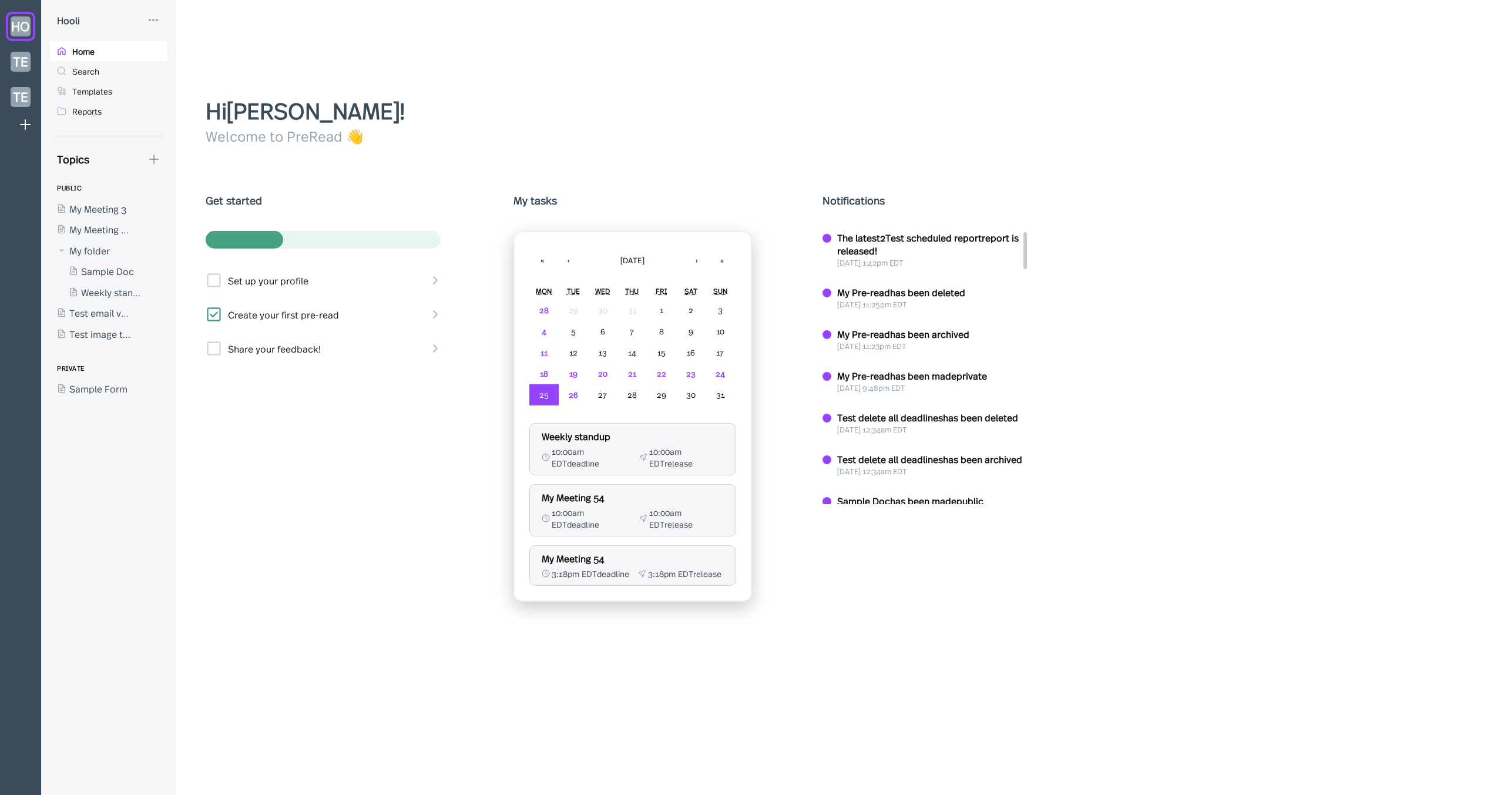
click at [441, 163] on div "Hi Jason Aronson ! Welcome to PreRead 👋 Get started Set up your profile Create …" at bounding box center [845, 444] width 1278 height 701
click at [418, 150] on div "Hi Jason Aronson ! Welcome to PreRead 👋 Get started Set up your profile Create …" at bounding box center [845, 444] width 1278 height 701
drag, startPoint x: 355, startPoint y: 136, endPoint x: 367, endPoint y: 137, distance: 11.8
click at [367, 137] on div "Welcome to PreRead 👋" at bounding box center [845, 136] width 1278 height 20
drag, startPoint x: 364, startPoint y: 136, endPoint x: 344, endPoint y: 136, distance: 19.4
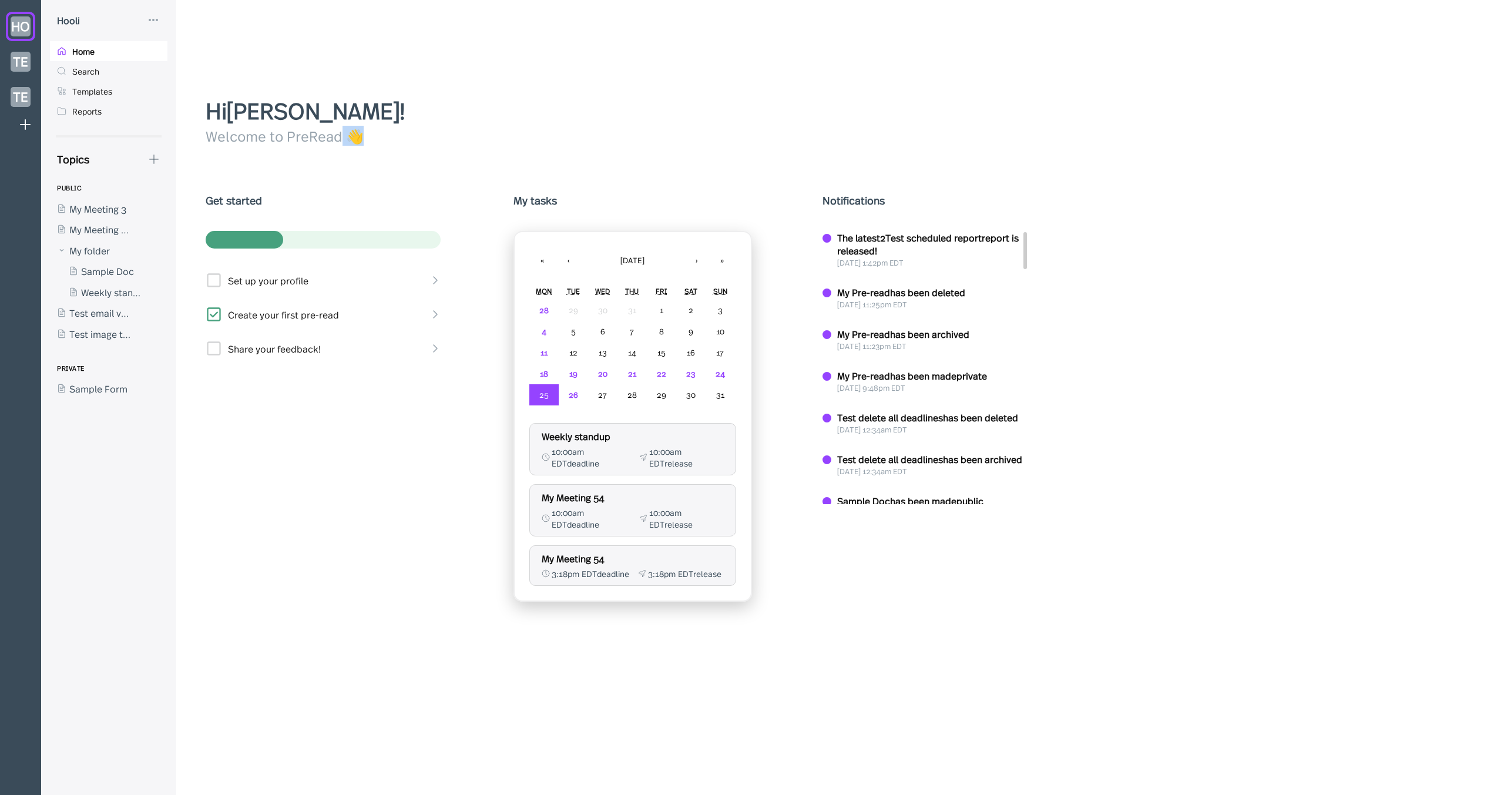
click at [344, 136] on div "Welcome to PreRead 👋" at bounding box center [845, 136] width 1278 height 20
drag, startPoint x: 344, startPoint y: 136, endPoint x: 353, endPoint y: 138, distance: 8.9
click at [352, 138] on div "Welcome to PreRead 👋" at bounding box center [845, 136] width 1278 height 20
click at [353, 138] on div "Welcome to PreRead 👋" at bounding box center [845, 136] width 1278 height 20
drag, startPoint x: 360, startPoint y: 137, endPoint x: 373, endPoint y: 138, distance: 12.9
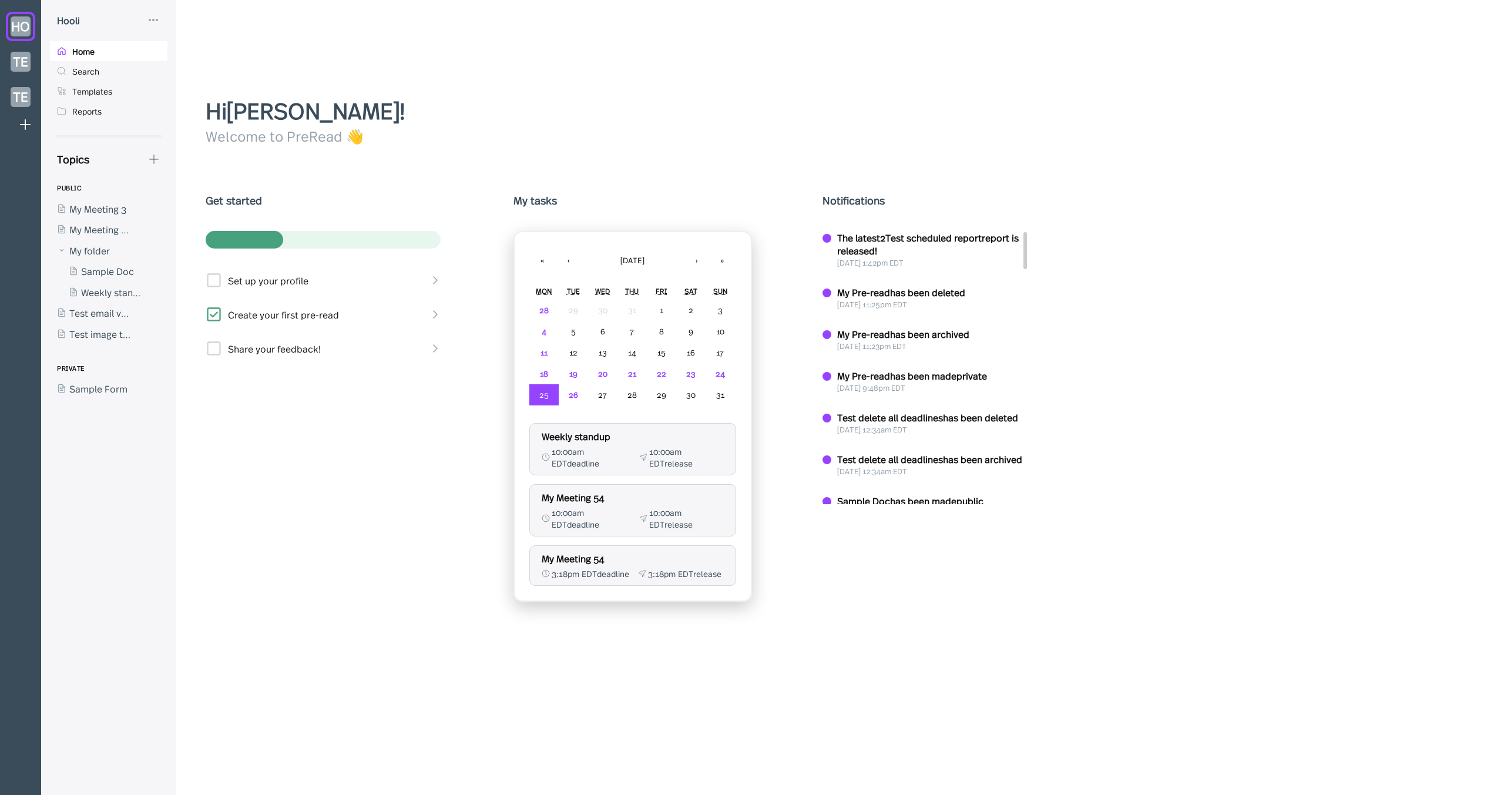
click at [373, 138] on div "Welcome to PreRead 👋" at bounding box center [845, 136] width 1278 height 20
drag, startPoint x: 364, startPoint y: 138, endPoint x: 345, endPoint y: 136, distance: 18.9
click at [345, 136] on div "Welcome to PreRead 👋" at bounding box center [845, 136] width 1278 height 20
click at [344, 136] on div "Welcome to PreRead 👋" at bounding box center [845, 136] width 1278 height 20
drag, startPoint x: 344, startPoint y: 133, endPoint x: 365, endPoint y: 138, distance: 21.7
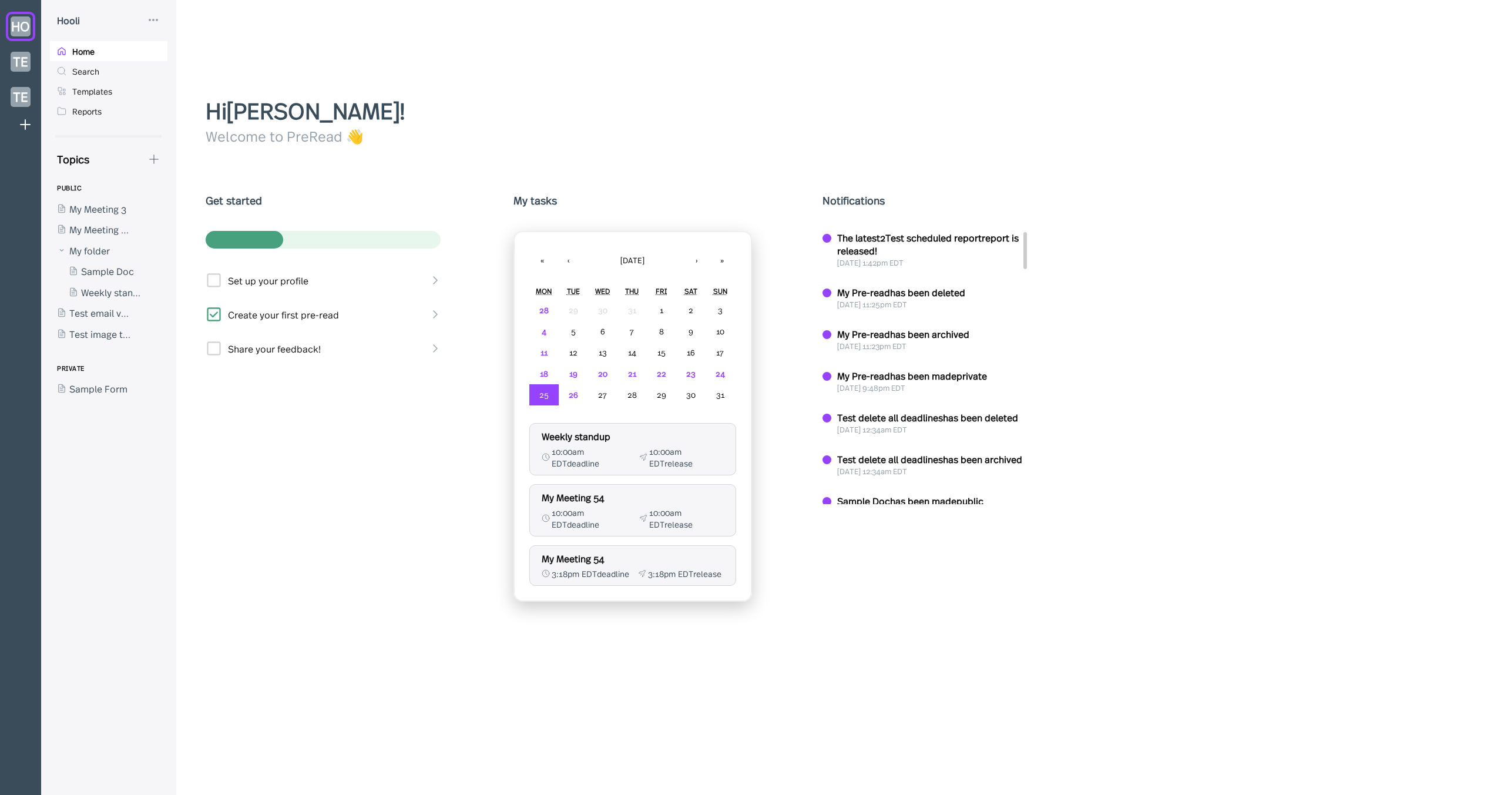
click at [365, 138] on div "Welcome to PreRead 👋" at bounding box center [845, 136] width 1278 height 20
click at [346, 139] on div "Welcome to PreRead 👋" at bounding box center [845, 136] width 1278 height 20
drag, startPoint x: 336, startPoint y: 137, endPoint x: 372, endPoint y: 140, distance: 36.6
click at [372, 140] on div "Welcome to PreRead 👋" at bounding box center [845, 136] width 1278 height 20
click at [373, 139] on div "Welcome to PreRead 👋" at bounding box center [845, 136] width 1278 height 20
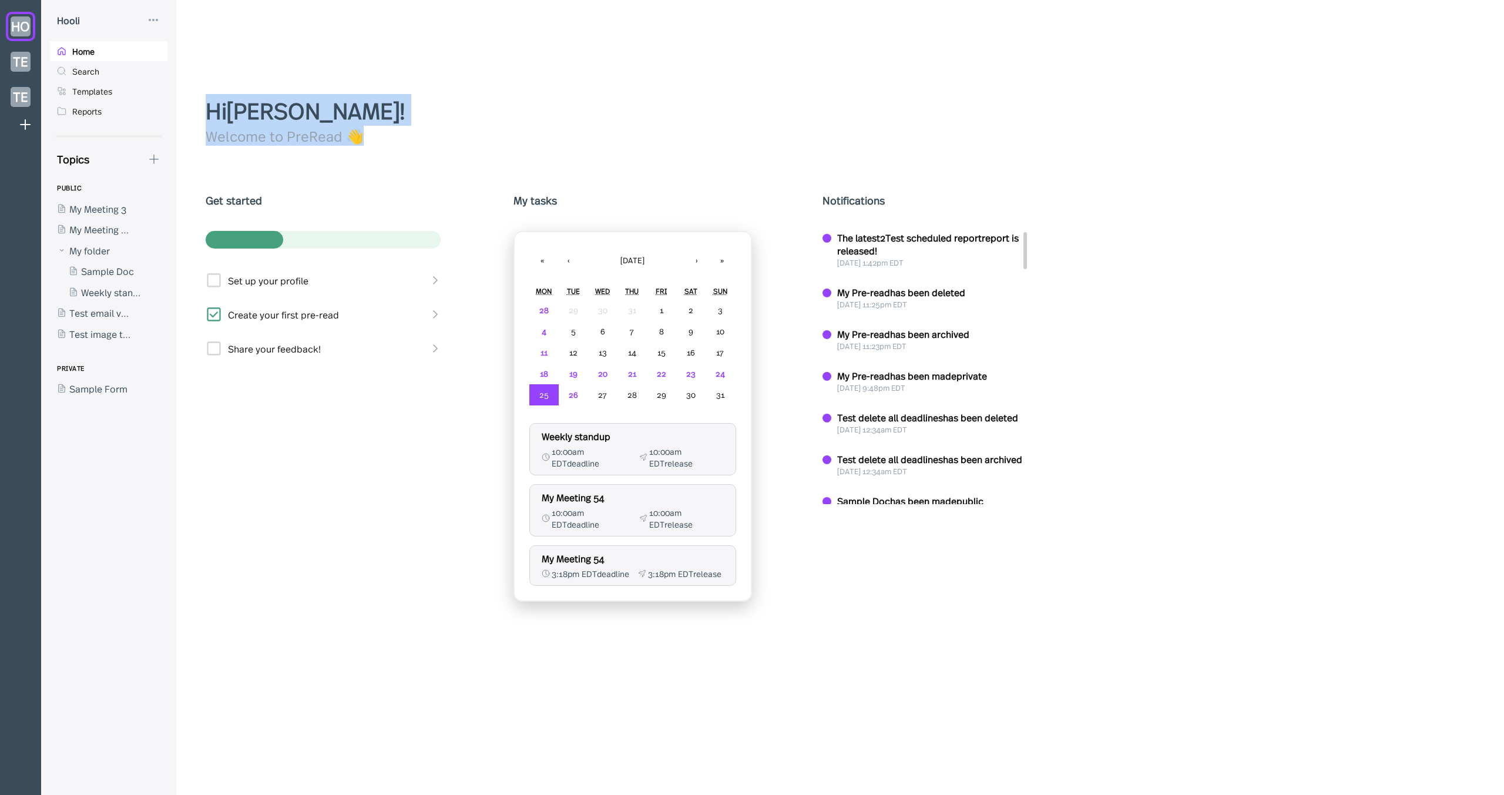
drag, startPoint x: 377, startPoint y: 138, endPoint x: 210, endPoint y: 116, distance: 167.7
click at [211, 117] on div "Hi Jason Aronson ! Welcome to PreRead 👋" at bounding box center [845, 120] width 1278 height 52
click at [210, 116] on div "Hi Jason Aronson !" at bounding box center [845, 110] width 1278 height 32
drag, startPoint x: 209, startPoint y: 110, endPoint x: 477, endPoint y: 164, distance: 273.9
click at [477, 164] on div "Hi Jason Aronson ! Welcome to PreRead 👋 Get started Set up your profile Create …" at bounding box center [845, 444] width 1278 height 701
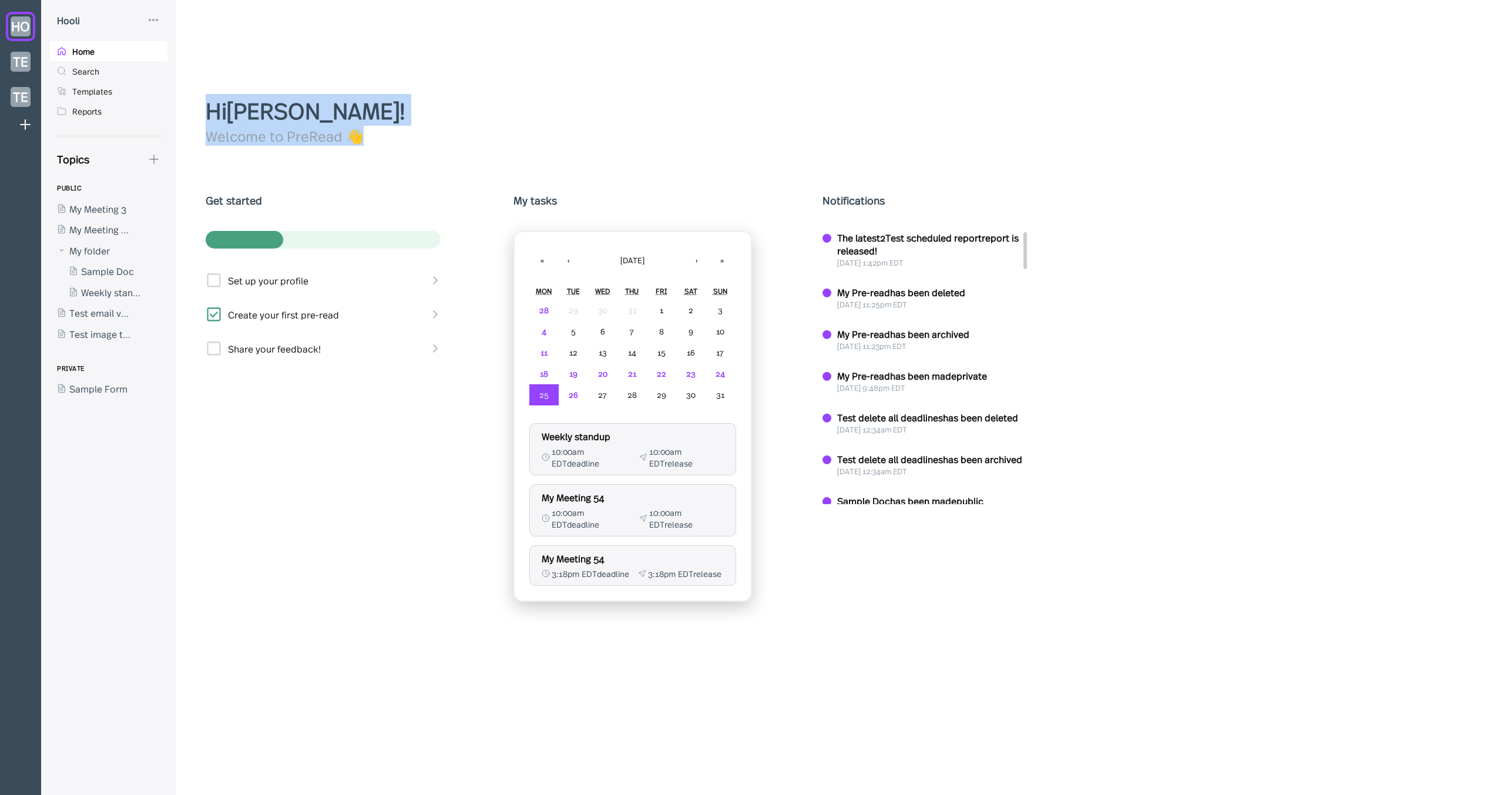
click at [476, 163] on div "Hi [PERSON_NAME] ! Welcome to PreRead 👋 Get started Set up your profile Create …" at bounding box center [845, 444] width 1278 height 701
drag, startPoint x: 381, startPoint y: 148, endPoint x: 170, endPoint y: 105, distance: 215.4
click at [170, 105] on div "HO TE TE Hooli Home Search Templates Reports Topics PUBLIC My Meeting 3 My Meet…" at bounding box center [752, 397] width 1504 height 795
click at [170, 103] on div "Hooli Home Search Templates Reports" at bounding box center [108, 67] width 135 height 135
drag, startPoint x: 182, startPoint y: 99, endPoint x: 803, endPoint y: 343, distance: 667.5
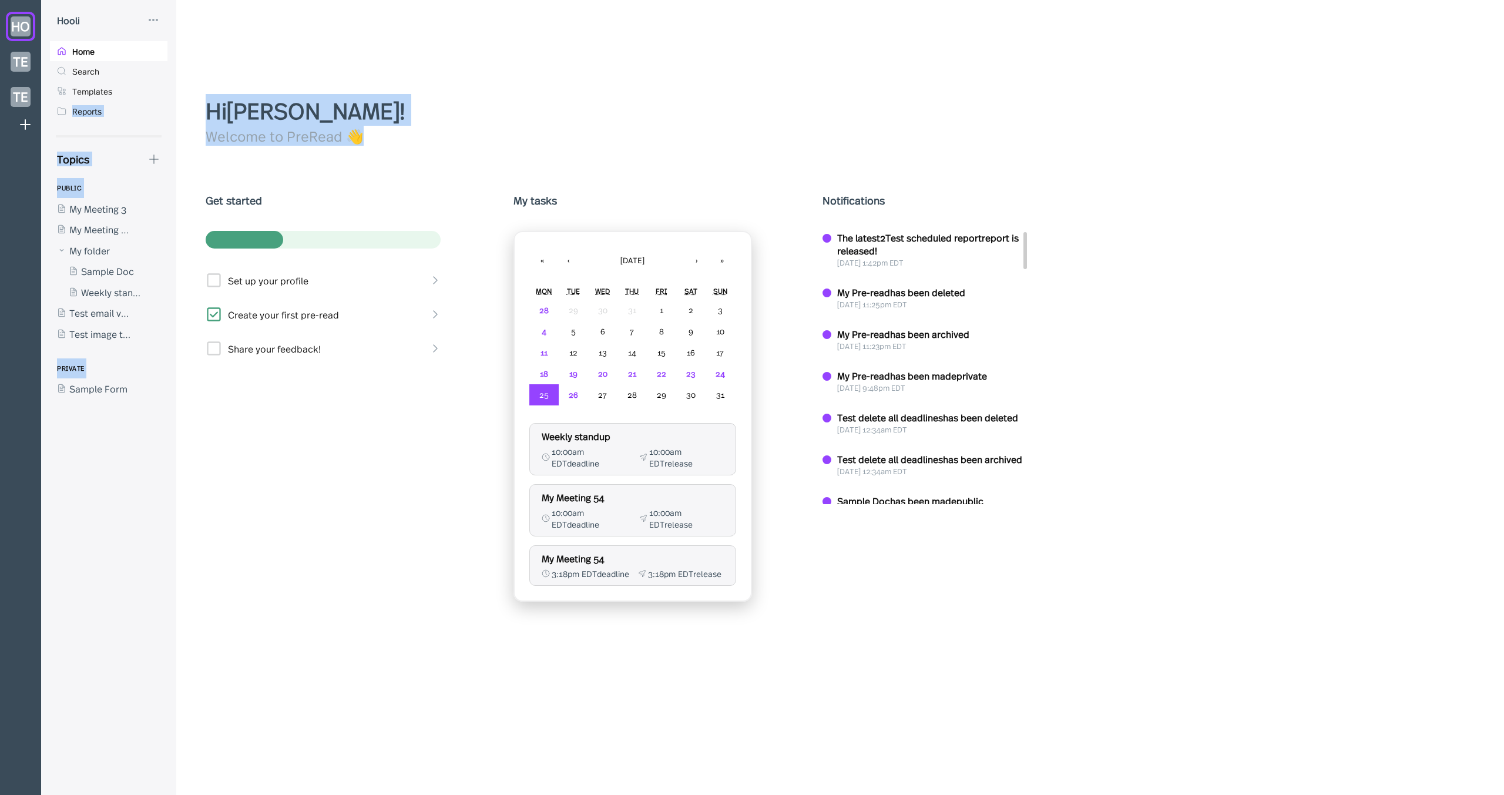
click at [931, 464] on div "Hi [PERSON_NAME] ! Welcome to PreRead 👋 Get started Set up your profile Create …" at bounding box center [844, 397] width 1337 height 795
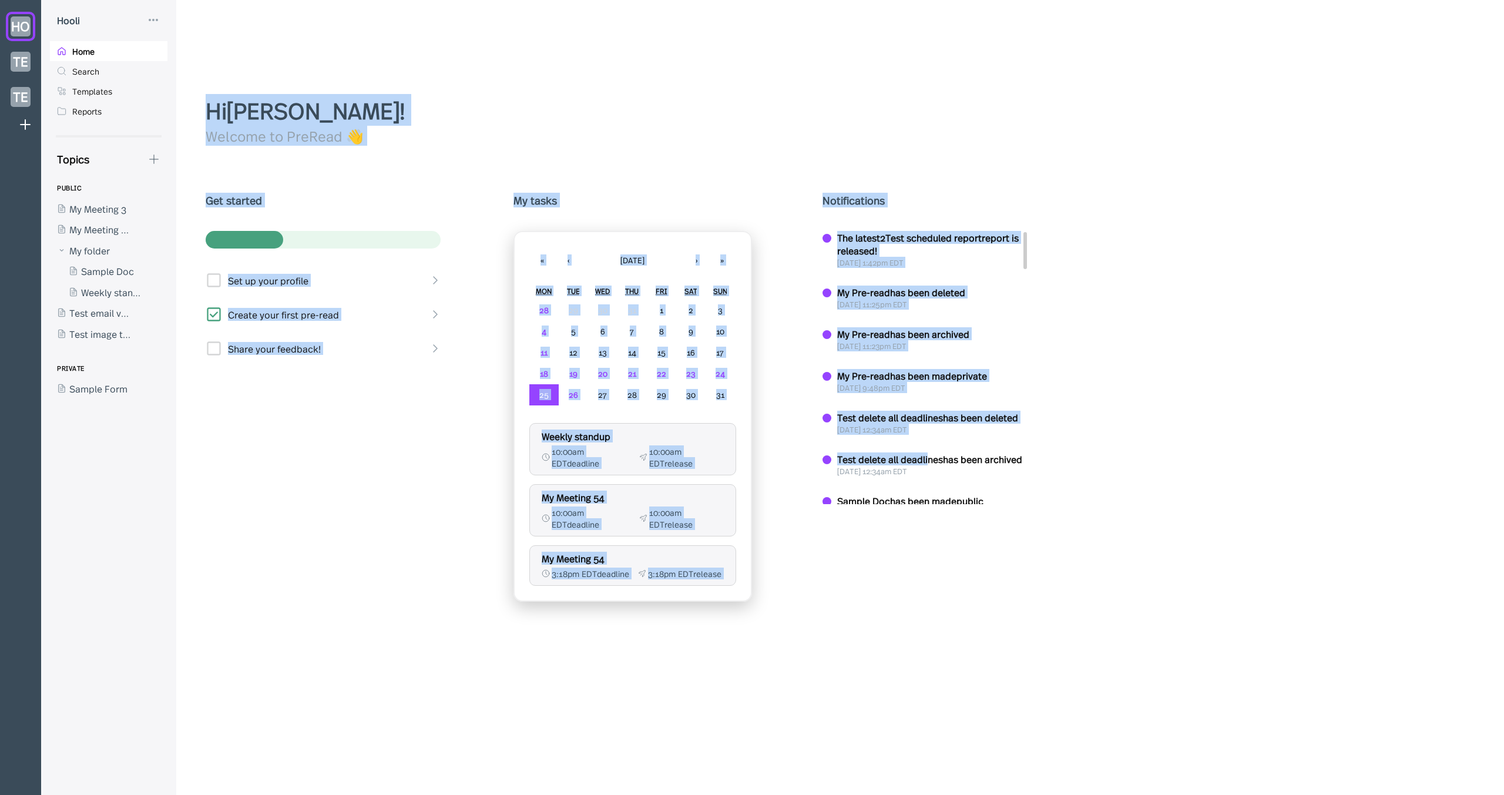
click at [632, 136] on div "Welcome to PreRead 👋" at bounding box center [845, 136] width 1278 height 20
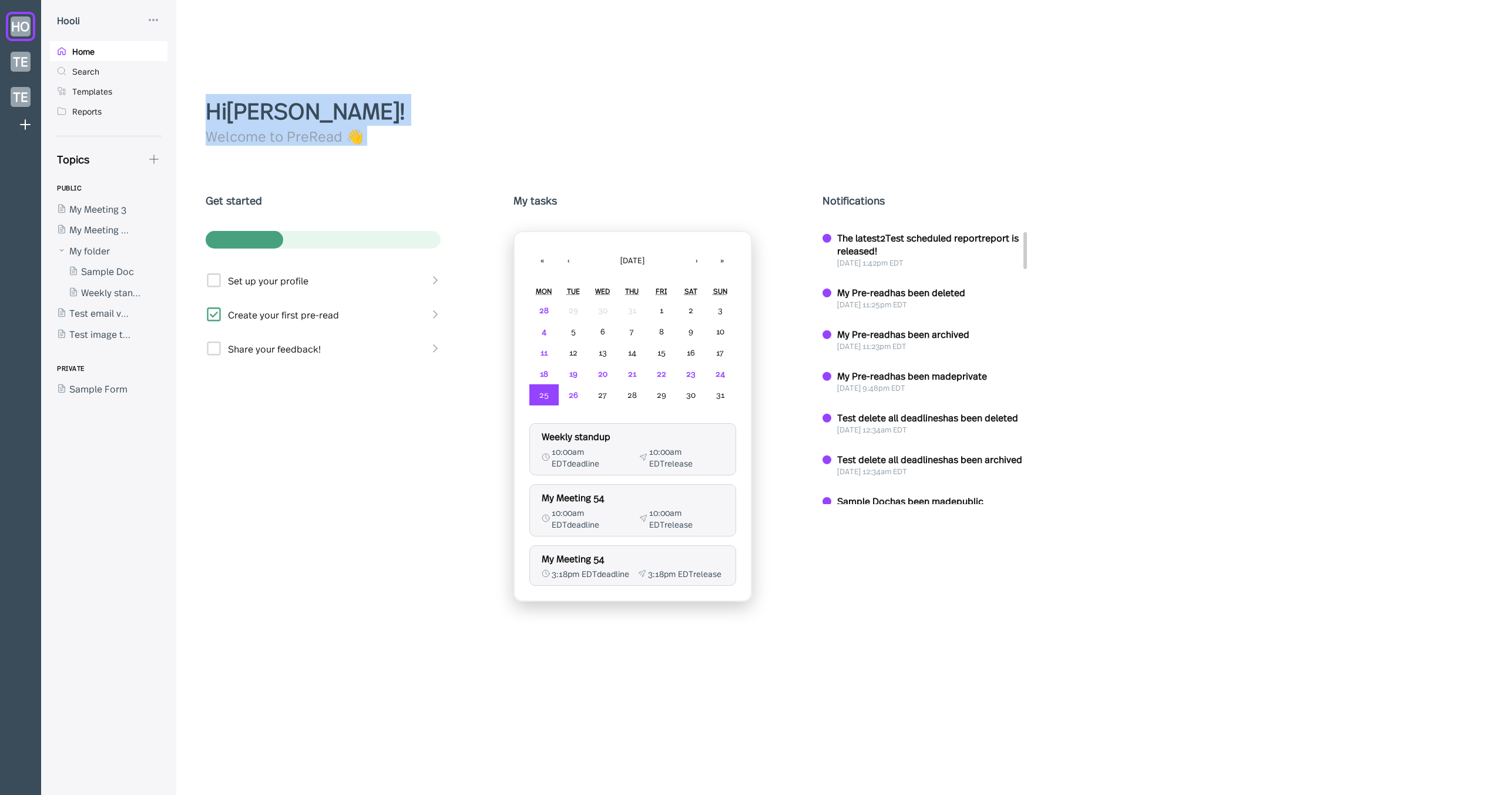
drag, startPoint x: 155, startPoint y: 415, endPoint x: 254, endPoint y: 162, distance: 272.6
click at [247, 166] on div "HO TE TE Hooli Home Search Templates Reports Topics PUBLIC My Meeting 3 My Meet…" at bounding box center [752, 397] width 1504 height 795
click at [318, 167] on div "Hi [PERSON_NAME] ! Welcome to PreRead 👋 Get started Set up your profile Create …" at bounding box center [845, 444] width 1278 height 701
click at [304, 167] on div "Hi [PERSON_NAME] ! Welcome to PreRead 👋 Get started Set up your profile Create …" at bounding box center [845, 444] width 1278 height 701
click at [100, 227] on div at bounding box center [103, 229] width 106 height 21
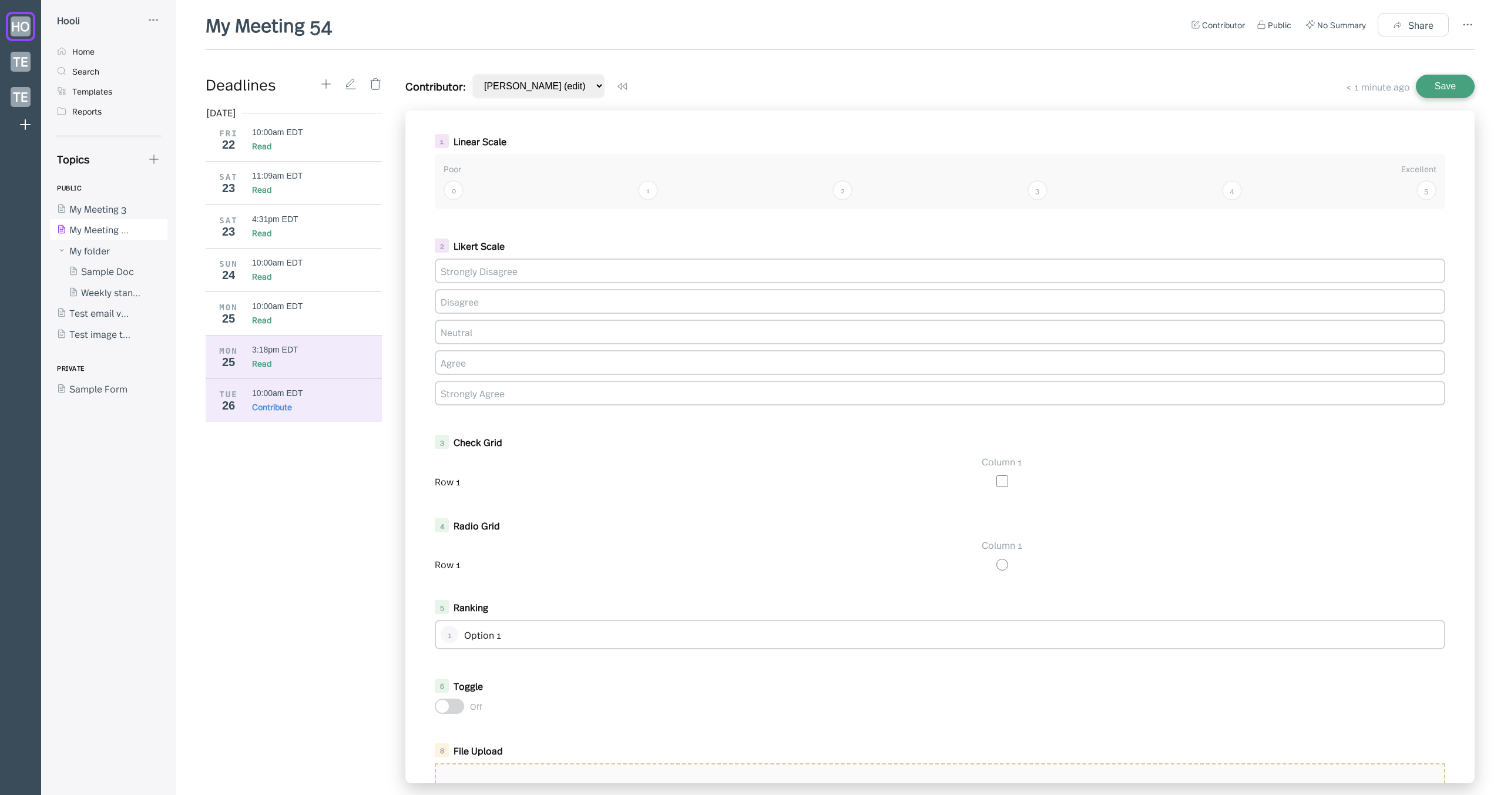
click at [300, 363] on div "Read" at bounding box center [317, 363] width 130 height 12
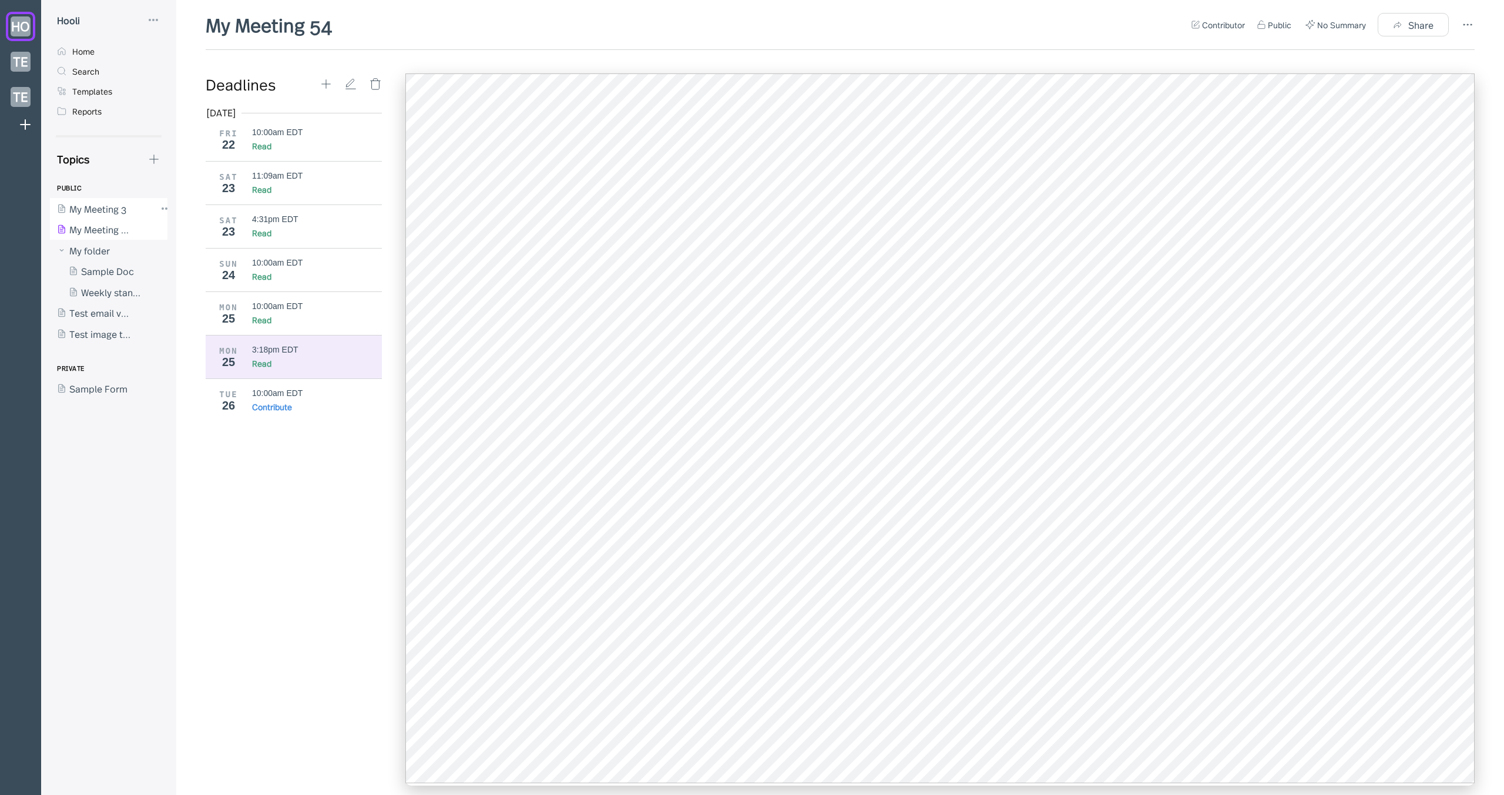
click at [94, 200] on div at bounding box center [103, 208] width 106 height 21
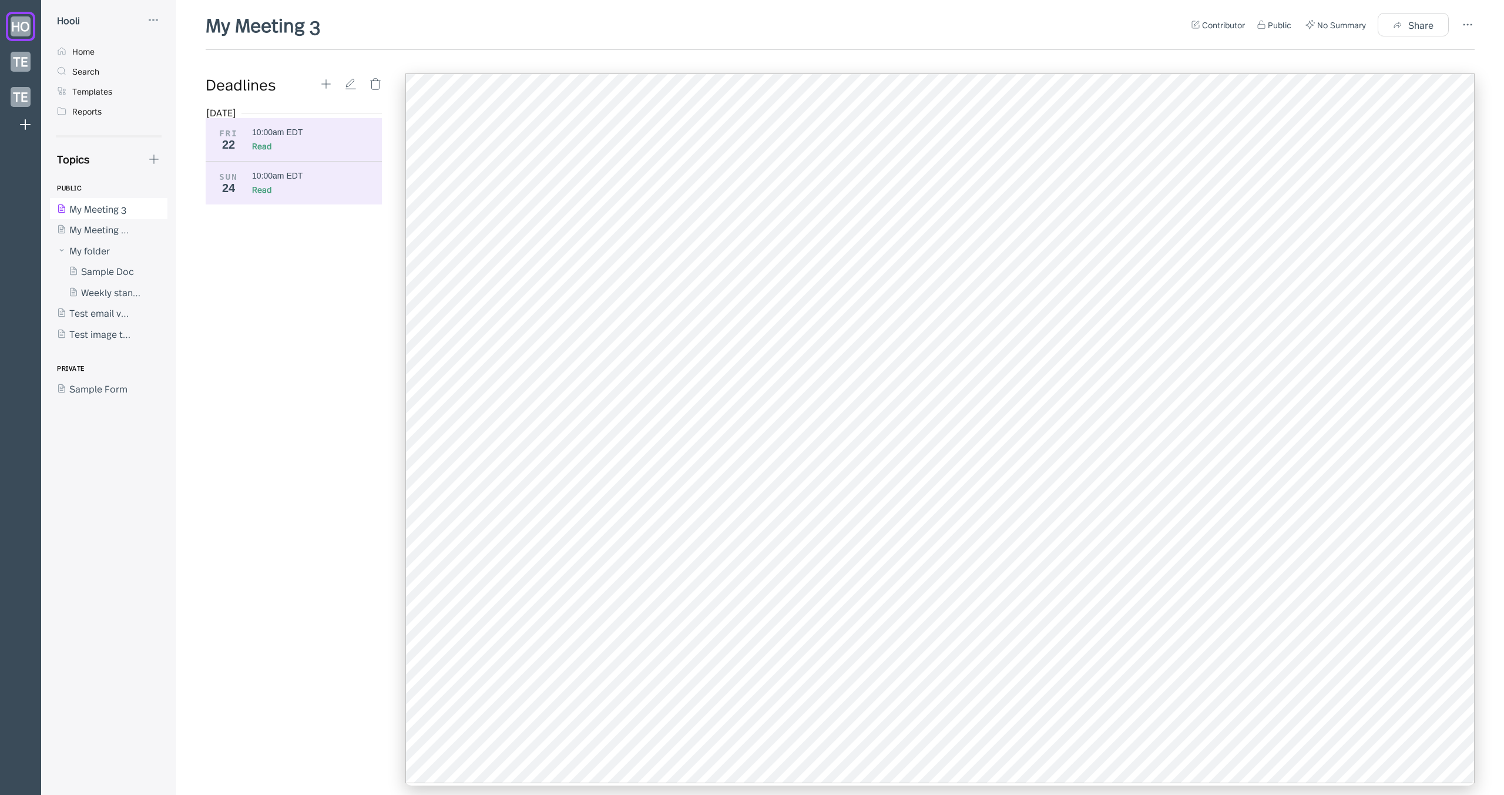
click at [320, 145] on div "Read" at bounding box center [317, 146] width 130 height 12
click at [87, 266] on div at bounding box center [103, 271] width 106 height 21
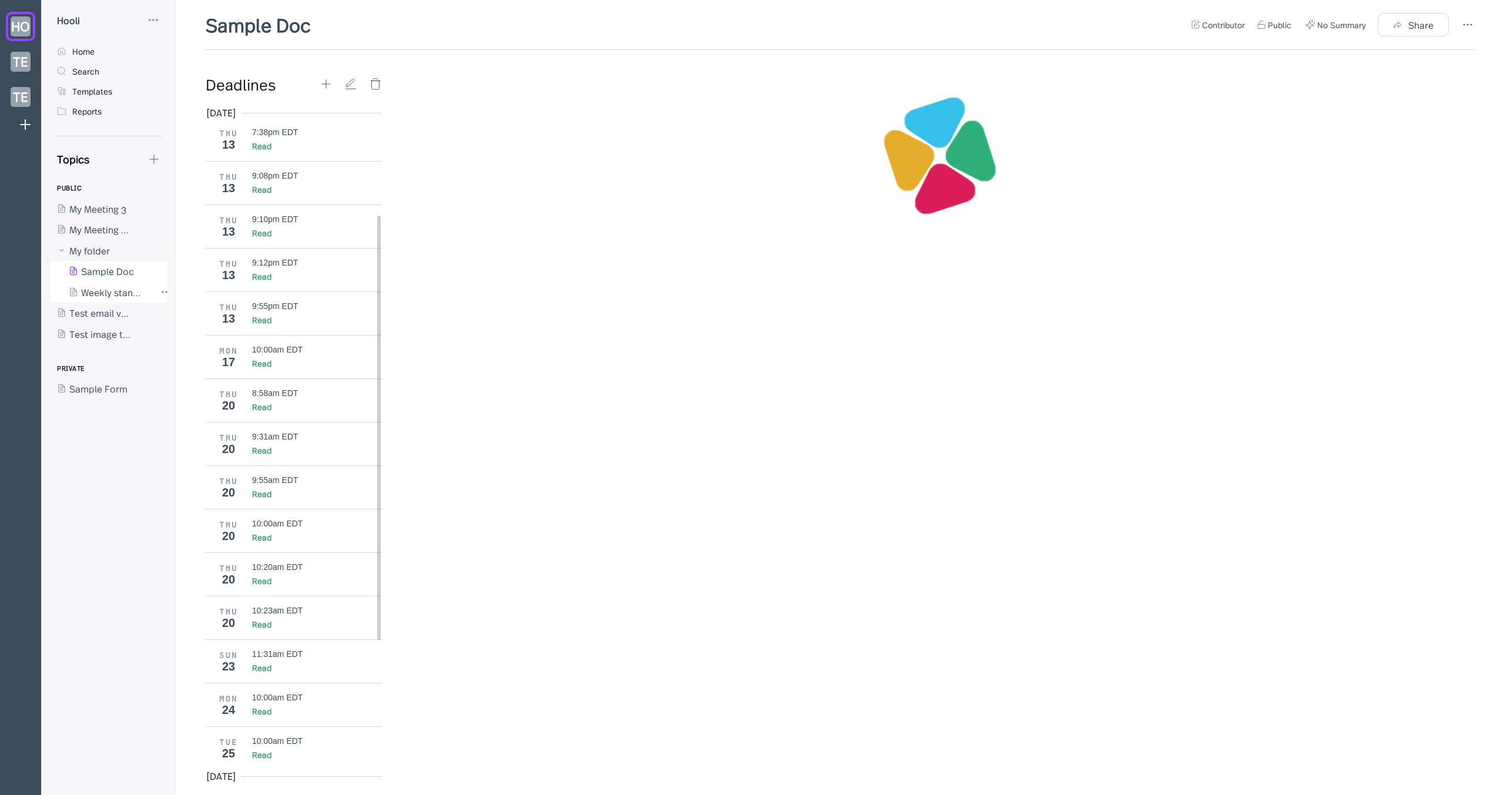
scroll to position [400, 0]
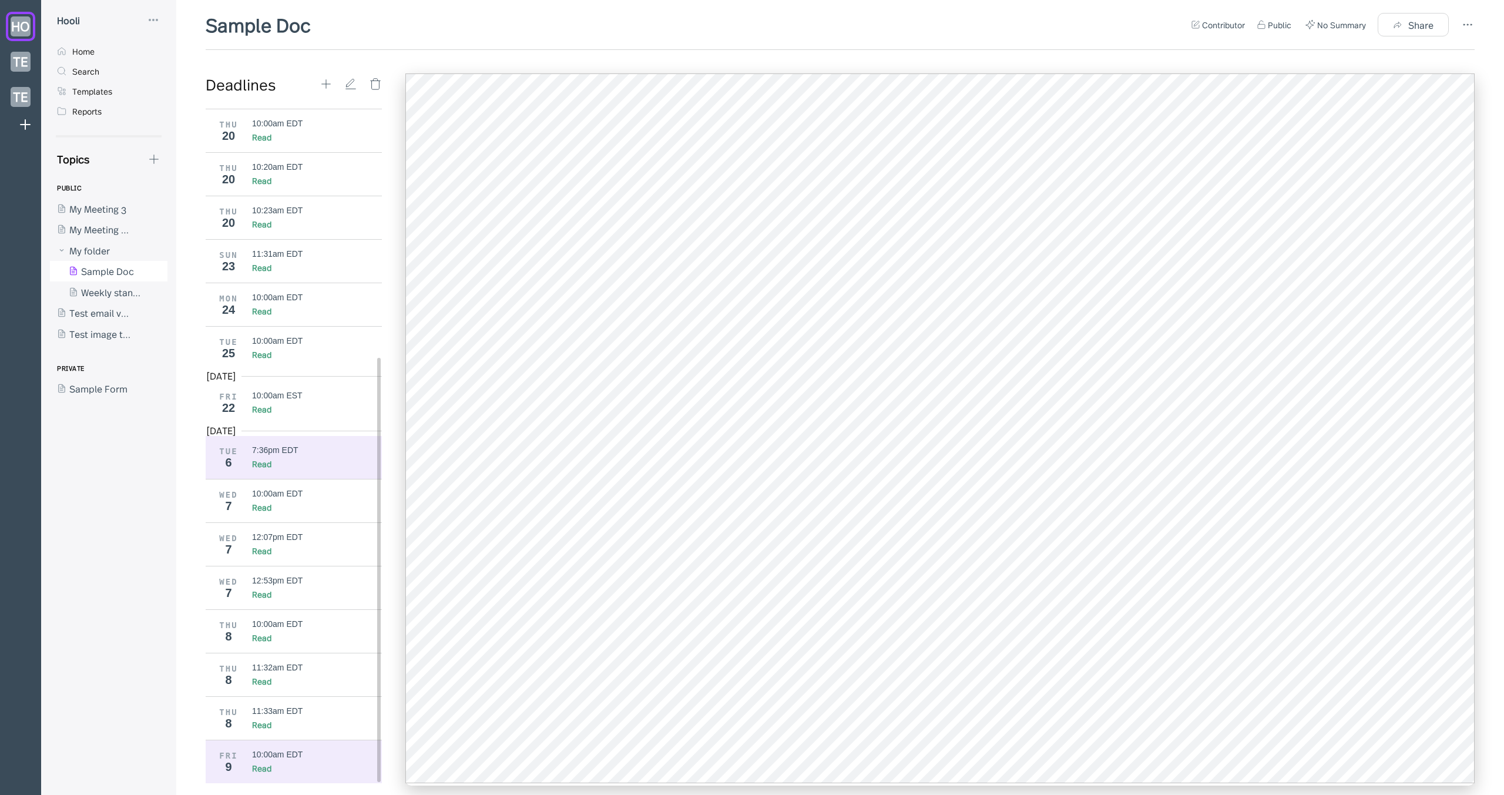
click at [315, 442] on div "TUE 6 7:36pm EDT Read" at bounding box center [298, 457] width 185 height 43
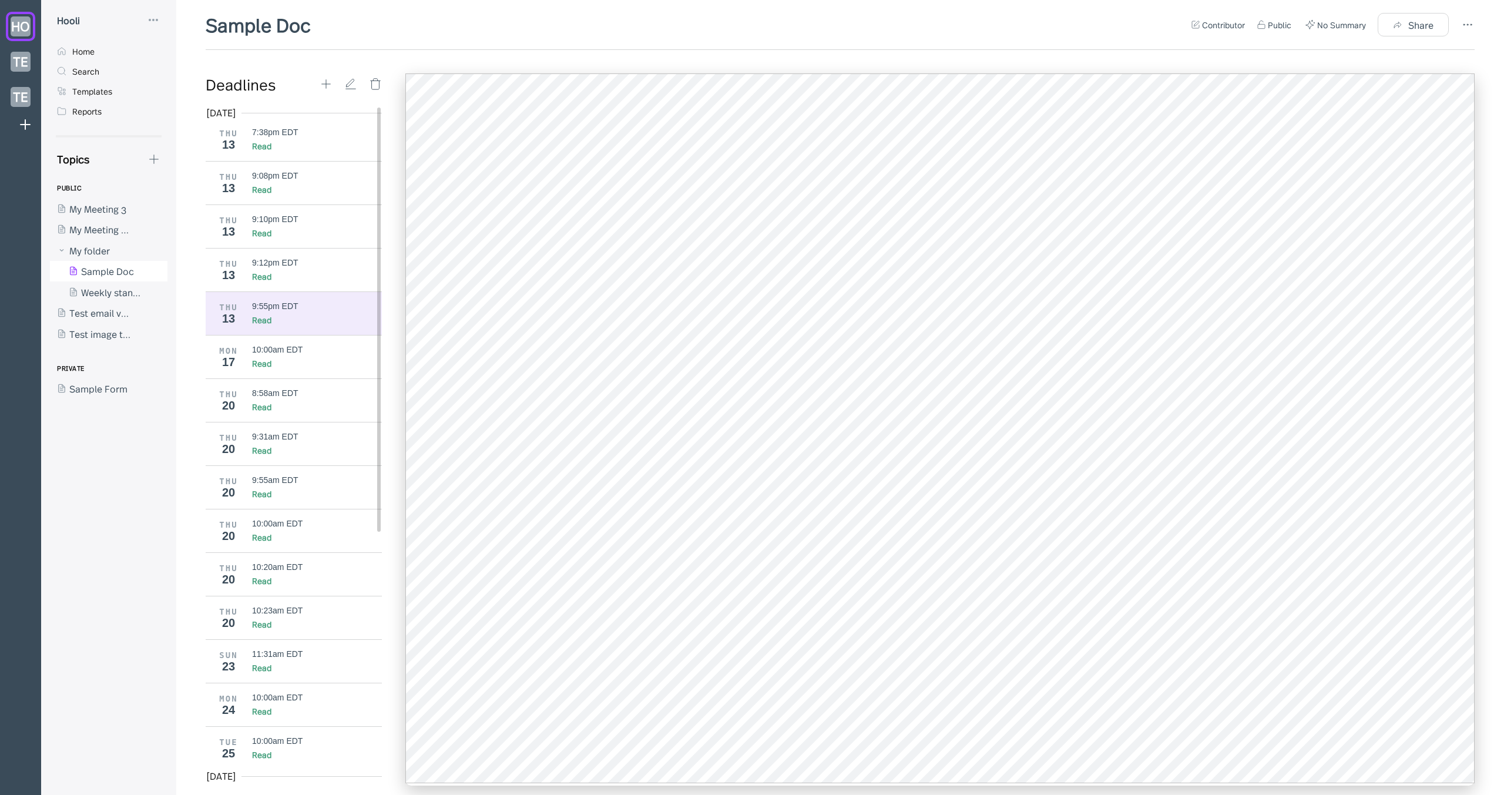
click at [316, 301] on div "9:55pm EDT" at bounding box center [317, 305] width 130 height 9
click at [256, 469] on div "THU 20 9:55am EDT Read" at bounding box center [298, 486] width 185 height 43
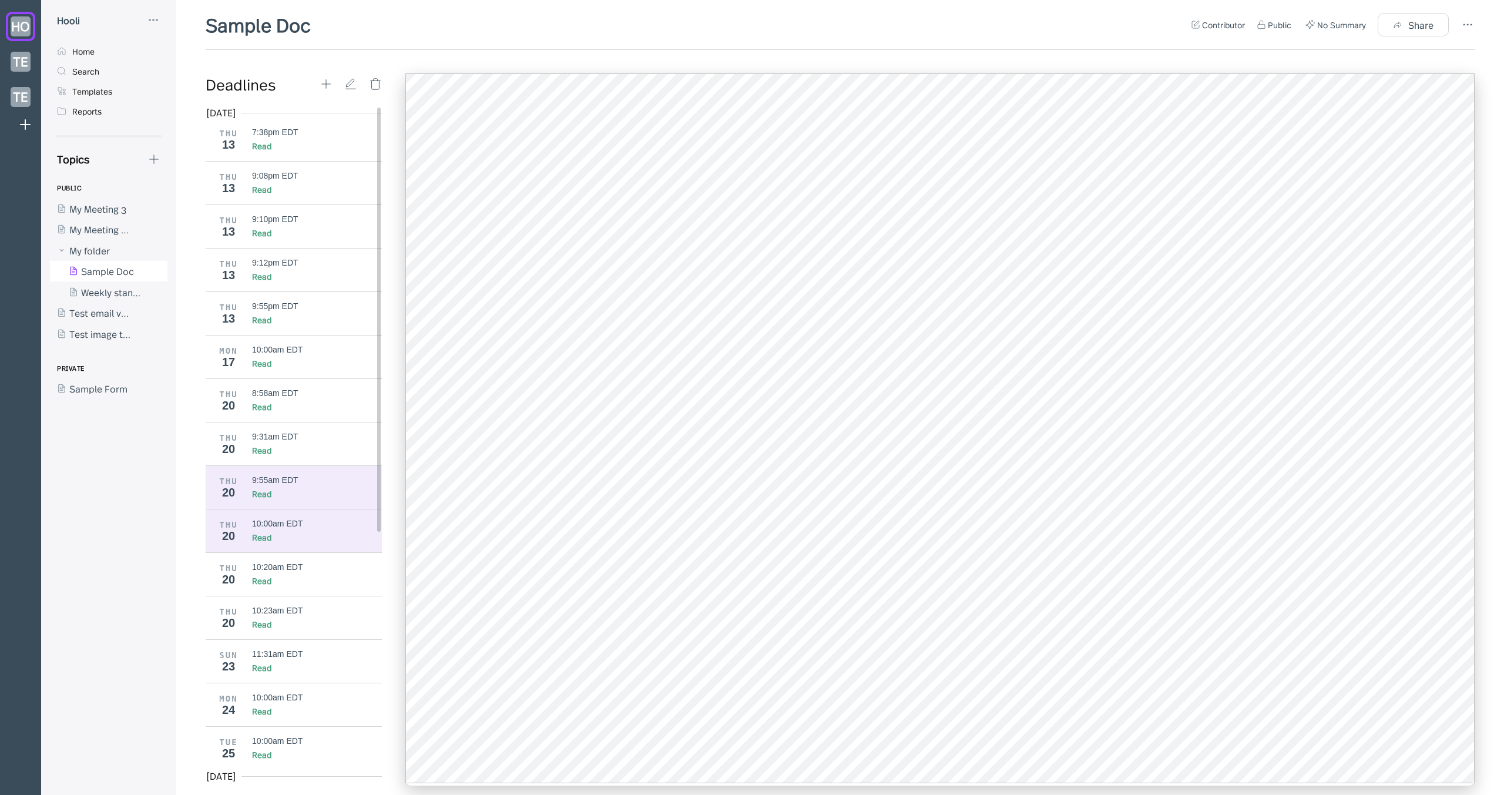
click at [270, 516] on div "THU 20 10:00am EDT Read" at bounding box center [298, 530] width 185 height 43
click at [102, 310] on div at bounding box center [103, 313] width 106 height 21
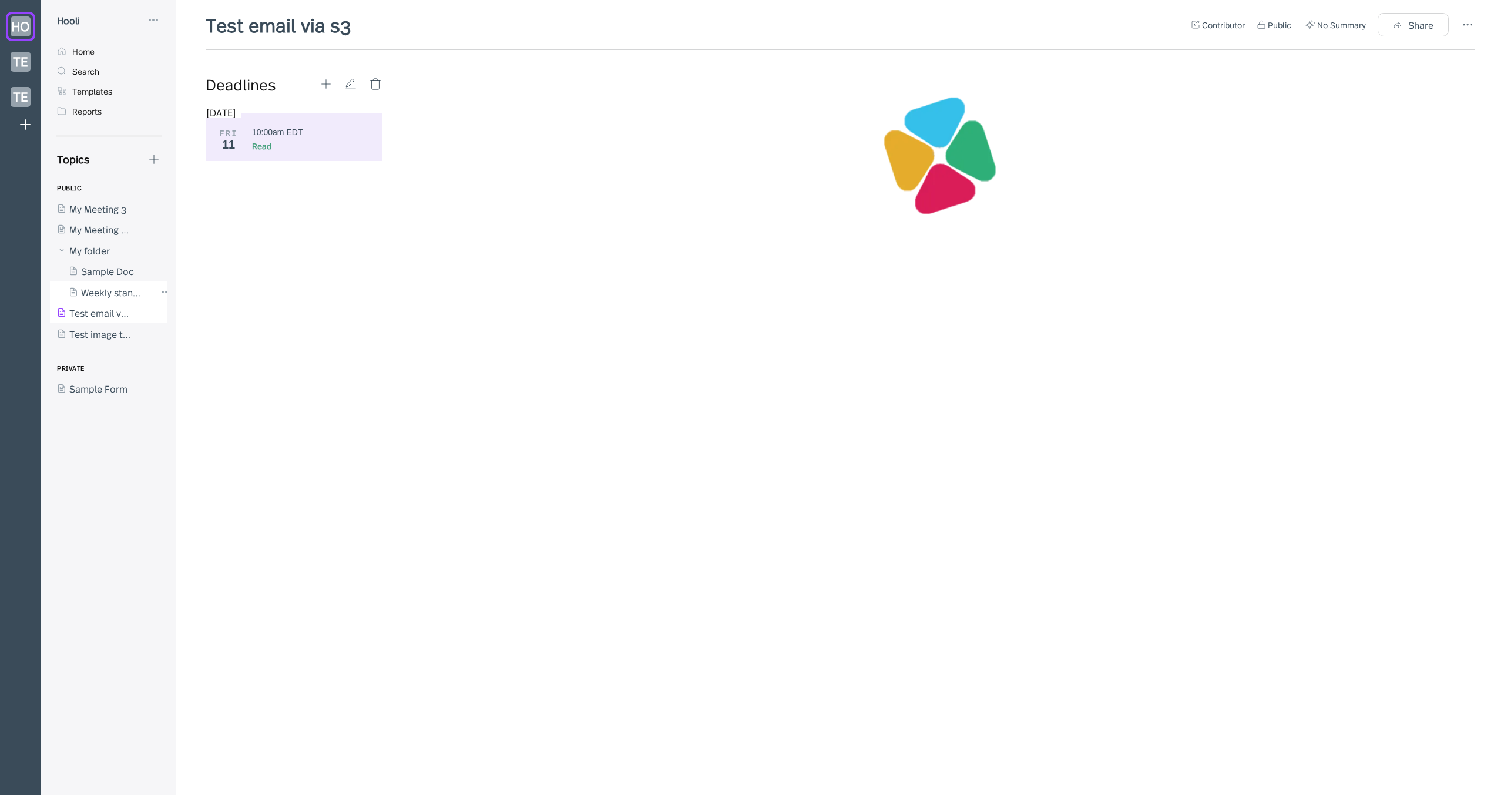
click at [112, 294] on div at bounding box center [103, 291] width 106 height 21
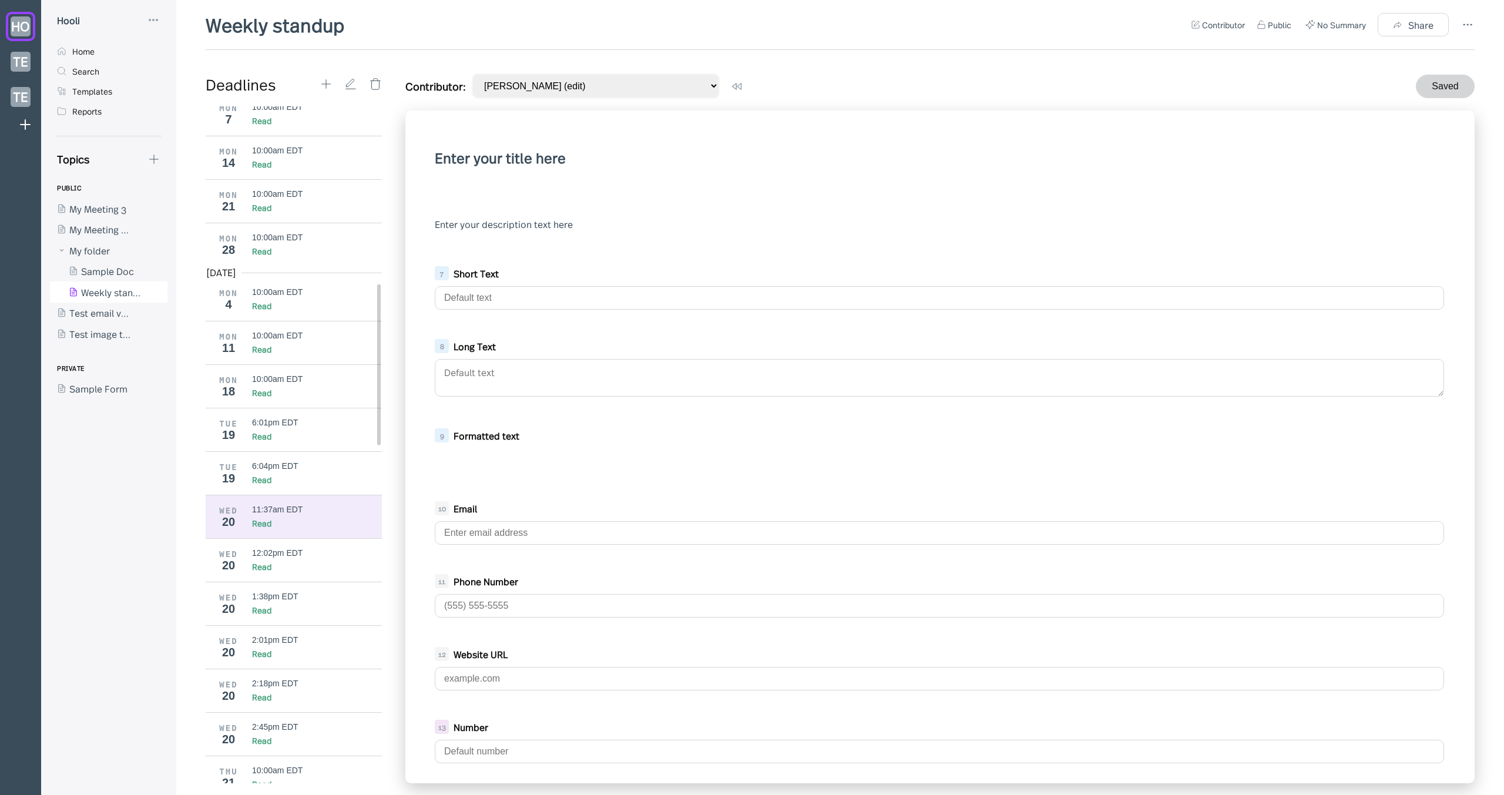
scroll to position [836, 0]
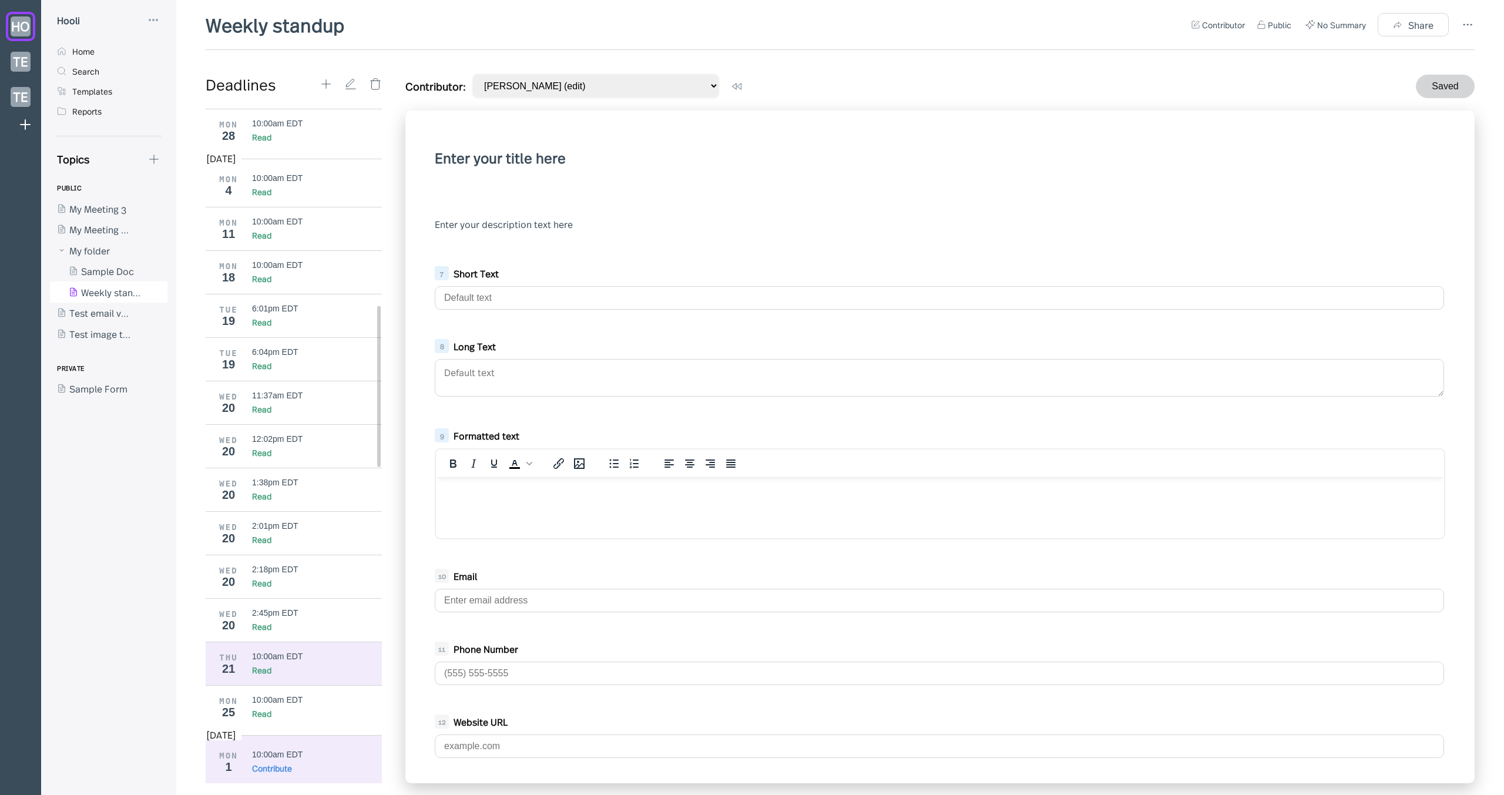
click at [290, 652] on div "10:00am EDT" at bounding box center [277, 656] width 51 height 9
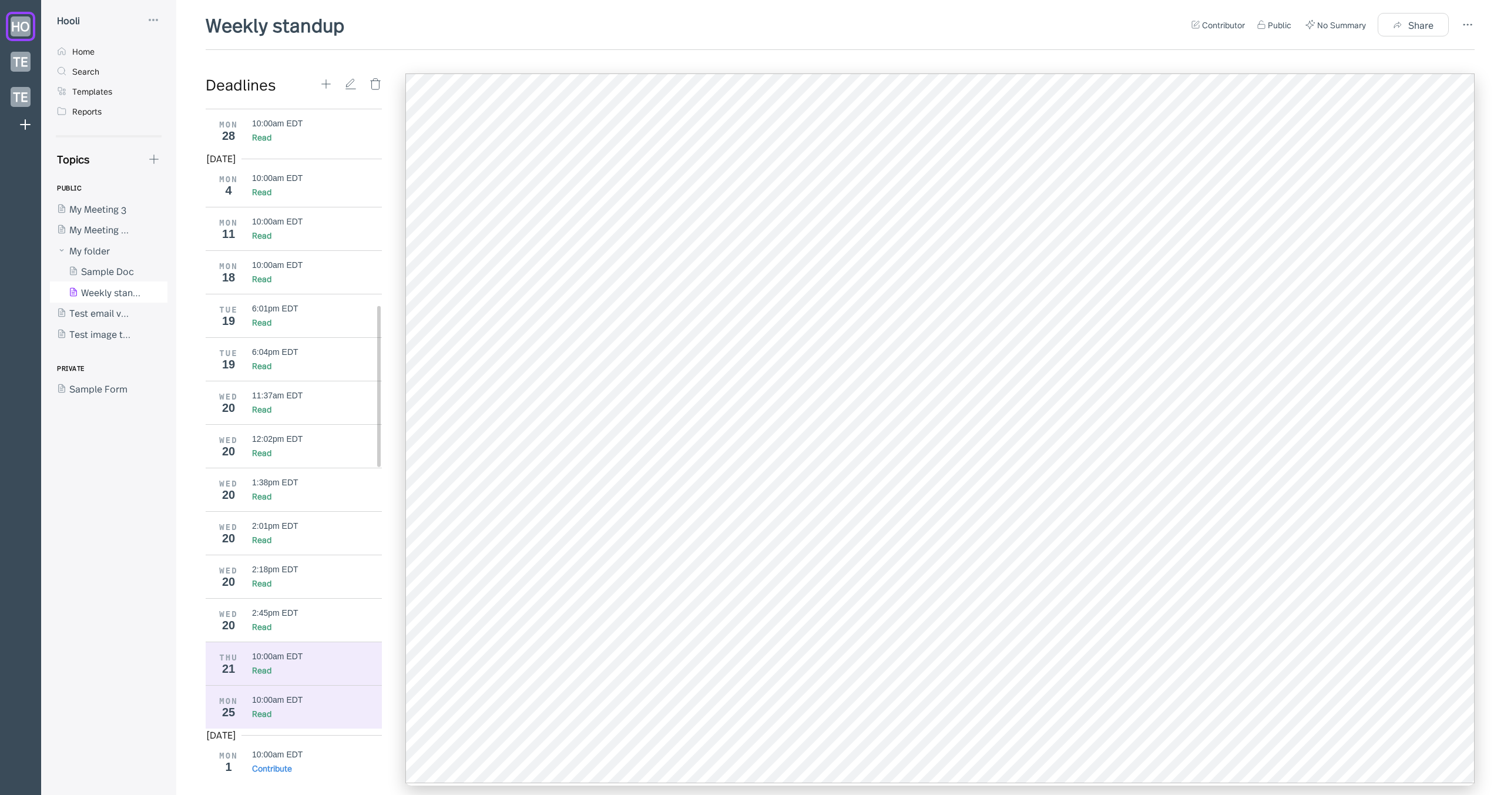
click at [311, 705] on div "10:00am EDT Read" at bounding box center [317, 707] width 130 height 24
click at [320, 623] on div "Read" at bounding box center [317, 627] width 130 height 12
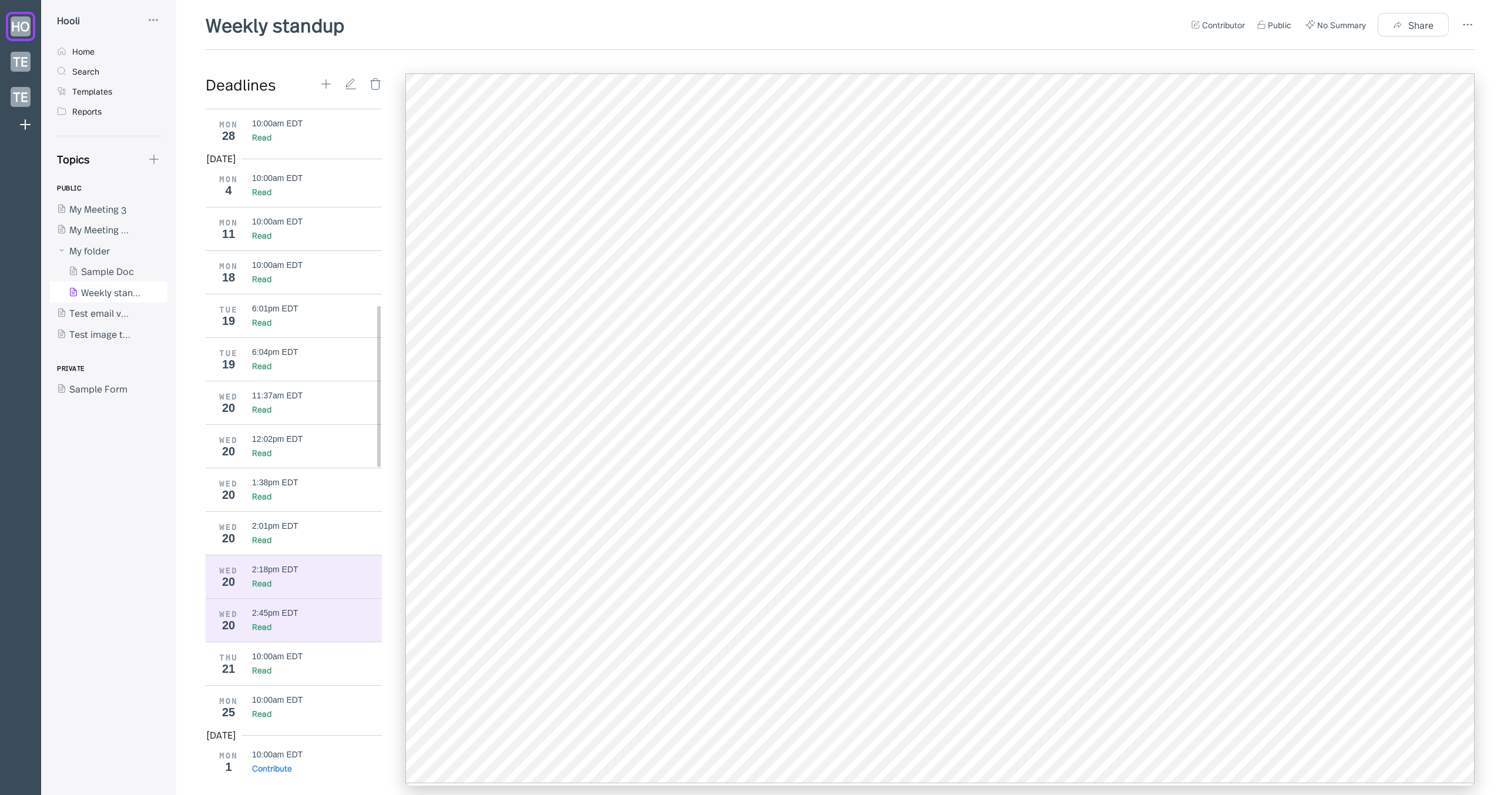
click at [304, 581] on div "Read" at bounding box center [317, 583] width 130 height 12
click at [305, 546] on div "WED 20 2:01pm EDT Read" at bounding box center [298, 532] width 185 height 43
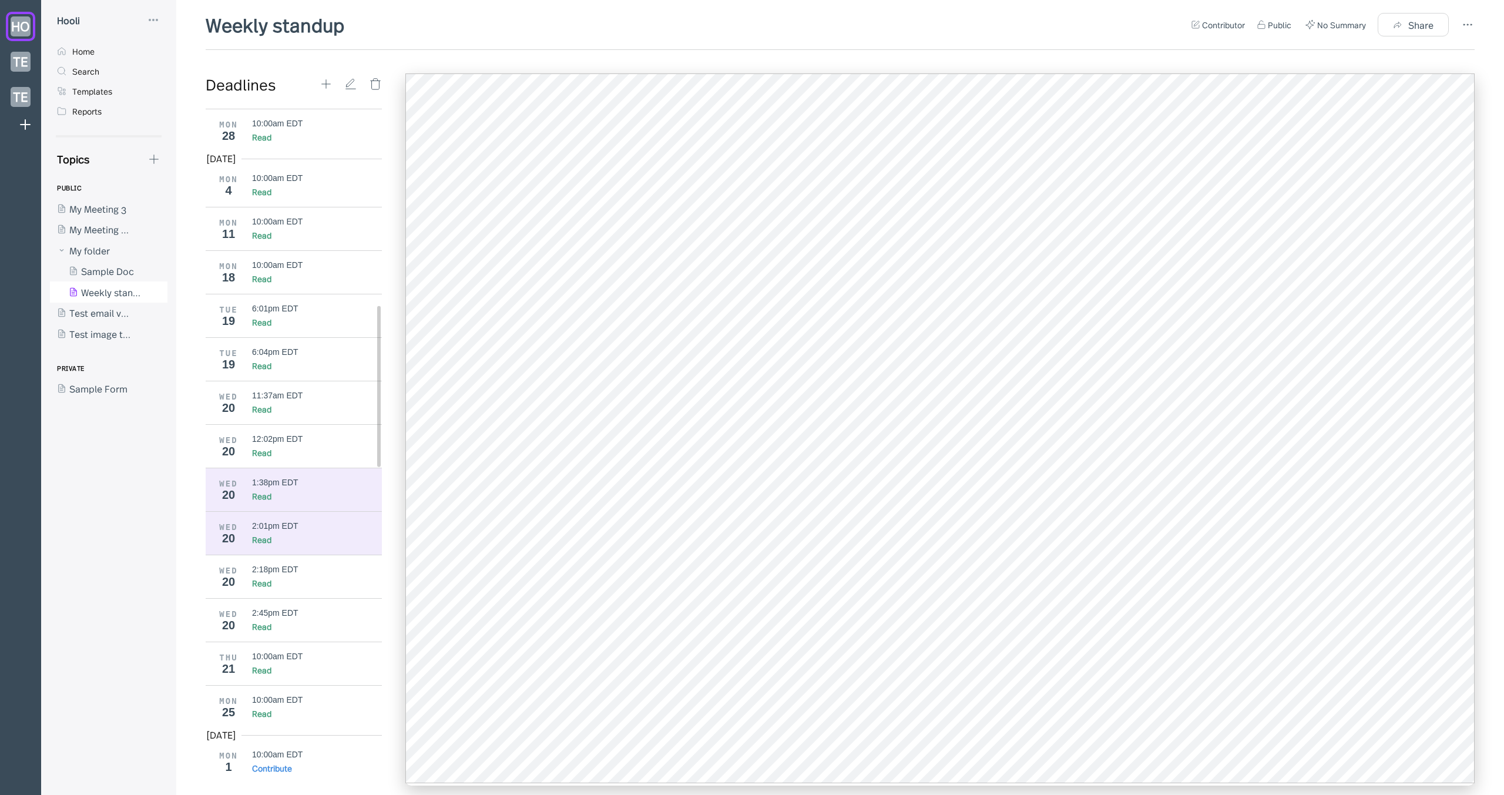
click at [296, 505] on div "WED 20 1:38pm EDT Read" at bounding box center [298, 489] width 185 height 43
click at [105, 327] on div at bounding box center [103, 333] width 106 height 21
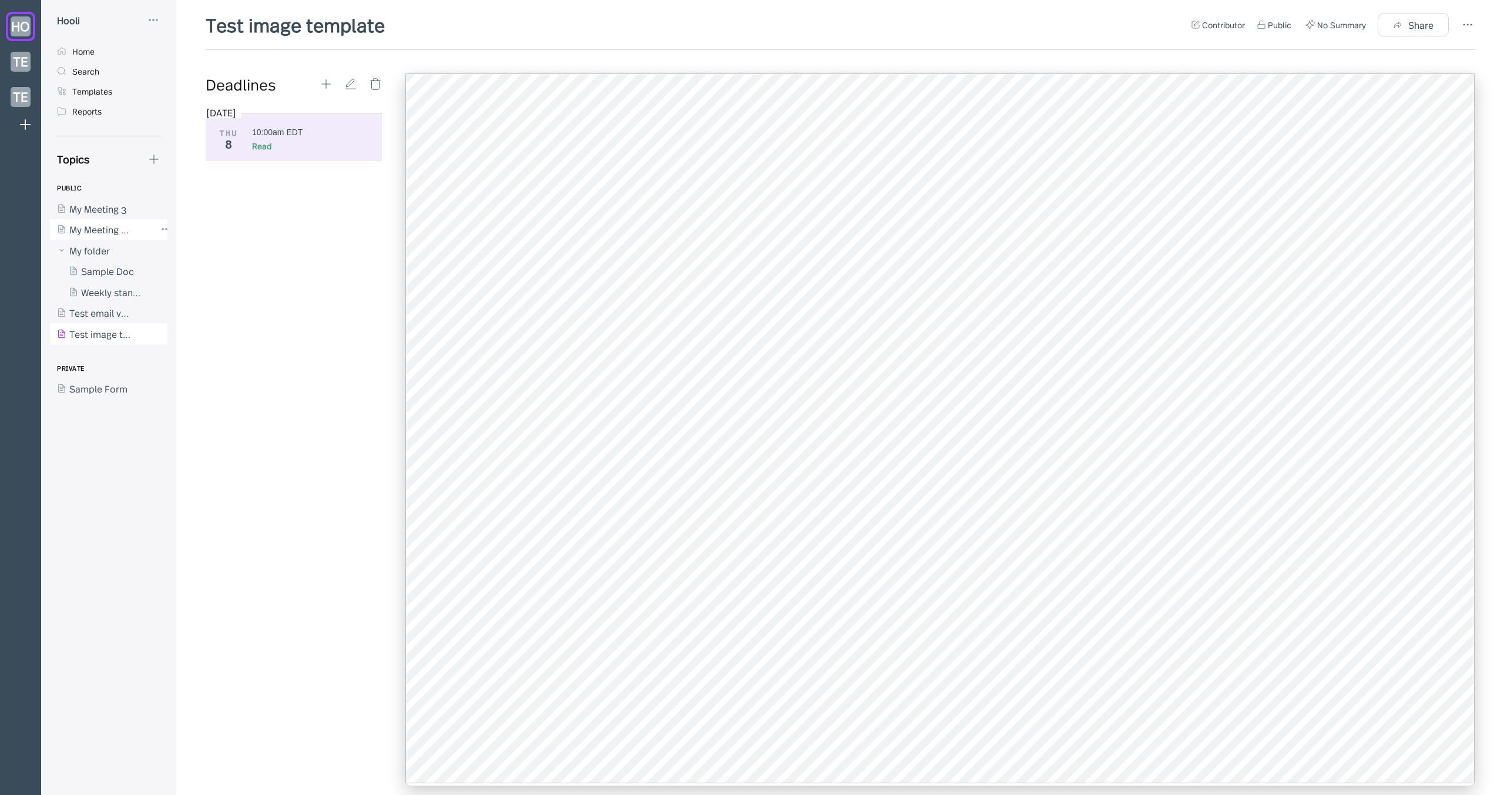
click at [95, 223] on div at bounding box center [103, 229] width 106 height 21
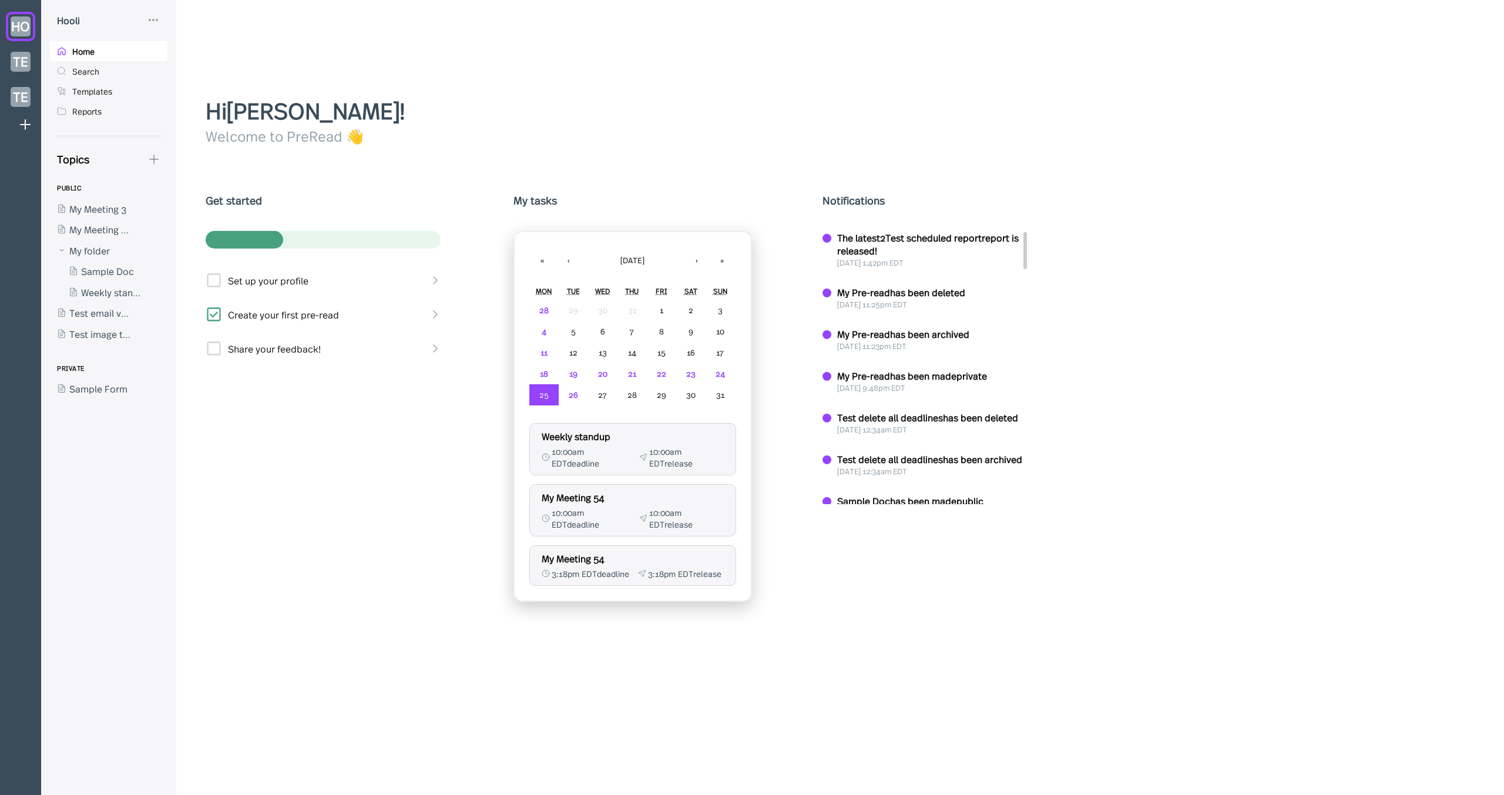
click at [284, 78] on div "Hi [PERSON_NAME] ! Welcome to PreRead 👋 Get started Set up your profile Create …" at bounding box center [844, 397] width 1337 height 795
click at [535, 18] on div "Hi [PERSON_NAME] ! Welcome to PreRead 👋 Get started Set up your profile Create …" at bounding box center [844, 397] width 1337 height 795
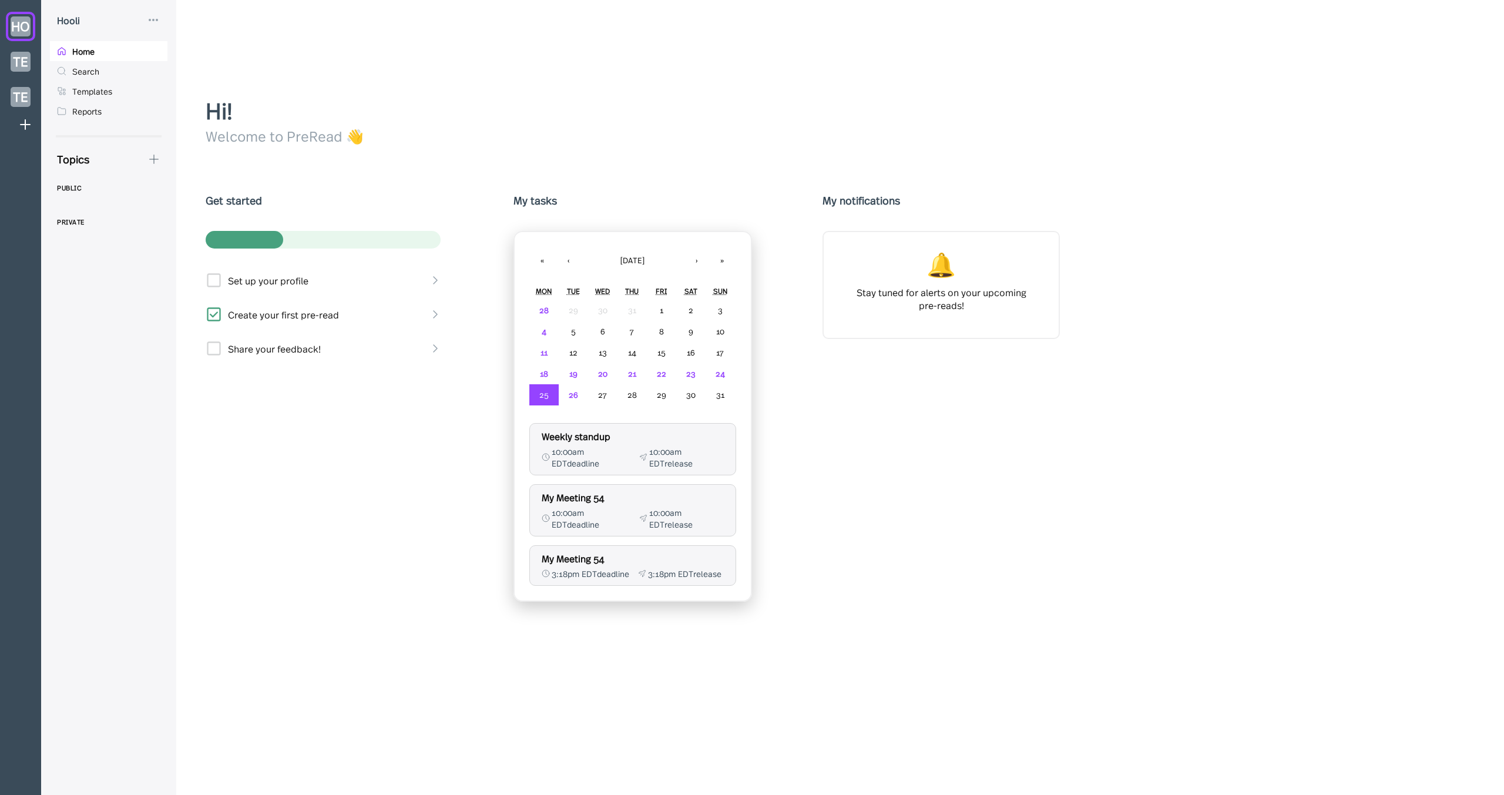
click at [294, 358] on div "Share your feedback!" at bounding box center [323, 348] width 235 height 28
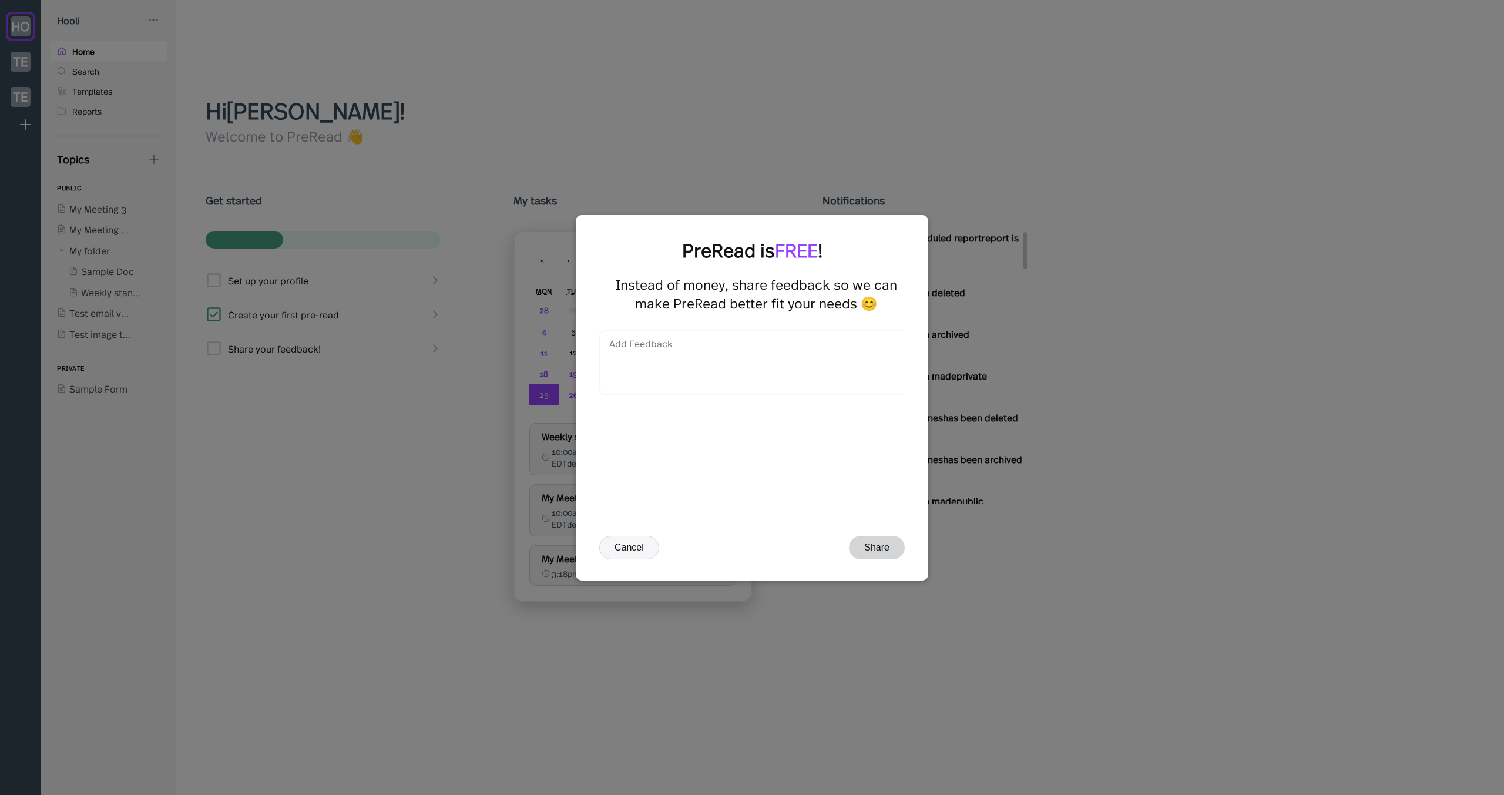
click at [515, 490] on div at bounding box center [752, 397] width 1504 height 795
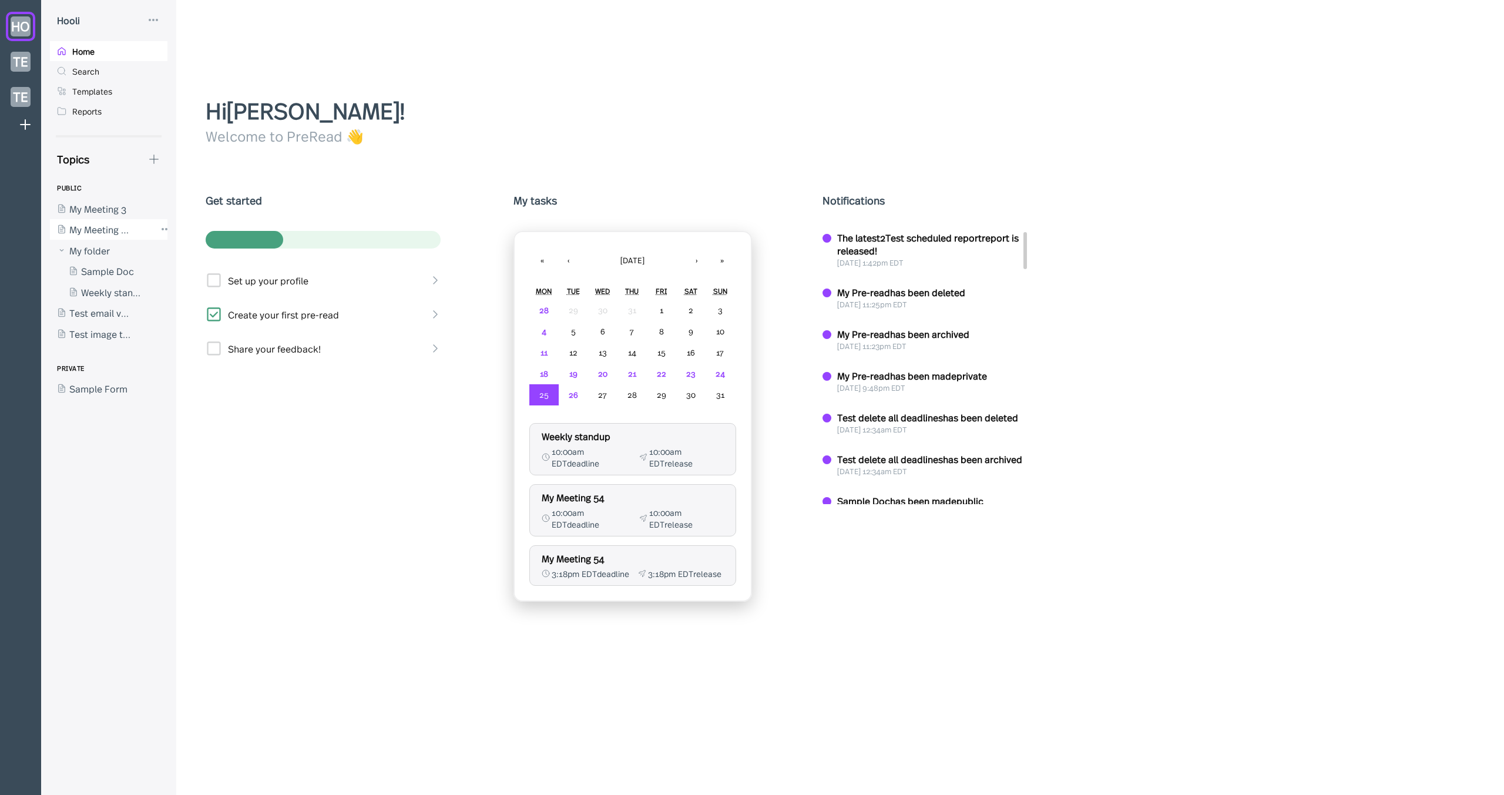
click at [109, 234] on div at bounding box center [103, 229] width 106 height 21
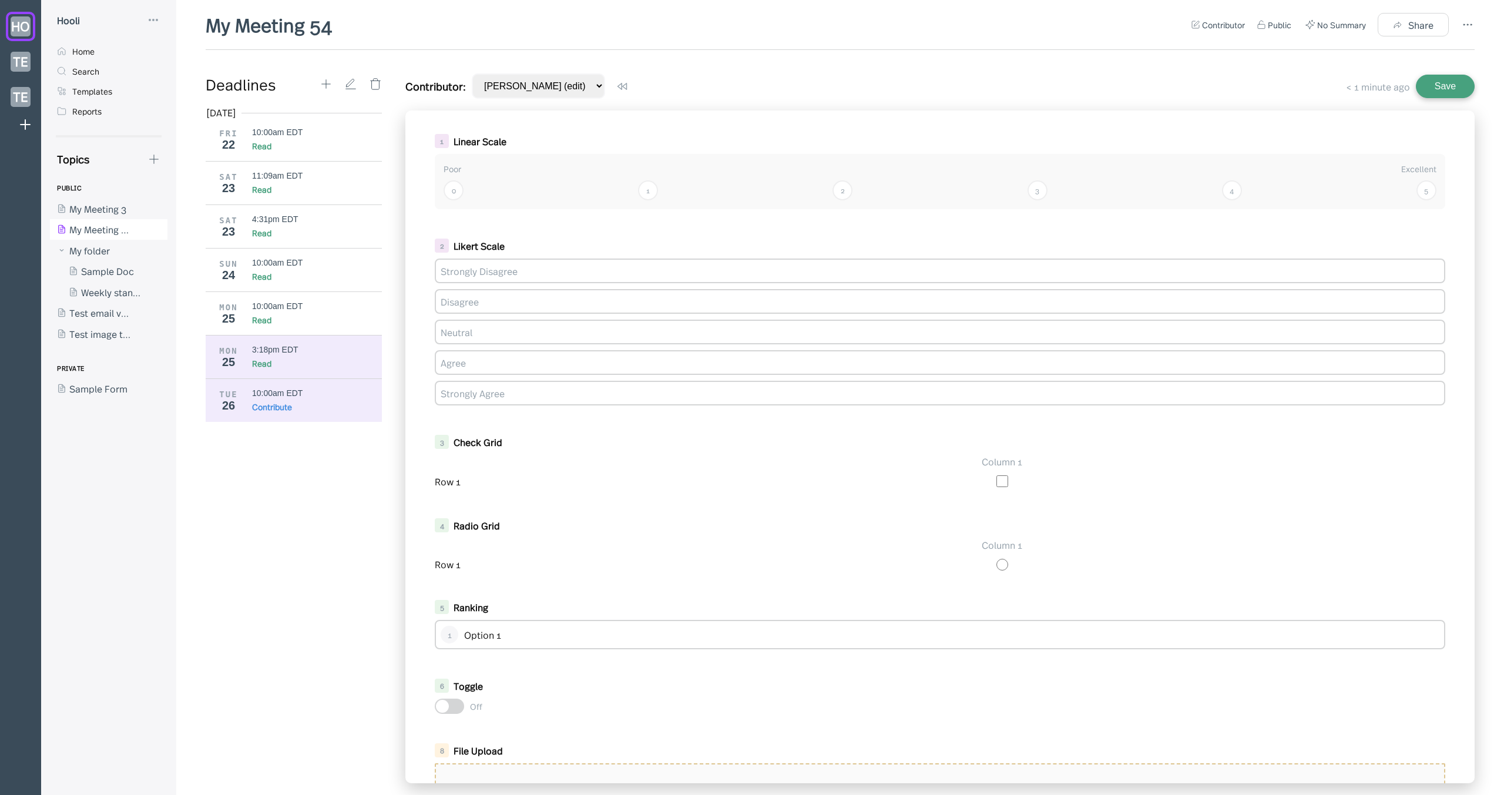
click at [319, 368] on div "Read" at bounding box center [317, 363] width 130 height 12
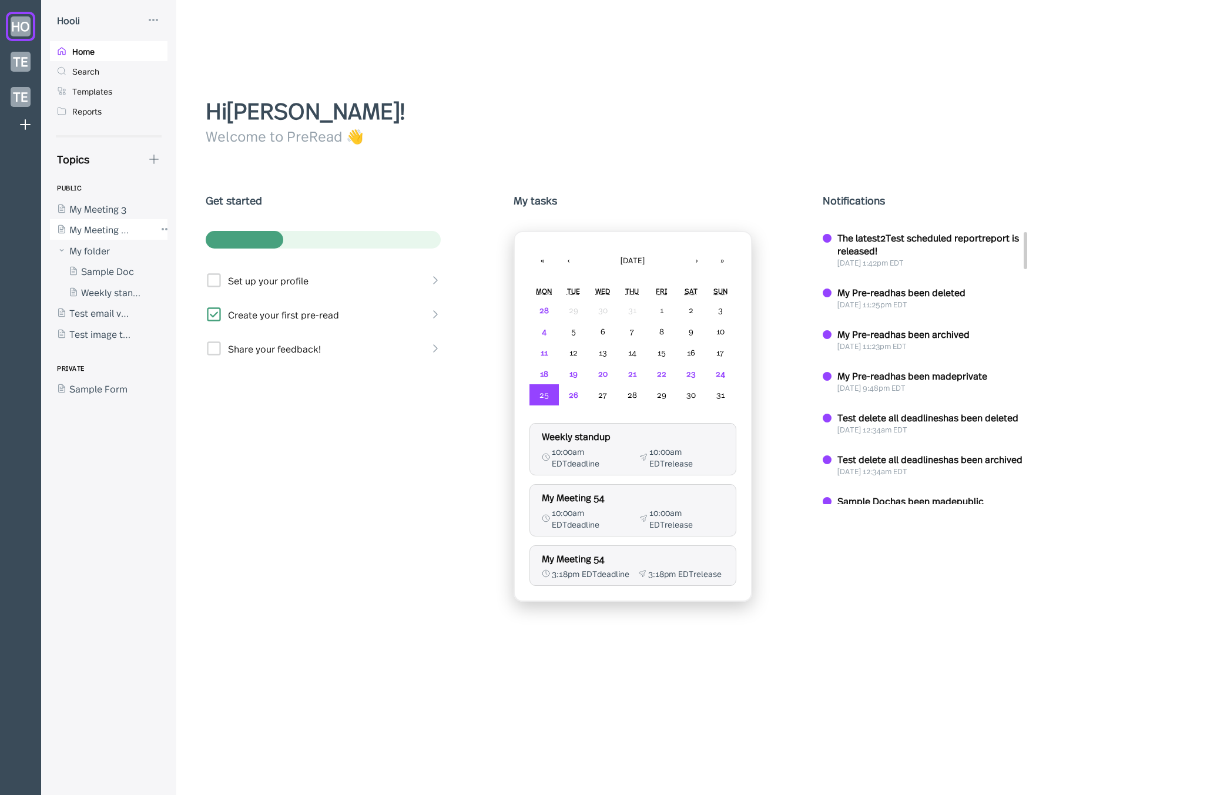
click at [112, 226] on div at bounding box center [103, 229] width 106 height 21
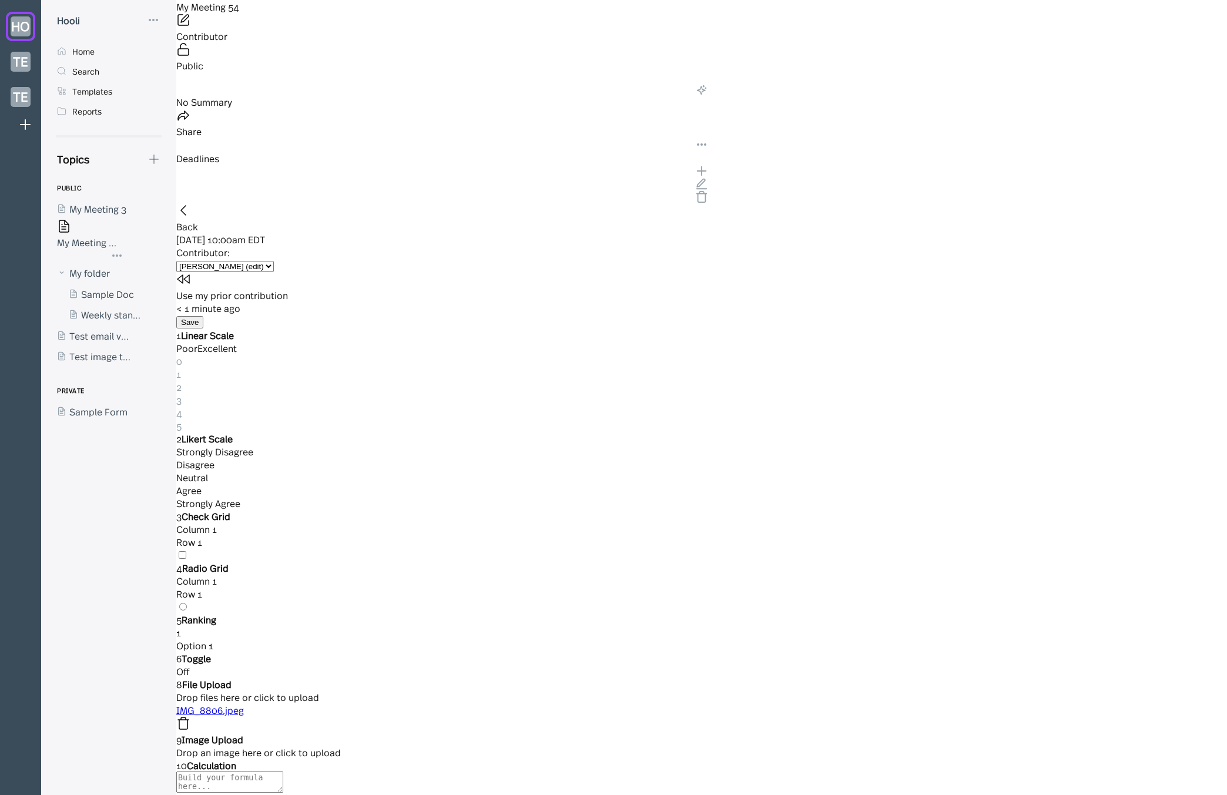
click at [332, 501] on div "3:18pm EDT" at bounding box center [705, 507] width 1059 height 13
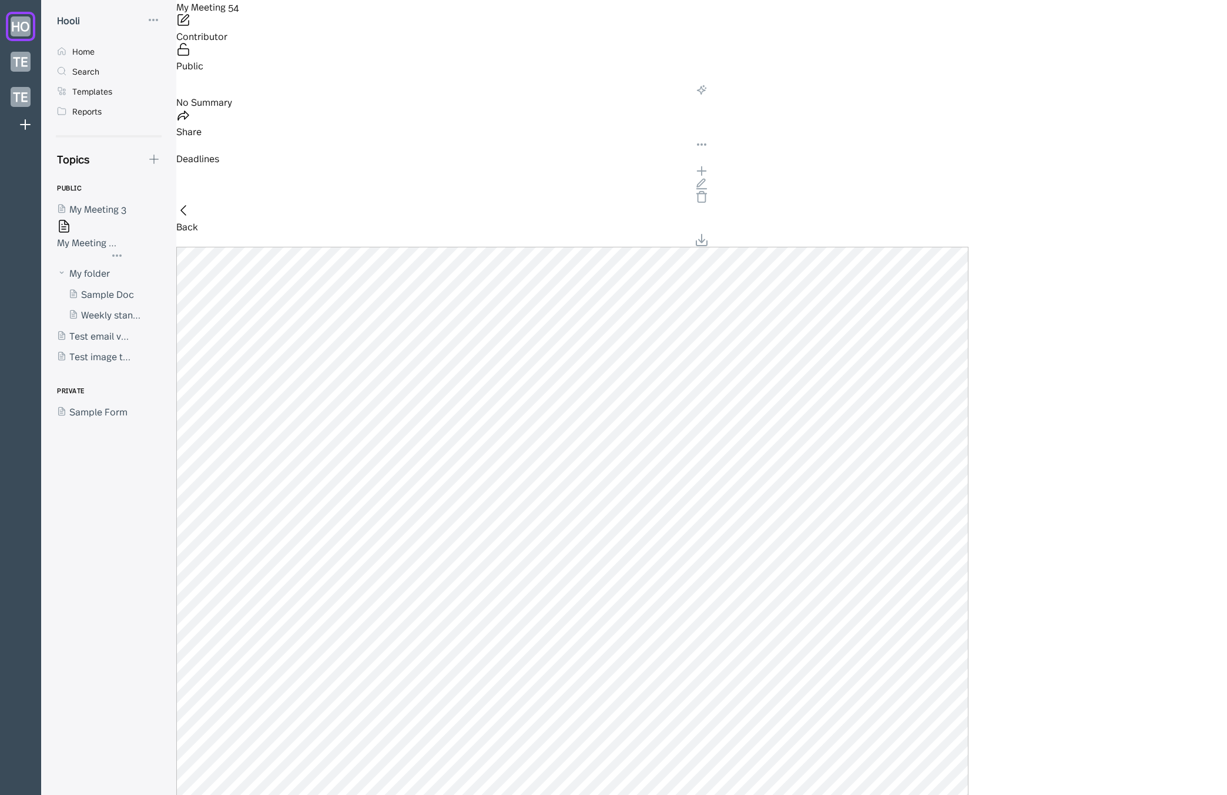
click at [330, 203] on div "Aug 2025 FRI 22 10:00am EDT Read SAT 23 11:09am EDT Read SAT 23 4:31pm EDT Read…" at bounding box center [705, 203] width 1059 height 0
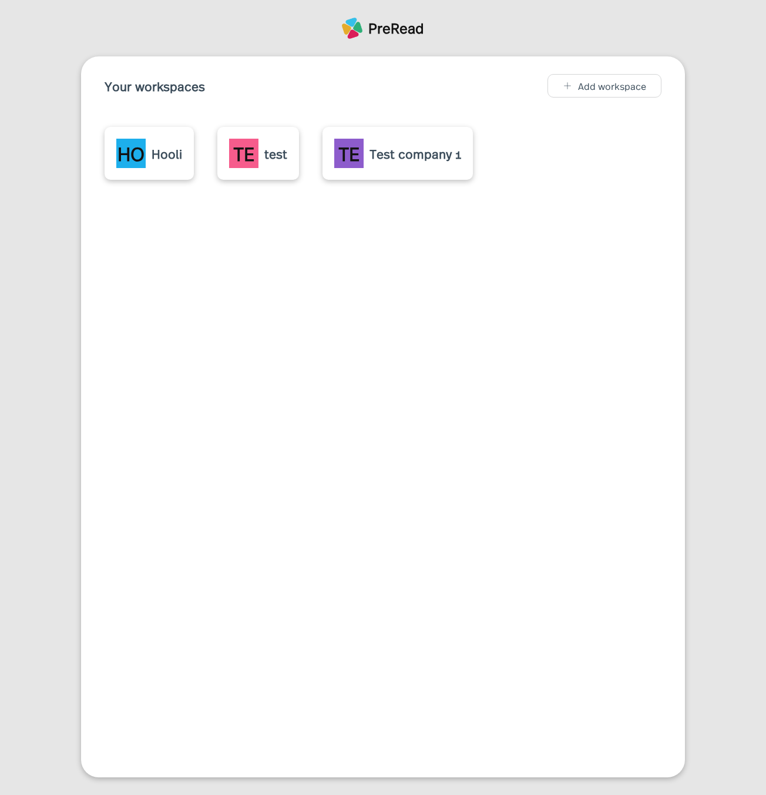
click at [270, 49] on div "PreRead Your workspaces Add workspace HO Hooli TE test TE Test company 1" at bounding box center [383, 397] width 766 height 795
click at [135, 16] on div "PreRead Your workspaces Add workspace HO Hooli TE test TE Test company 1" at bounding box center [383, 397] width 766 height 795
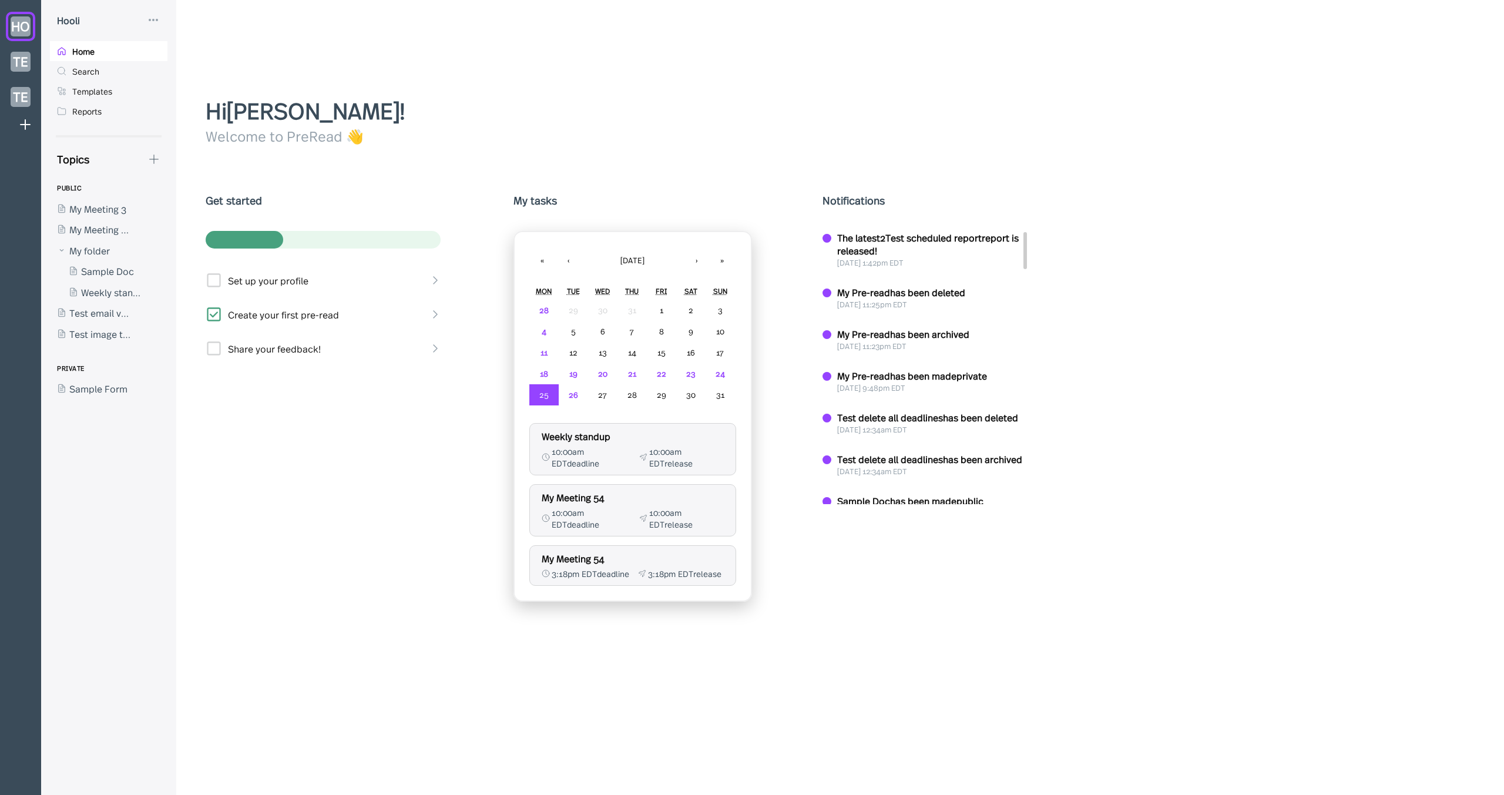
click at [263, 47] on div "Hi [PERSON_NAME] ! Welcome to PreRead 👋 Get started Set up your profile Create …" at bounding box center [844, 397] width 1337 height 795
click at [279, 31] on div "Hi [PERSON_NAME] ! Welcome to PreRead 👋 Get started Set up your profile Create …" at bounding box center [844, 397] width 1337 height 795
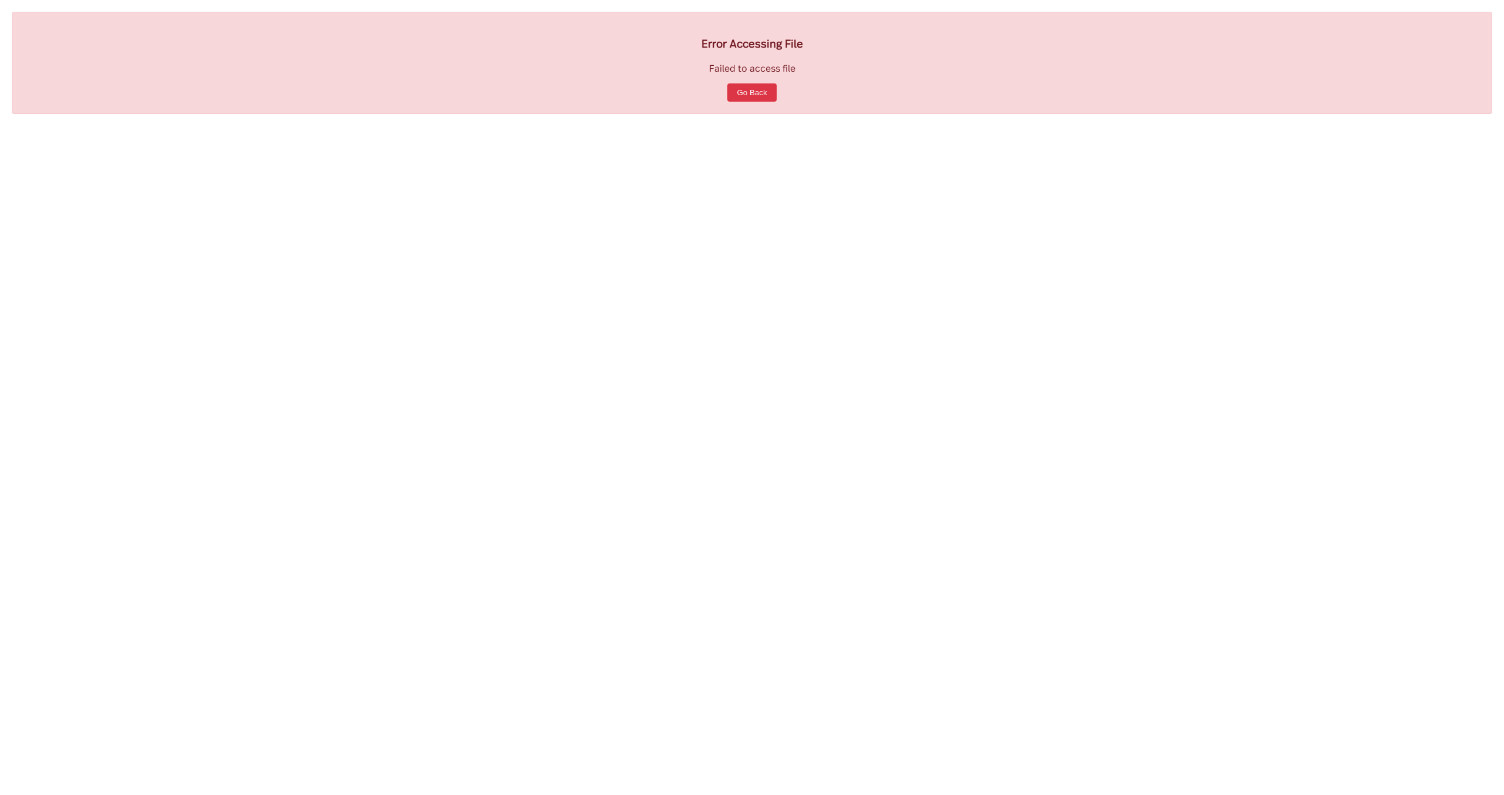
click at [394, 126] on div "Error Accessing File Failed to access file Go Back" at bounding box center [752, 397] width 1504 height 795
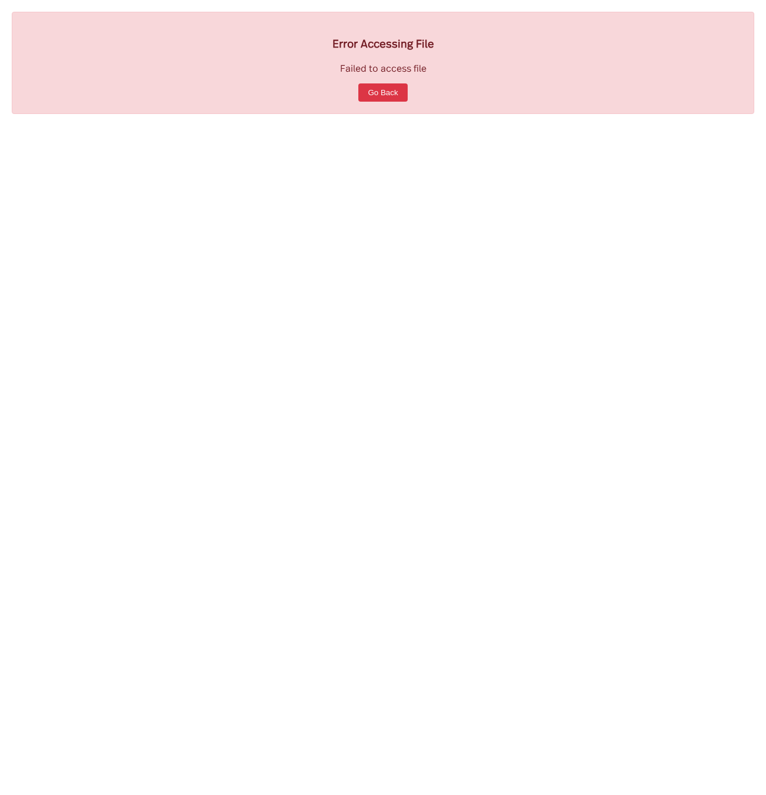
click at [621, 225] on div "Error Accessing File Failed to access file Go Back" at bounding box center [383, 397] width 766 height 795
click at [387, 92] on button "Go Back" at bounding box center [382, 92] width 49 height 18
click at [337, 203] on div "Error Accessing File Failed to access file Go Back" at bounding box center [383, 397] width 766 height 795
click at [233, 235] on div "Error Accessing File Failed to access file Go Back" at bounding box center [383, 397] width 766 height 795
click at [391, 266] on div "Error Accessing File Failed to access file Go Back" at bounding box center [383, 397] width 766 height 795
